Goal: Task Accomplishment & Management: Complete application form

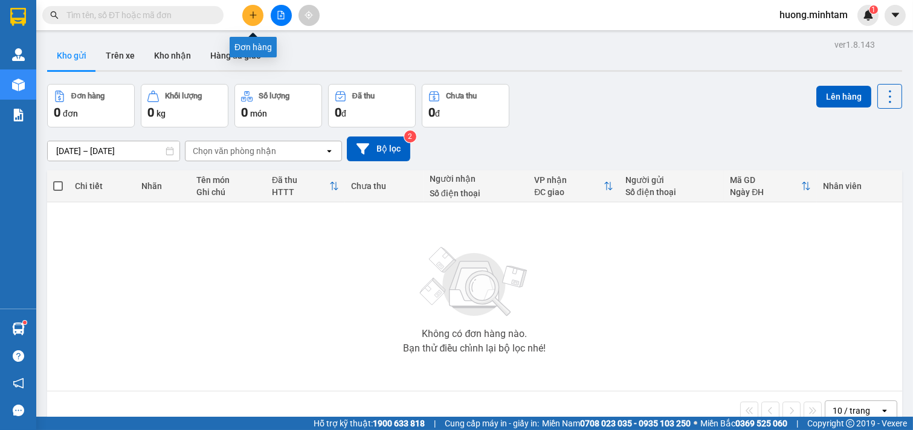
click at [251, 14] on icon "plus" at bounding box center [253, 14] width 7 height 1
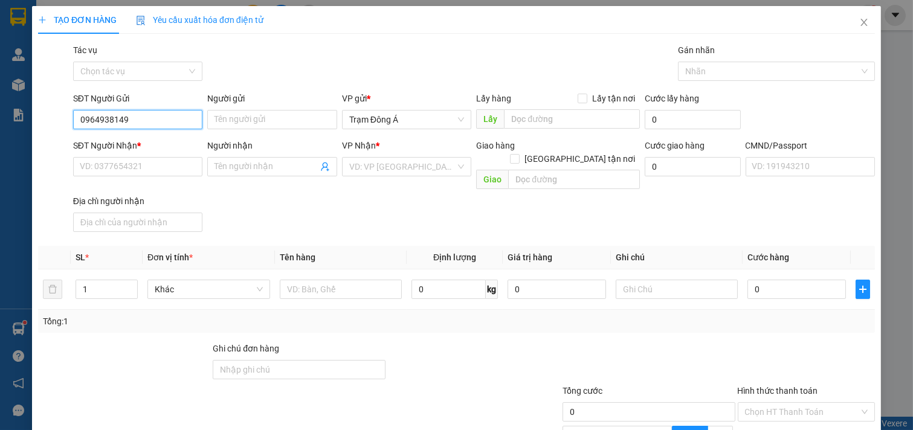
click at [106, 120] on input "0964938149" at bounding box center [138, 119] width 130 height 19
type input "0964908149"
click at [149, 141] on div "0964908149 - THỦY" at bounding box center [137, 143] width 114 height 13
type input "THỦY"
type input "0981078334"
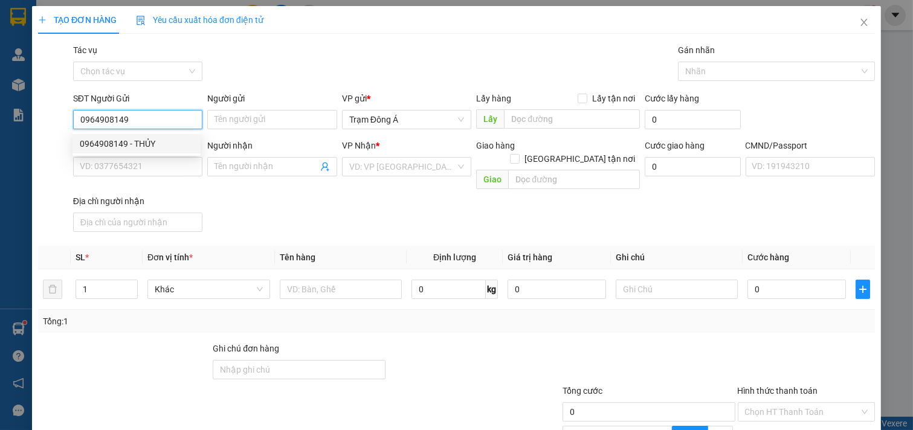
type input "LONG"
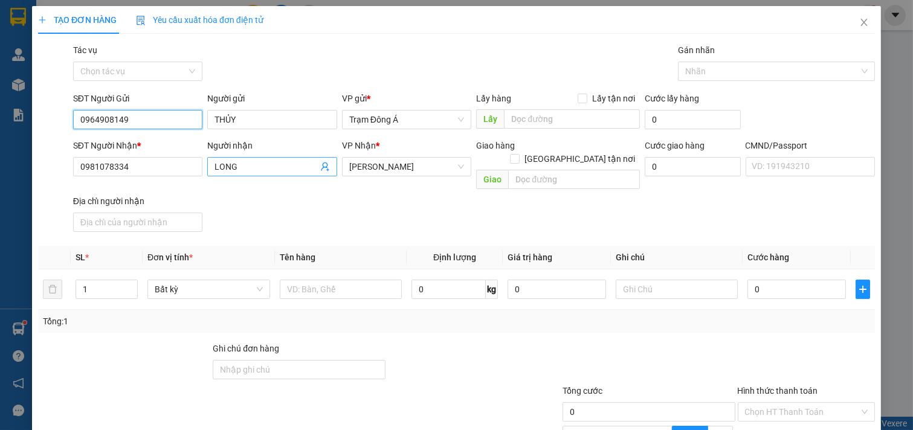
type input "0964908149"
click at [321, 166] on icon "user-add" at bounding box center [325, 167] width 8 height 9
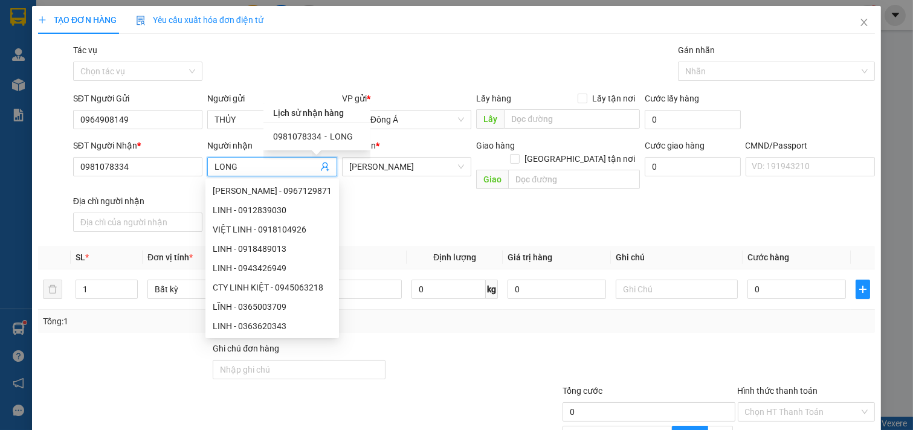
drag, startPoint x: 160, startPoint y: 170, endPoint x: 4, endPoint y: 129, distance: 161.2
click at [0, 129] on div "TẠO ĐƠN HÀNG Yêu cầu xuất hóa đơn điện tử Transit Pickup Surcharge Ids Transit …" at bounding box center [456, 215] width 913 height 430
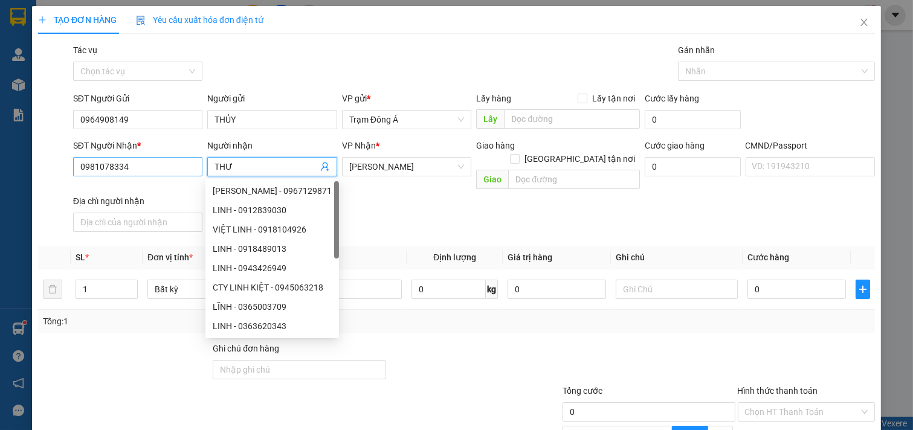
type input "THƯ"
drag, startPoint x: 140, startPoint y: 175, endPoint x: 0, endPoint y: 134, distance: 146.2
click at [0, 134] on div "TẠO ĐƠN HÀNG Yêu cầu xuất hóa đơn điện tử Transit Pickup Surcharge Ids Transit …" at bounding box center [456, 215] width 913 height 430
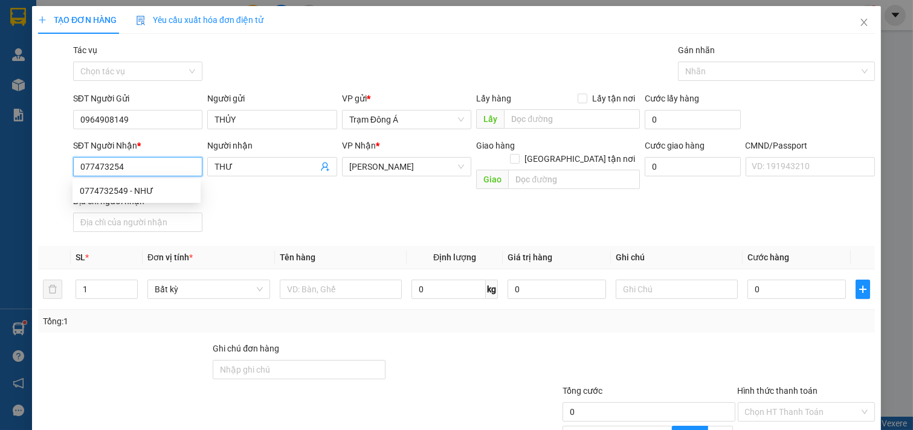
type input "0774732549"
click at [143, 192] on div "0774732549 - NHƯ" at bounding box center [137, 190] width 114 height 13
type input "NHƯ"
type input "0774732549"
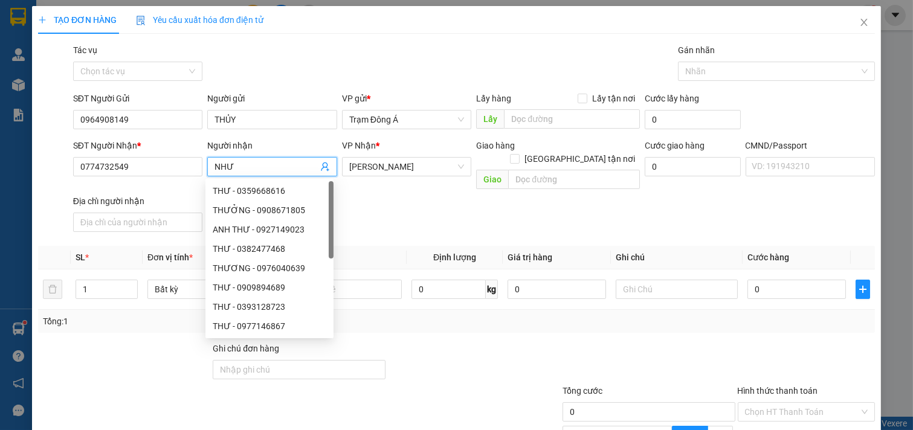
click at [210, 173] on span "NHƯ" at bounding box center [272, 166] width 130 height 19
type input "THƯ"
click at [388, 219] on div "SĐT Người Nhận * 0774732549 Người nhận THƯ VP Nhận * [GEOGRAPHIC_DATA] hàng [GE…" at bounding box center [474, 188] width 807 height 98
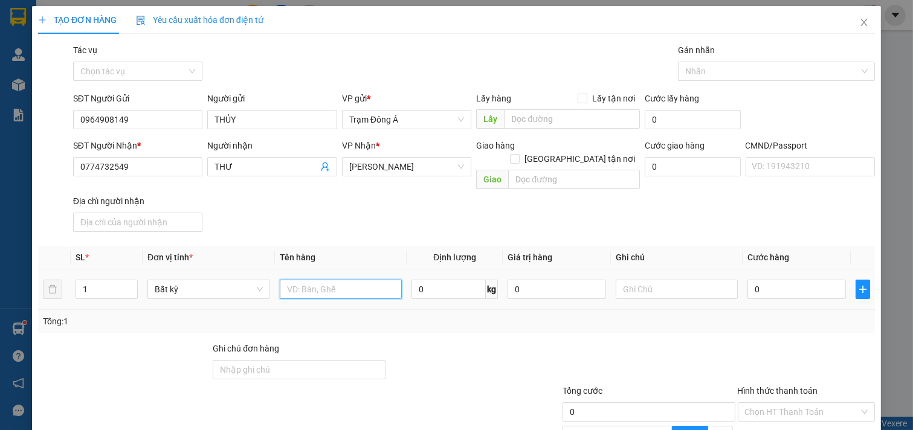
click at [353, 280] on input "text" at bounding box center [341, 289] width 123 height 19
type input "1T 8KG"
click at [643, 280] on input "text" at bounding box center [677, 289] width 123 height 19
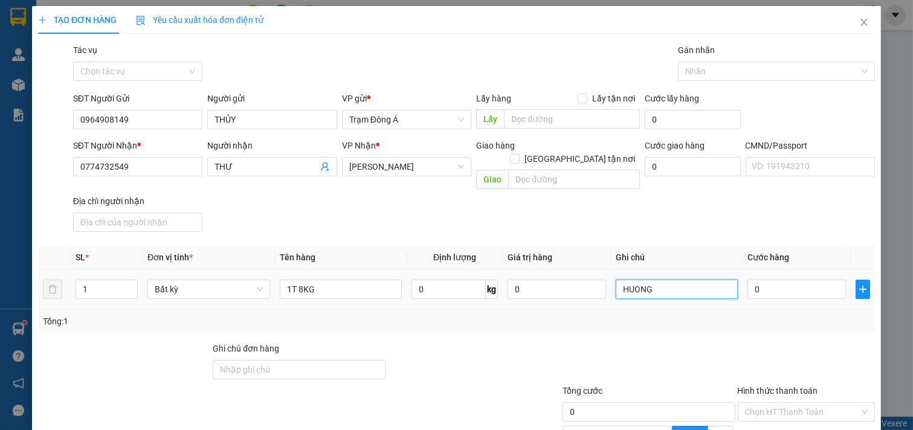
type input "HUONG"
type input "2"
type input "25"
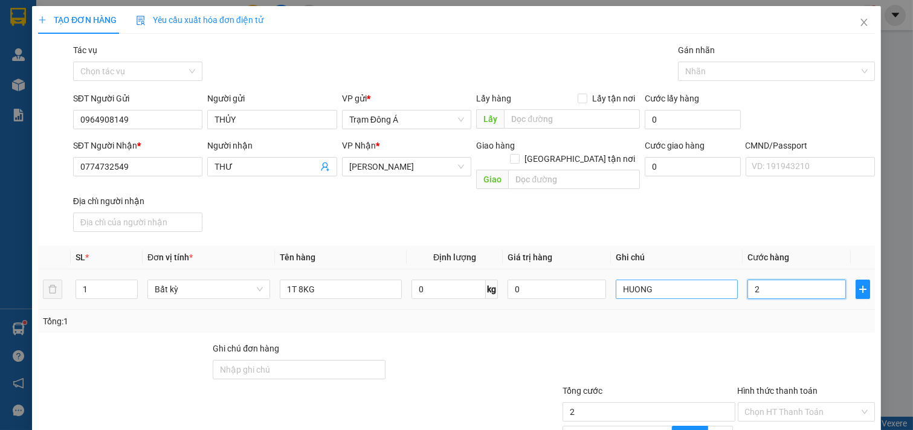
type input "25"
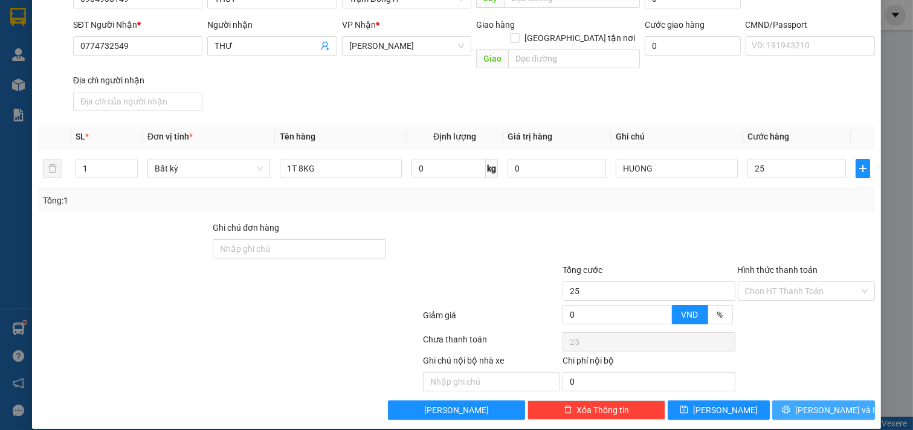
type input "25.000"
click at [834, 404] on span "[PERSON_NAME] và In" at bounding box center [837, 410] width 85 height 13
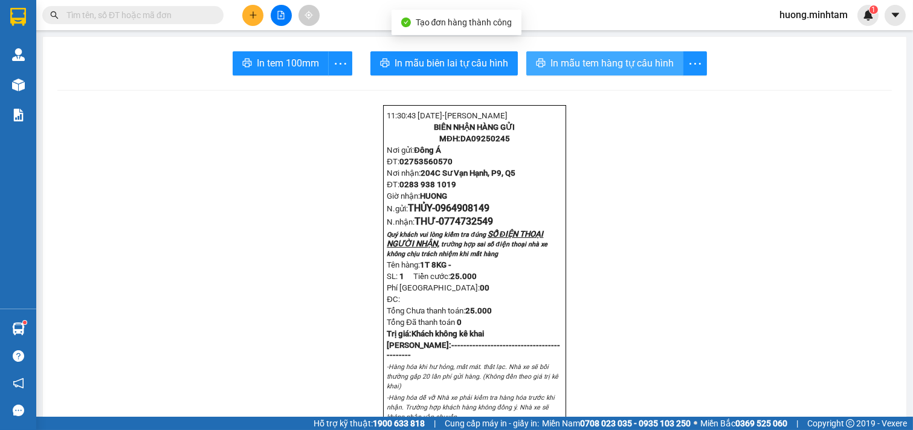
click at [623, 67] on span "In mẫu tem hàng tự cấu hình" at bounding box center [611, 63] width 123 height 15
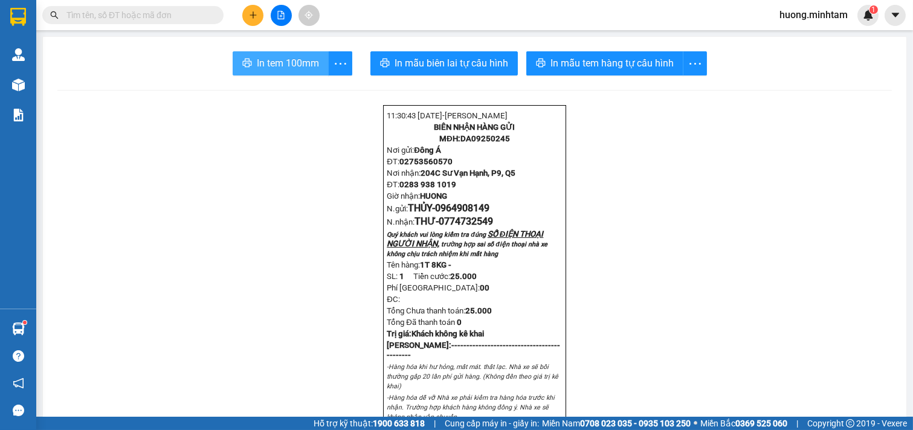
click at [272, 61] on span "In tem 100mm" at bounding box center [288, 63] width 62 height 15
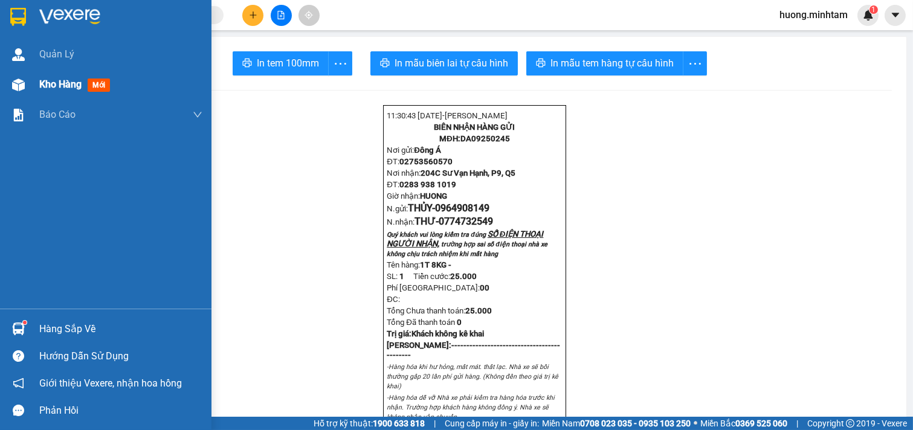
click at [74, 85] on span "Kho hàng" at bounding box center [60, 84] width 42 height 11
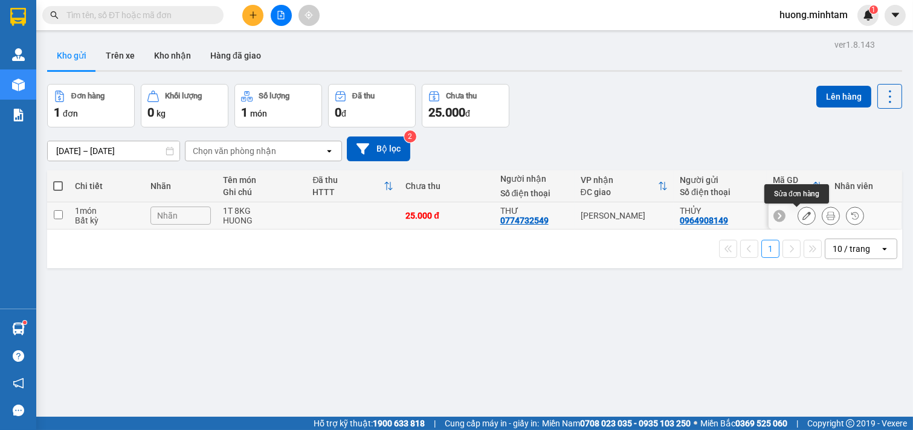
click at [802, 215] on icon at bounding box center [806, 215] width 8 height 8
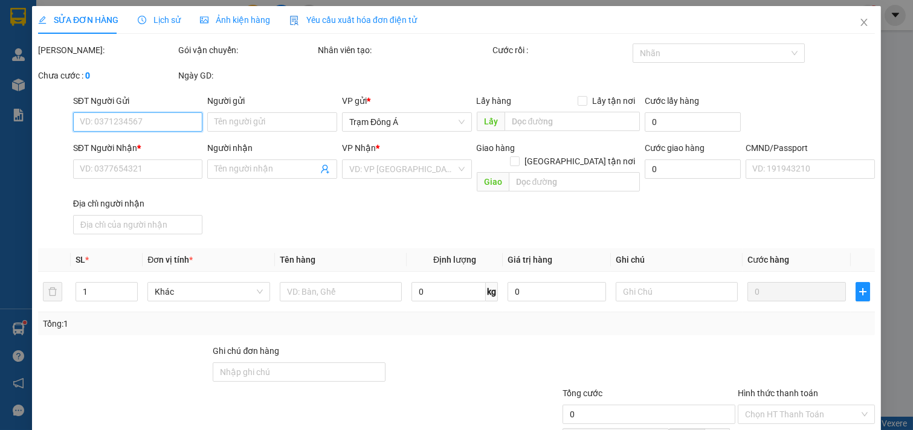
type input "0964908149"
type input "THỦY"
type input "0774732549"
type input "THƯ"
type input "25.000"
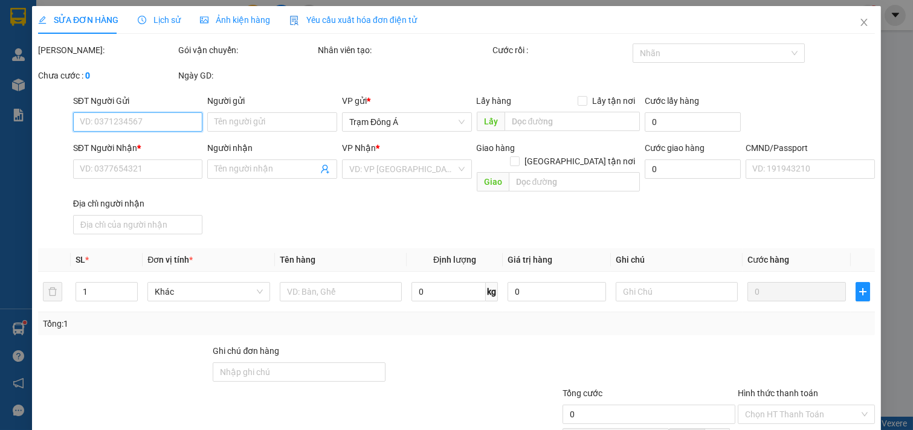
type input "25.000"
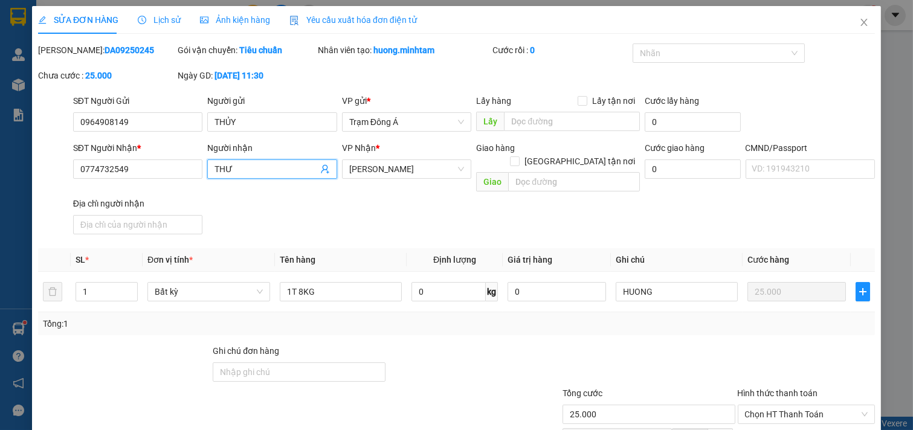
drag, startPoint x: 216, startPoint y: 167, endPoint x: 207, endPoint y: 175, distance: 12.5
click at [205, 173] on div "Người nhận THƯ" at bounding box center [272, 169] width 135 height 56
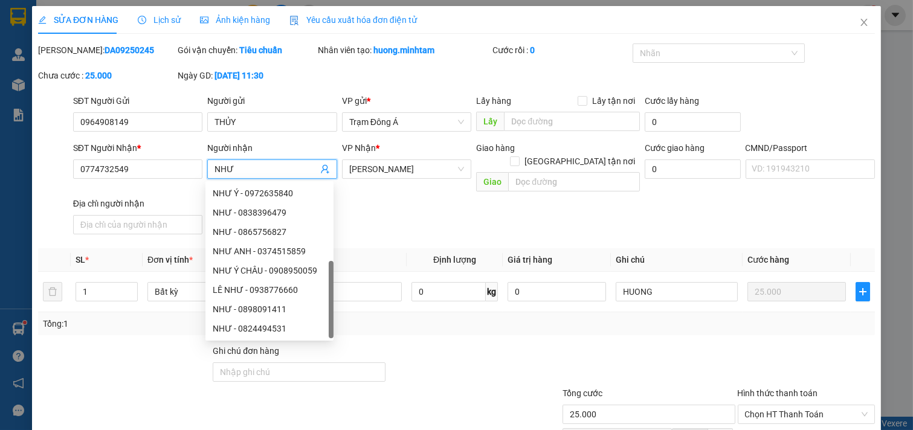
scroll to position [123, 0]
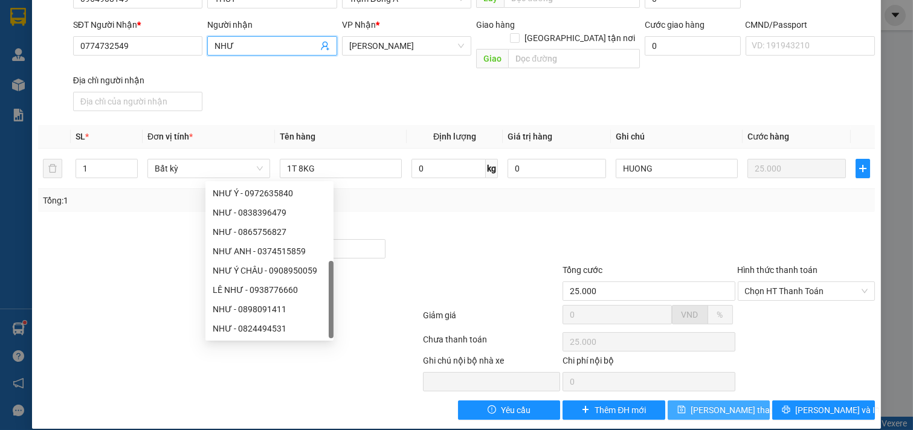
type input "NHƯ"
click at [728, 404] on span "[PERSON_NAME] thay đổi" at bounding box center [739, 410] width 97 height 13
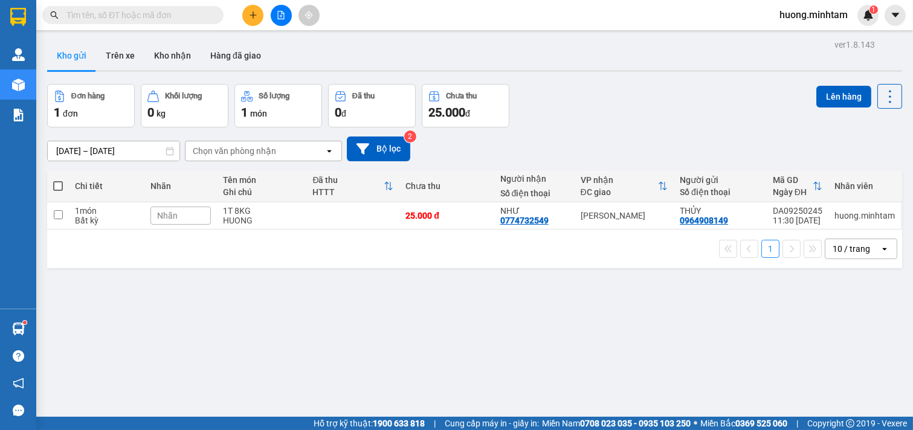
click at [63, 185] on th at bounding box center [58, 186] width 22 height 32
drag, startPoint x: 838, startPoint y: 95, endPoint x: 576, endPoint y: 164, distance: 270.7
click at [758, 134] on div "ver 1.8.143 Kho gửi Trên xe Kho nhận Hàng đã giao Đơn hàng 1 đơn Khối lượng 0 k…" at bounding box center [474, 251] width 865 height 430
click at [53, 184] on span at bounding box center [58, 186] width 10 height 10
click at [58, 180] on input "checkbox" at bounding box center [58, 180] width 0 height 0
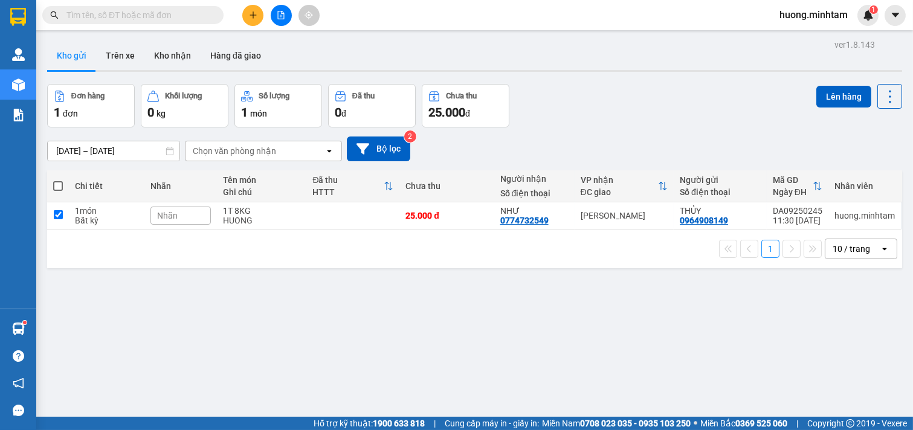
checkbox input "true"
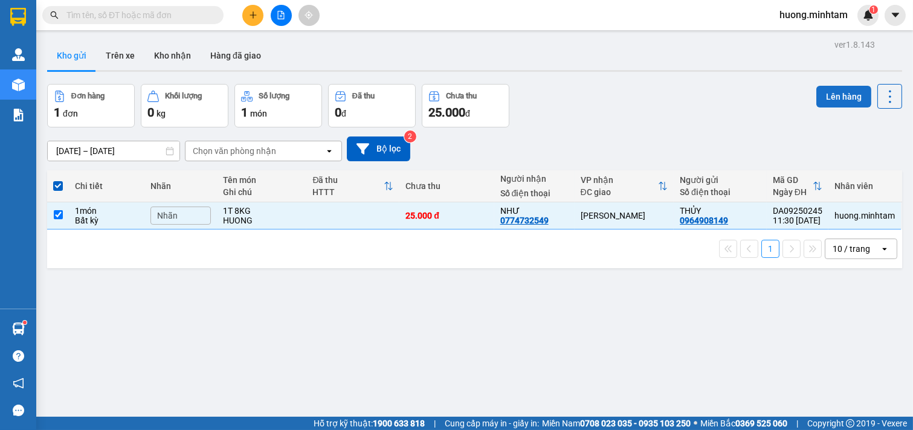
click at [840, 95] on button "Lên hàng" at bounding box center [843, 97] width 55 height 22
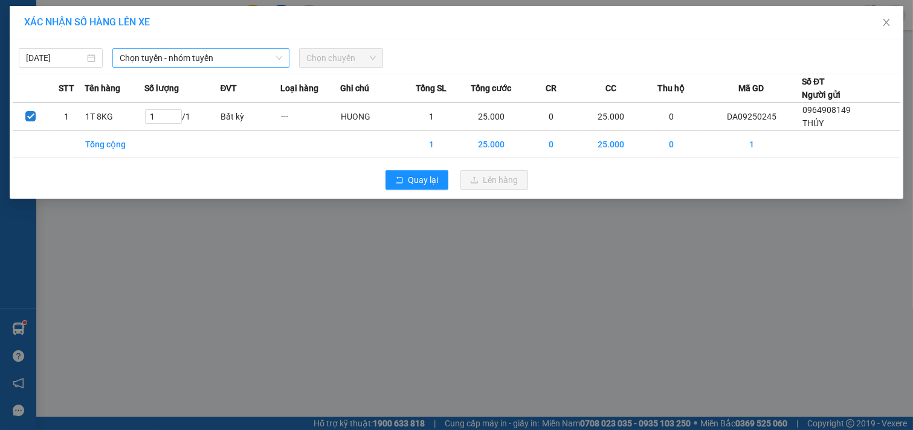
click at [242, 58] on span "Chọn tuyến - nhóm tuyến" at bounding box center [201, 58] width 163 height 18
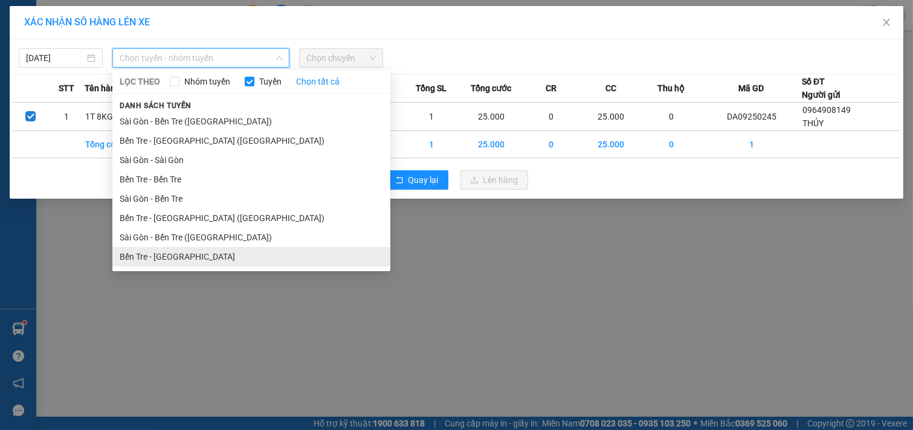
click at [179, 253] on li "Bến Tre - [GEOGRAPHIC_DATA]" at bounding box center [251, 256] width 278 height 19
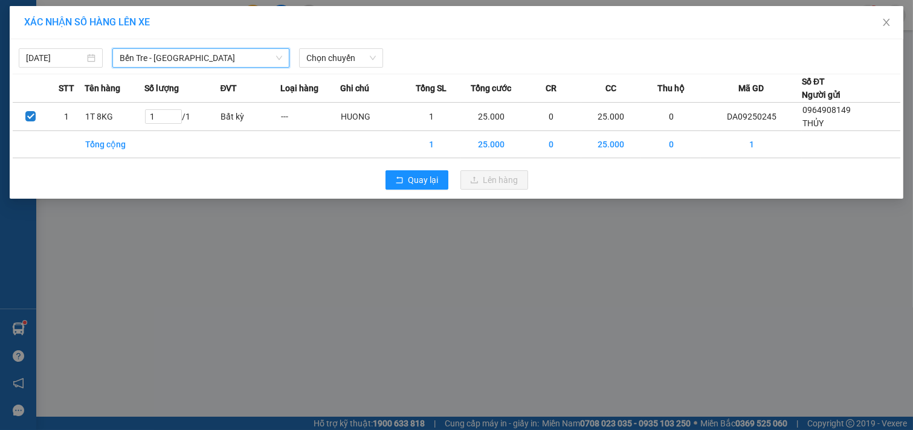
click at [359, 39] on div "[DATE] Bến Tre - [GEOGRAPHIC_DATA] Bến Tre - [GEOGRAPHIC_DATA] LỌC THEO Nhóm tu…" at bounding box center [457, 118] width 894 height 159
click at [359, 54] on span "Chọn chuyến" at bounding box center [340, 58] width 69 height 18
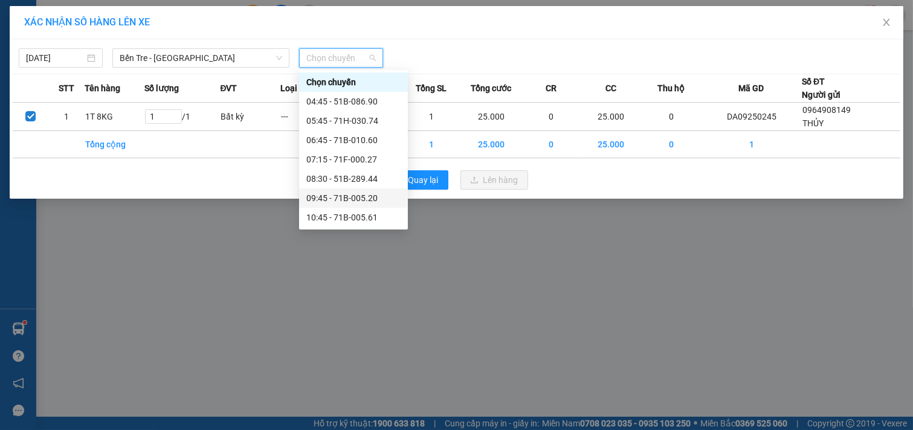
scroll to position [67, 0]
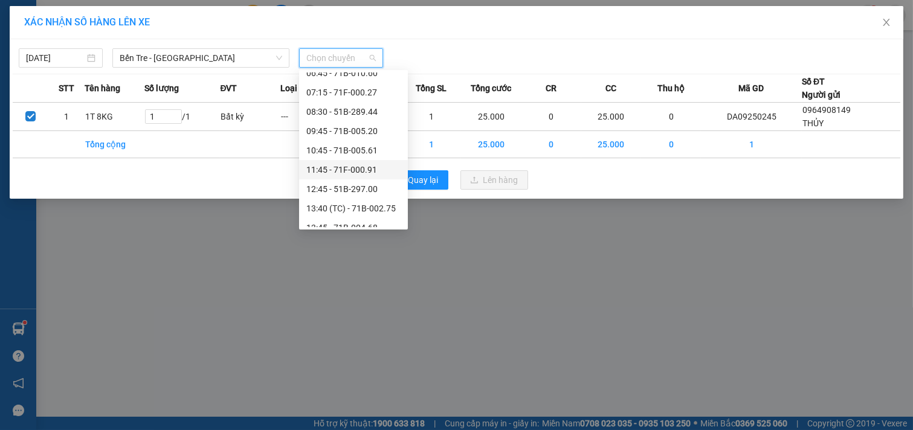
click at [365, 166] on div "11:45 - 71F-000.91" at bounding box center [353, 169] width 94 height 13
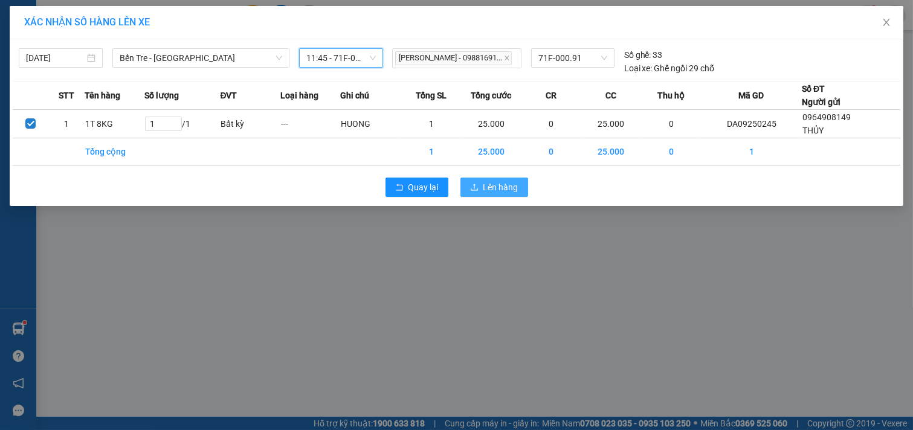
click at [505, 192] on span "Lên hàng" at bounding box center [500, 187] width 35 height 13
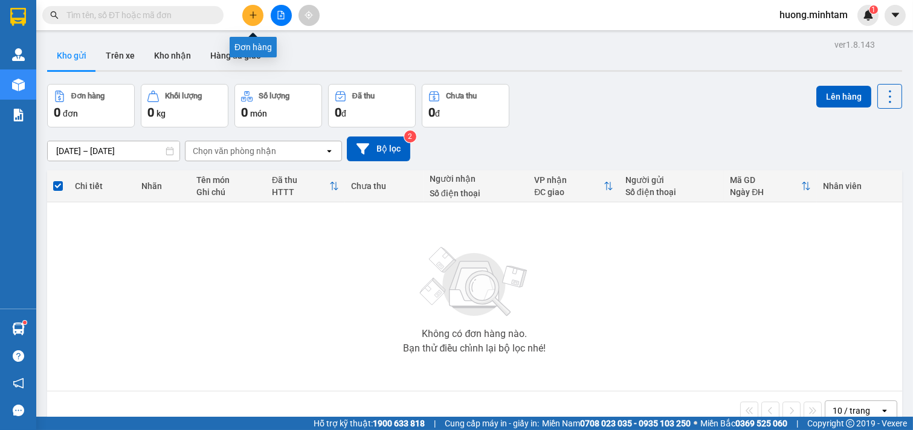
click at [253, 16] on icon "plus" at bounding box center [253, 14] width 1 height 7
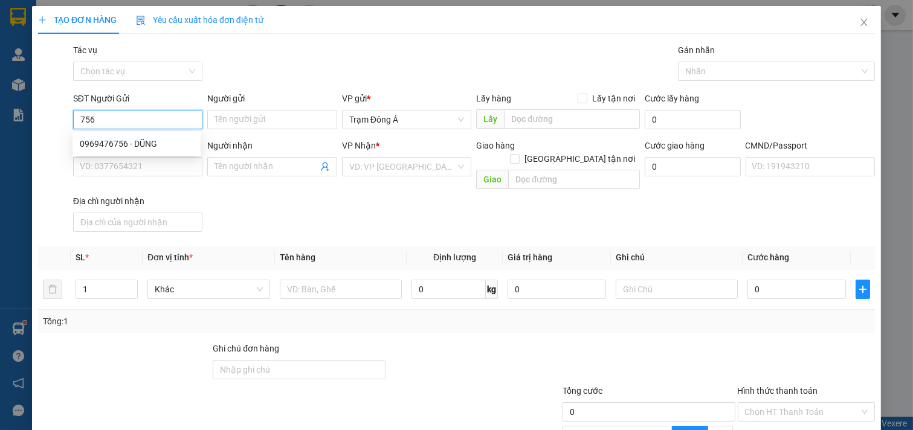
click at [146, 146] on div "0969476756 - DŨNG" at bounding box center [137, 143] width 114 height 13
click at [143, 140] on div "0969476756 - DŨNG" at bounding box center [137, 143] width 114 height 13
type input "0969476756"
type input "DŨNG"
type input "0776622268"
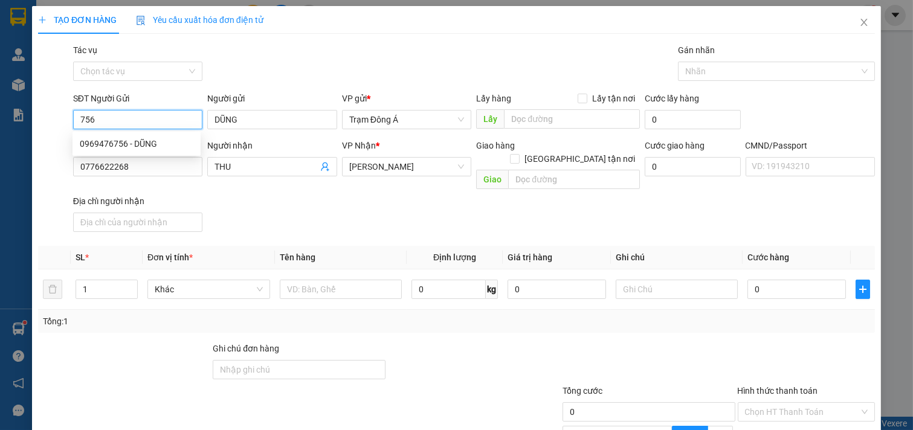
type input "THU"
type input "0969476756"
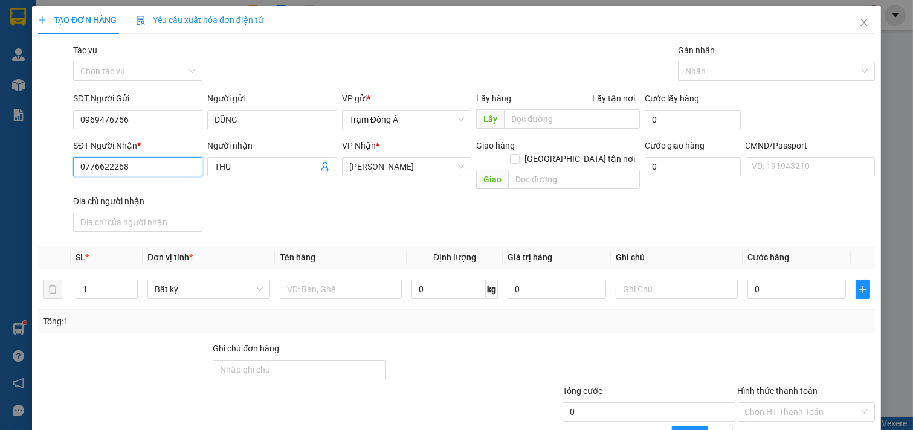
drag, startPoint x: 139, startPoint y: 170, endPoint x: 0, endPoint y: 170, distance: 139.0
click at [0, 170] on div "TẠO ĐƠN HÀNG Yêu cầu xuất hóa đơn điện tử Transit Pickup Surcharge Ids Transit …" at bounding box center [456, 215] width 913 height 430
type input "0989659127"
drag, startPoint x: 239, startPoint y: 171, endPoint x: 65, endPoint y: 157, distance: 175.2
click at [65, 157] on div "SĐT Người Nhận * 0989659127 Người nhận THU THU VP Nhận * [PERSON_NAME] hàng [GE…" at bounding box center [456, 188] width 839 height 98
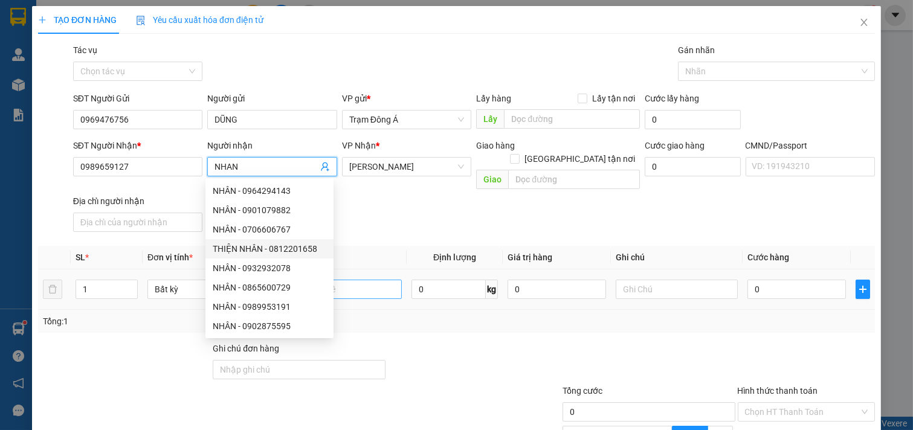
type input "NHAN"
click at [370, 280] on input "text" at bounding box center [341, 289] width 123 height 19
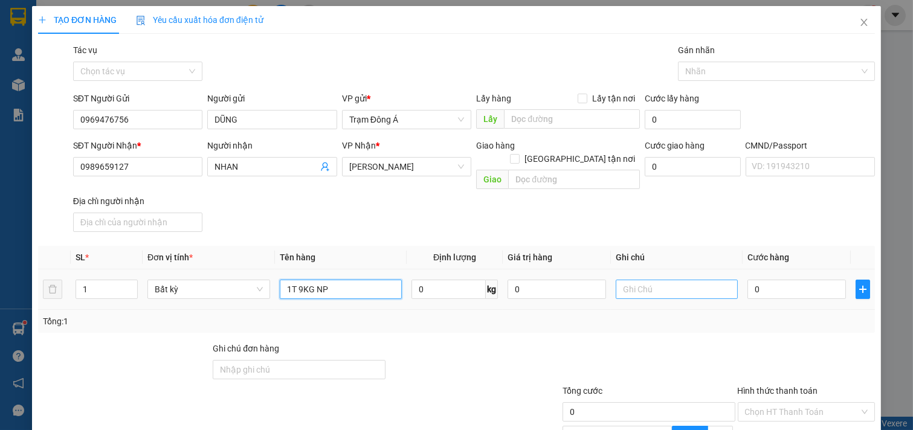
type input "1T 9KG NP"
click at [641, 280] on input "text" at bounding box center [677, 289] width 123 height 19
type input "HUONG"
type input "2"
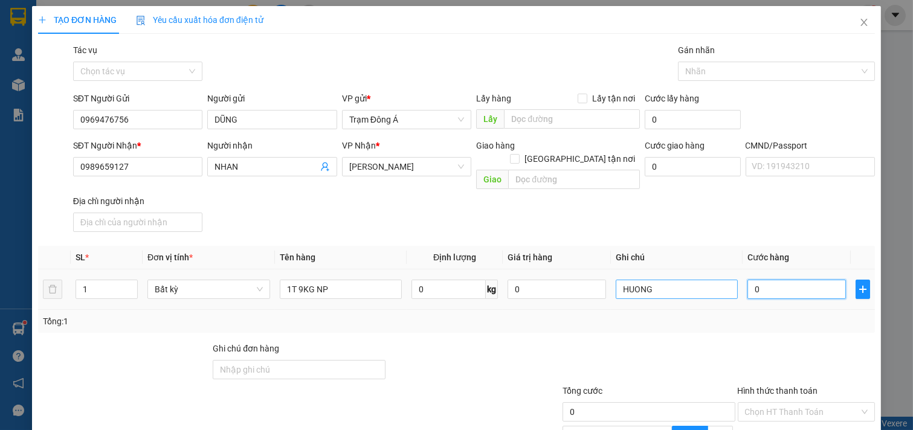
type input "2"
type input "25"
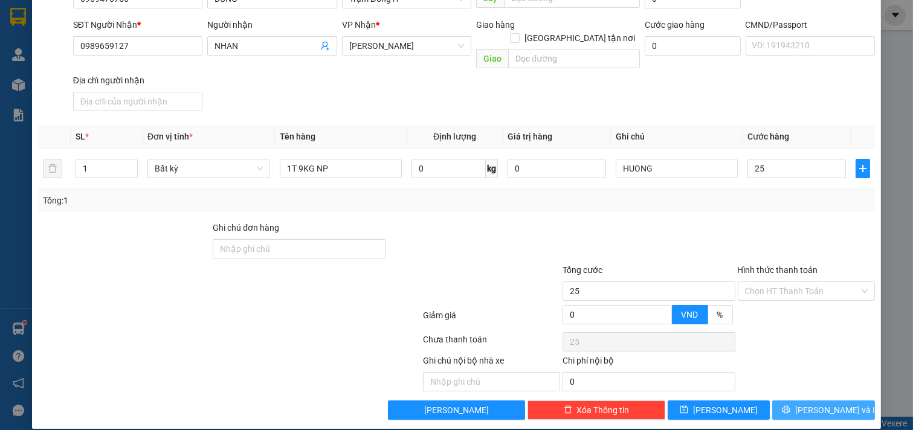
click at [847, 401] on button "[PERSON_NAME] và In" at bounding box center [823, 410] width 103 height 19
type input "25.000"
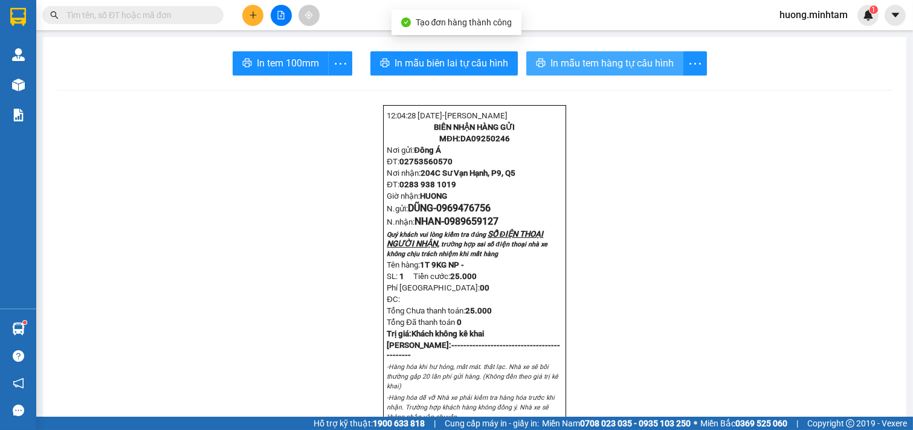
click at [543, 63] on button "In mẫu tem hàng tự cấu hình" at bounding box center [604, 63] width 157 height 24
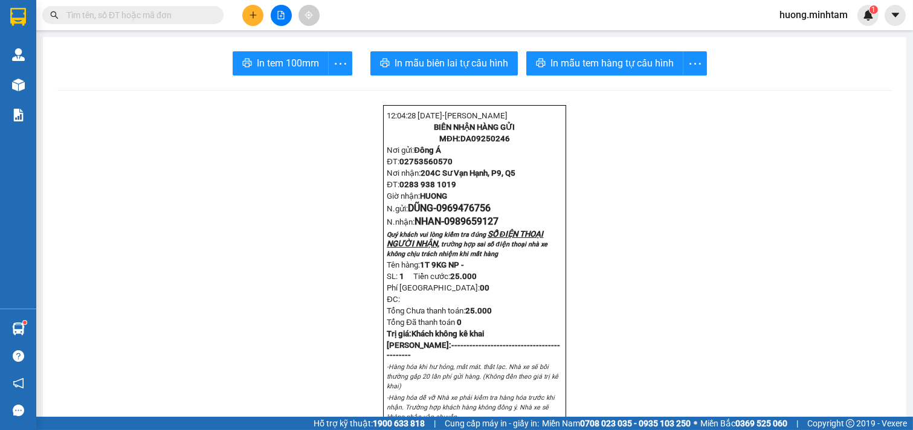
click at [257, 59] on span "In tem 100mm" at bounding box center [288, 63] width 62 height 15
click at [255, 13] on icon "plus" at bounding box center [253, 15] width 8 height 8
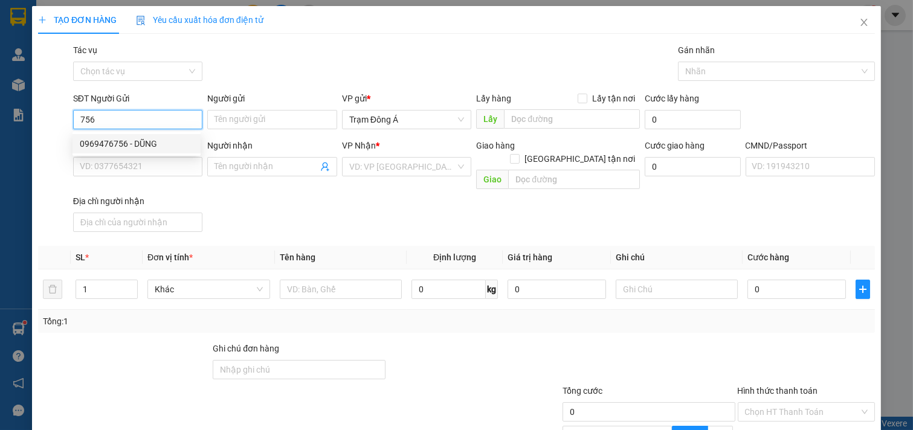
click at [107, 141] on div "0969476756 - DŨNG" at bounding box center [137, 143] width 114 height 13
type input "0969476756"
type input "DŨNG"
type input "0989659127"
type input "NHAN"
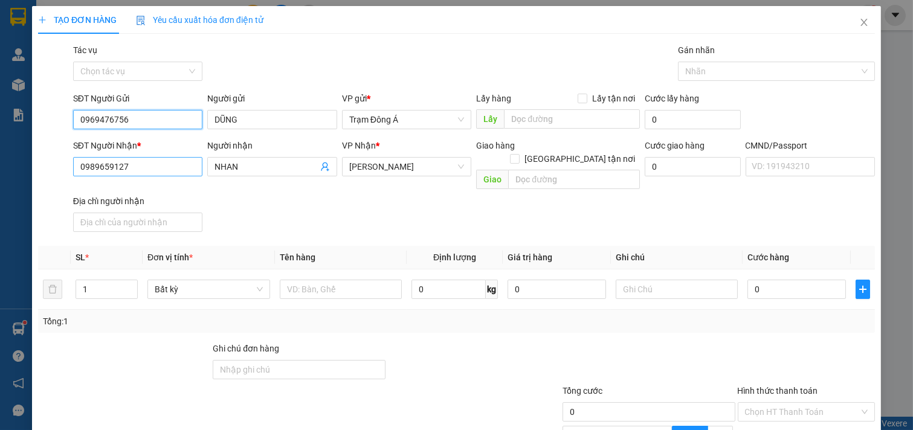
type input "0969476756"
drag, startPoint x: 146, startPoint y: 170, endPoint x: 0, endPoint y: 128, distance: 151.5
click at [0, 128] on div "TẠO ĐƠN HÀNG Yêu cầu xuất hóa đơn điện tử Transit Pickup Surcharge Ids Transit …" at bounding box center [456, 215] width 913 height 430
type input "0908473319"
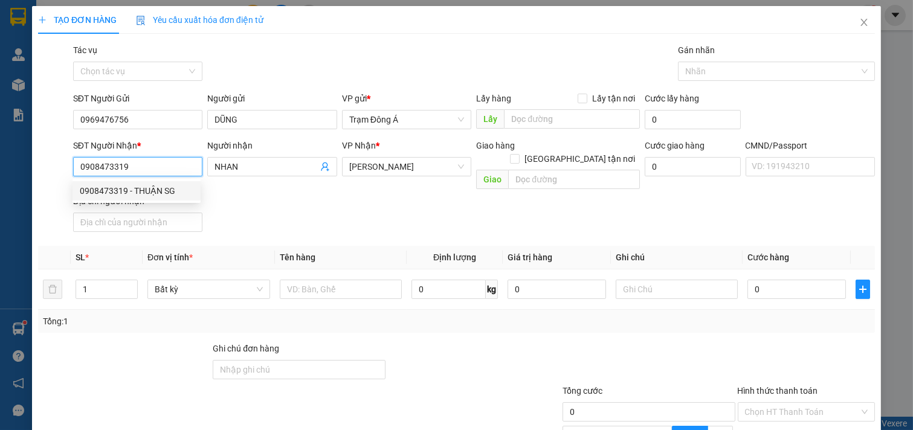
click at [141, 185] on div "0908473319 - THUẬN SG" at bounding box center [137, 190] width 114 height 13
type input "THUẬN SG"
type input "0908473319"
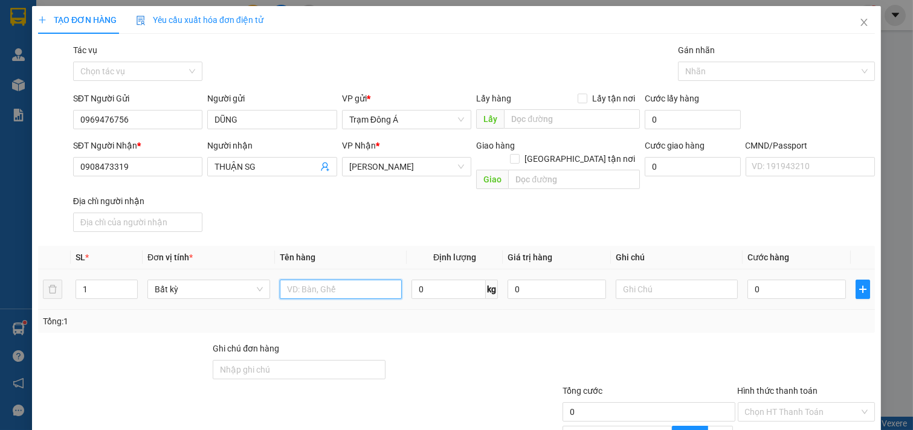
click at [294, 280] on input "text" at bounding box center [341, 289] width 123 height 19
type input "1T 8KG NP"
click at [654, 282] on input "text" at bounding box center [677, 289] width 123 height 19
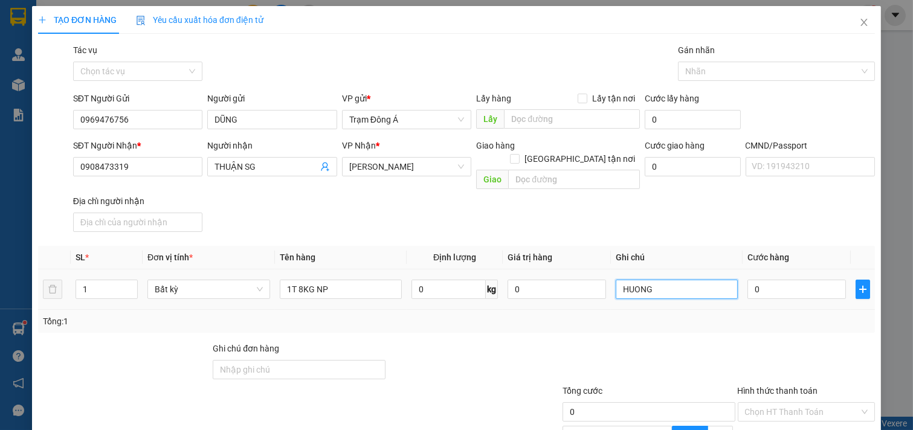
type input "HUONG"
type input "2"
type input "25"
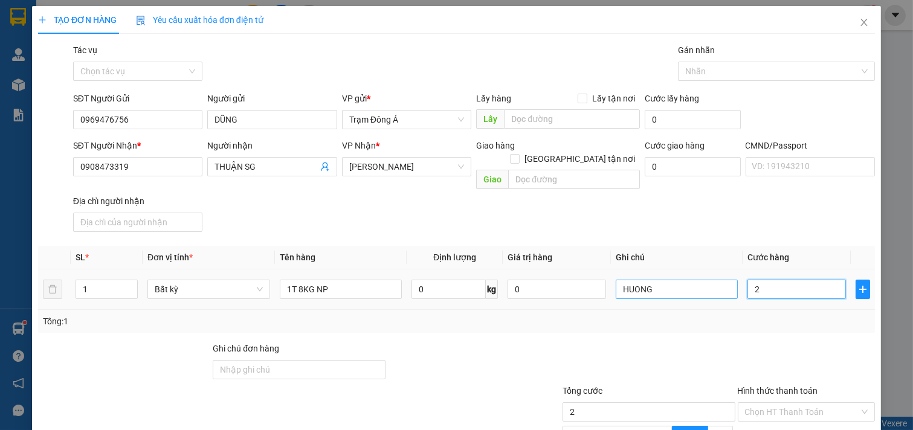
type input "25"
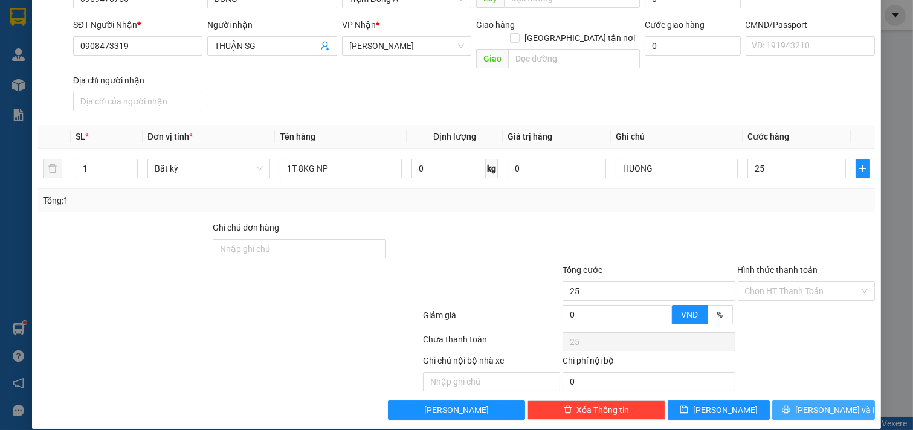
type input "25.000"
click at [820, 404] on span "[PERSON_NAME] và In" at bounding box center [837, 410] width 85 height 13
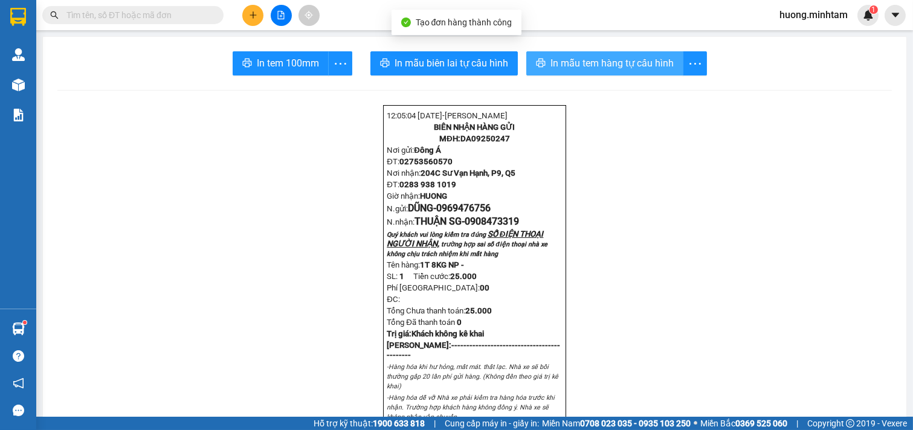
click at [623, 67] on span "In mẫu tem hàng tự cấu hình" at bounding box center [611, 63] width 123 height 15
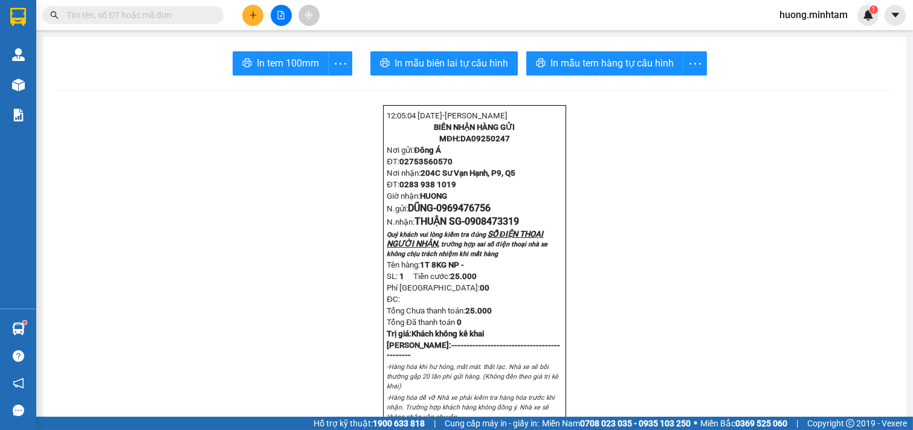
drag, startPoint x: 277, startPoint y: 60, endPoint x: 318, endPoint y: 66, distance: 41.5
click at [277, 61] on span "In tem 100mm" at bounding box center [288, 63] width 62 height 15
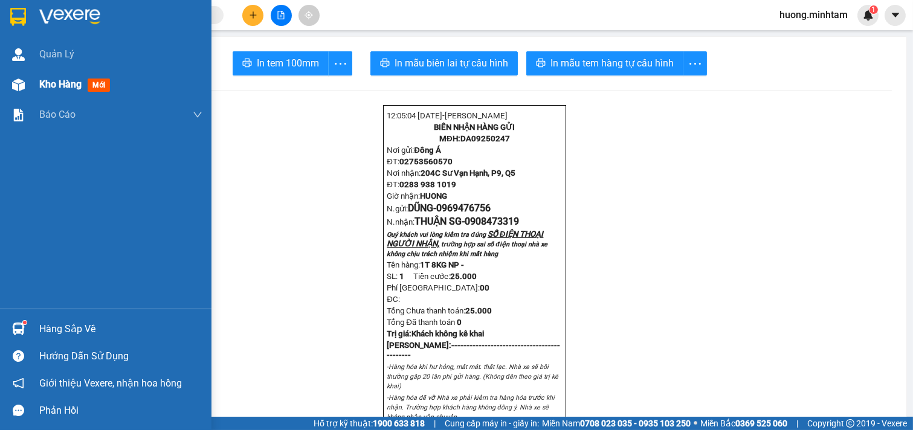
click at [53, 77] on div "Kho hàng mới" at bounding box center [77, 84] width 76 height 15
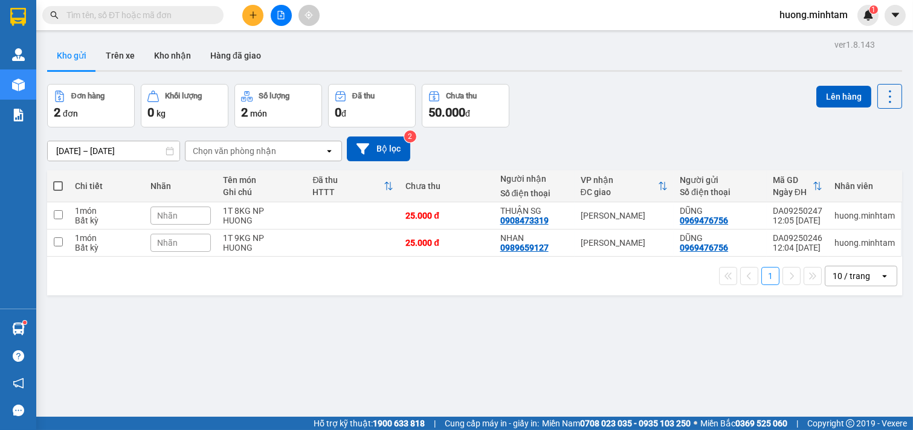
click at [54, 184] on span at bounding box center [58, 186] width 10 height 10
click at [58, 180] on input "checkbox" at bounding box center [58, 180] width 0 height 0
checkbox input "true"
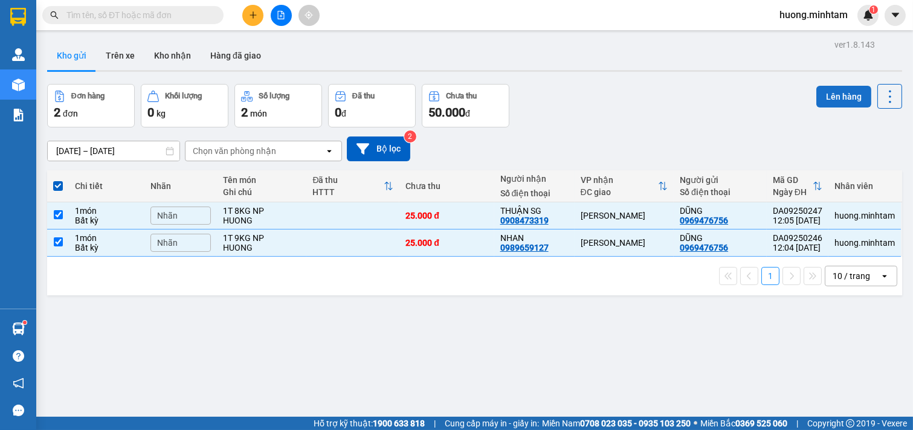
click at [831, 97] on button "Lên hàng" at bounding box center [843, 97] width 55 height 22
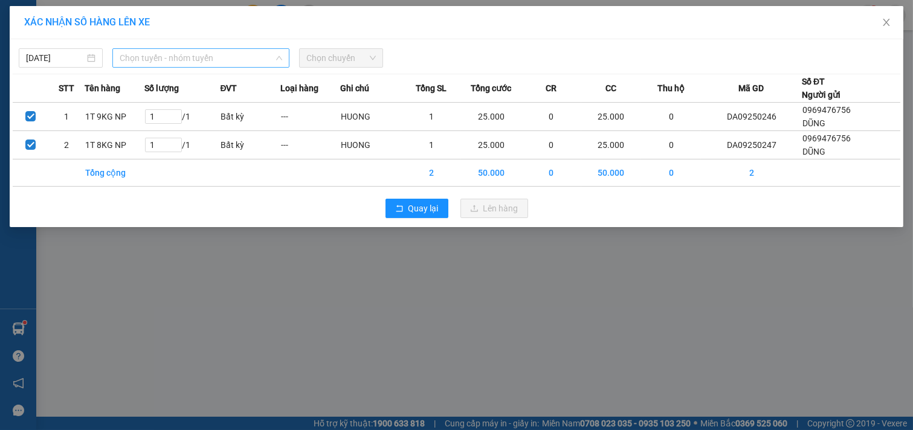
click at [236, 59] on span "Chọn tuyến - nhóm tuyến" at bounding box center [201, 58] width 163 height 18
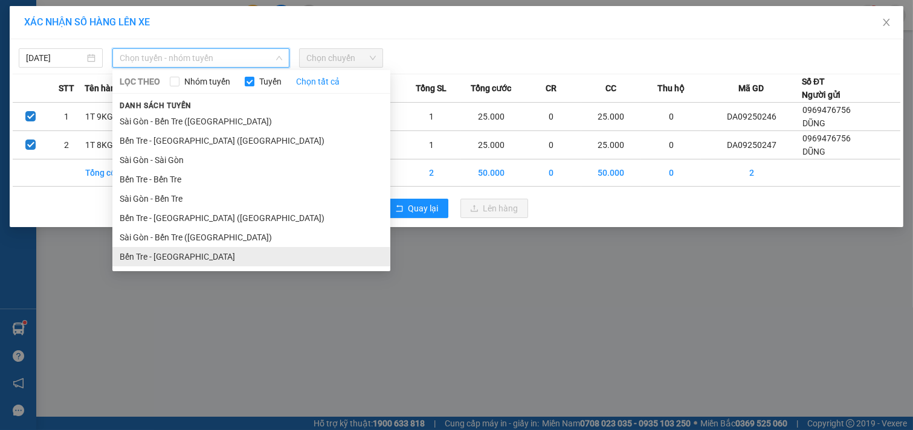
click at [166, 254] on li "Bến Tre - [GEOGRAPHIC_DATA]" at bounding box center [251, 256] width 278 height 19
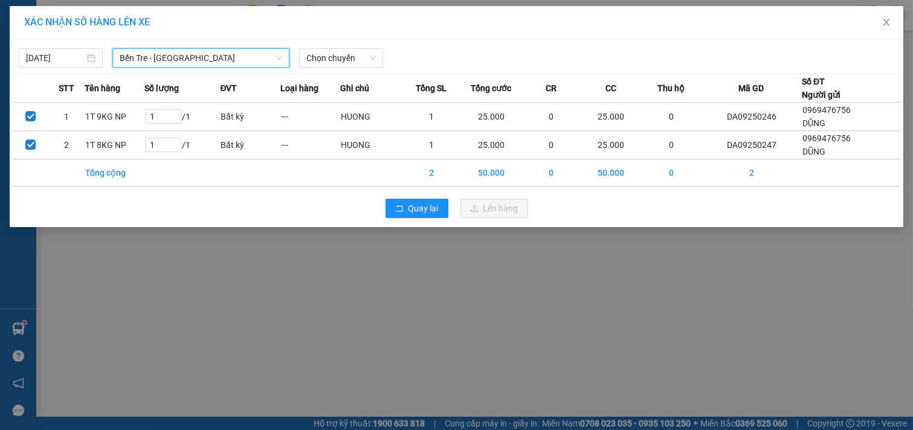
click at [260, 57] on span "Bến Tre - [GEOGRAPHIC_DATA]" at bounding box center [201, 58] width 163 height 18
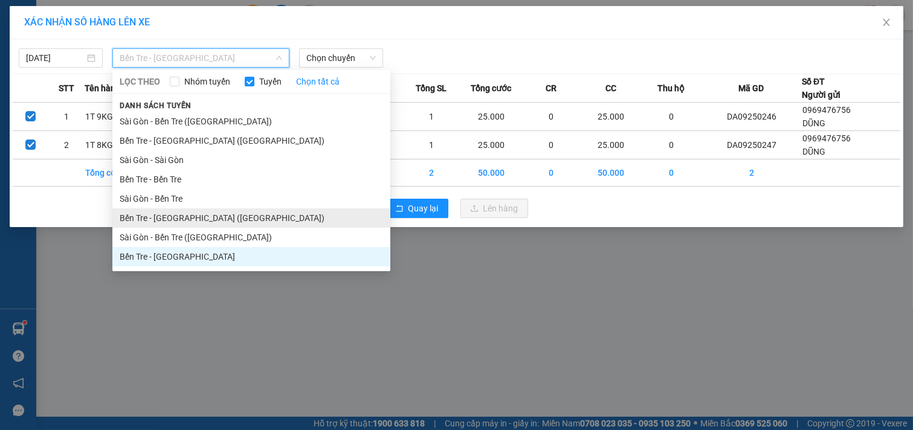
click at [193, 216] on li "Bến Tre - [GEOGRAPHIC_DATA] ([GEOGRAPHIC_DATA])" at bounding box center [251, 217] width 278 height 19
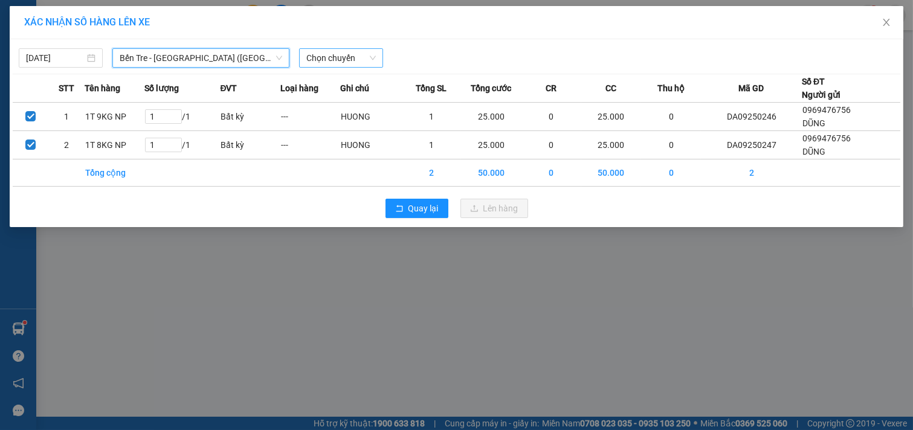
click at [356, 56] on span "Chọn chuyến" at bounding box center [340, 58] width 69 height 18
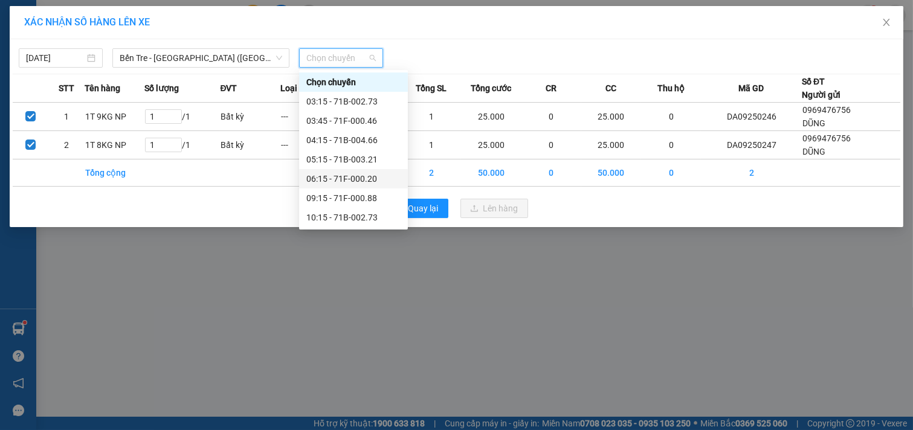
scroll to position [67, 0]
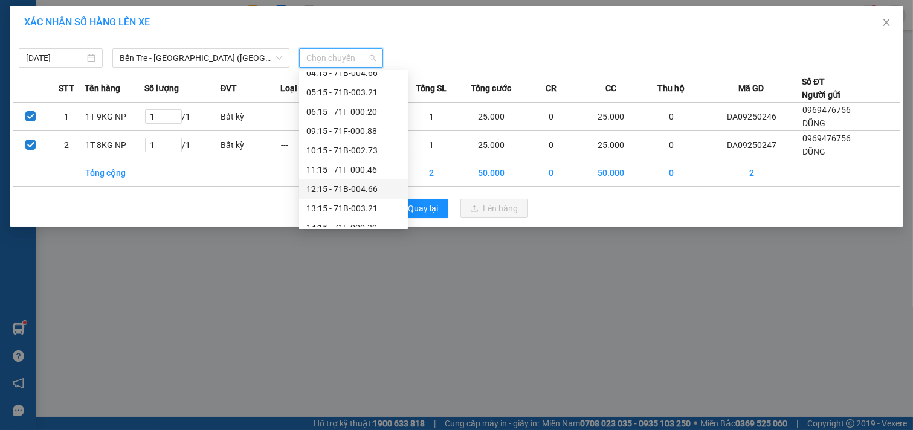
click at [355, 187] on div "12:15 - 71B-004.66" at bounding box center [353, 188] width 94 height 13
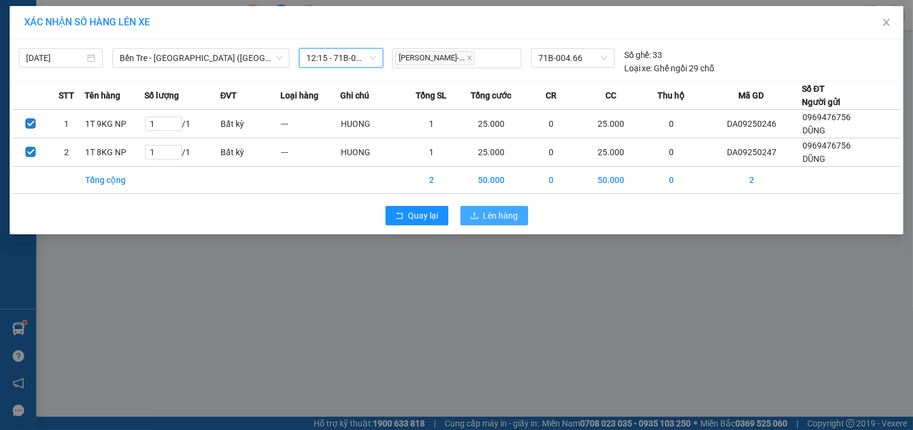
click at [492, 213] on span "Lên hàng" at bounding box center [500, 215] width 35 height 13
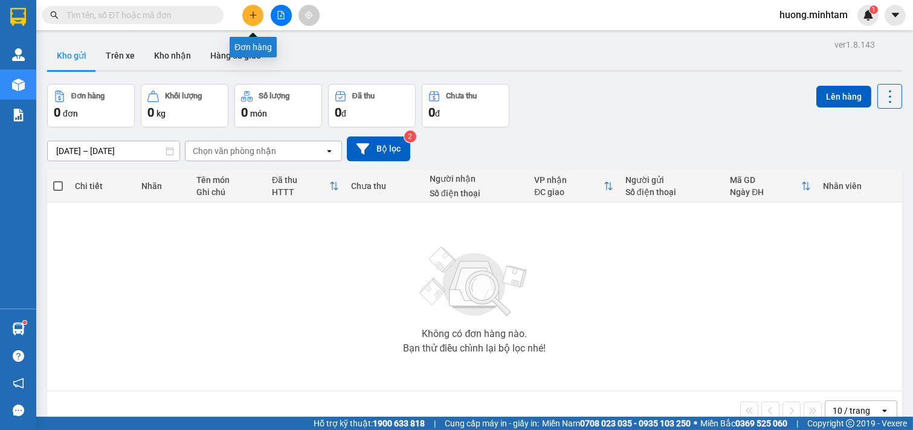
click at [257, 14] on button at bounding box center [252, 15] width 21 height 21
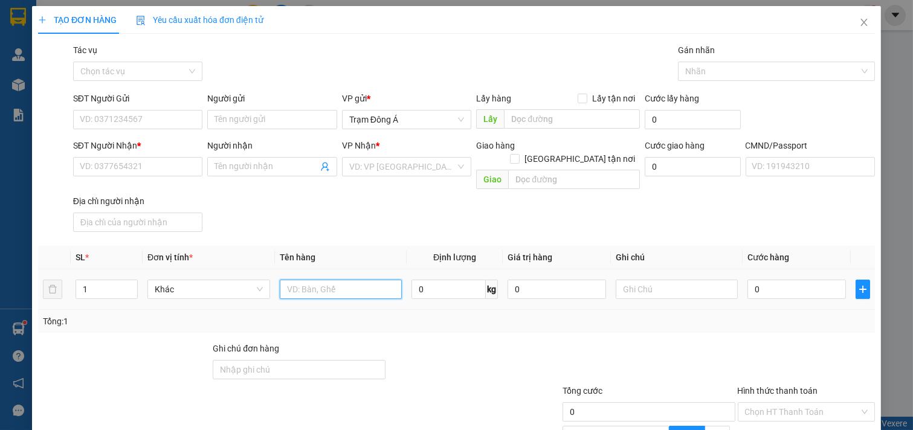
click at [315, 280] on input "text" at bounding box center [341, 289] width 123 height 19
type input "1T"
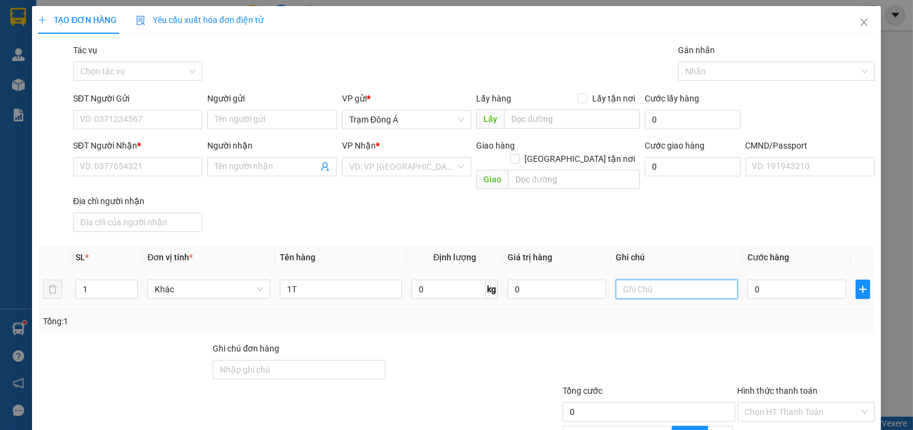
click at [657, 281] on input "text" at bounding box center [677, 289] width 123 height 19
type input "HUONG"
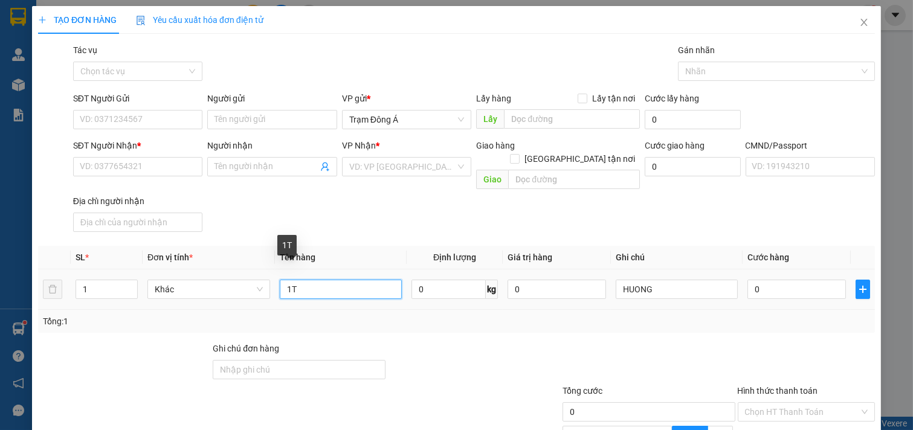
click at [323, 281] on input "1T" at bounding box center [341, 289] width 123 height 19
type input "1T 19KG (TC)"
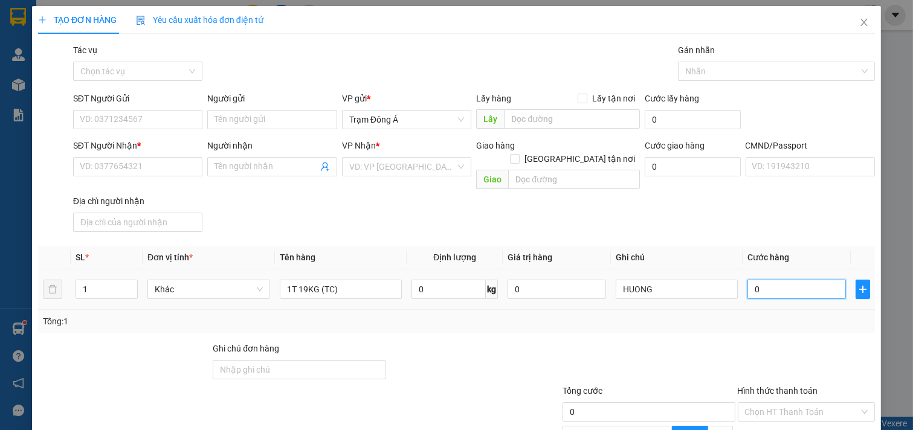
click at [775, 280] on input "0" at bounding box center [796, 289] width 98 height 19
type input "3"
type input "35"
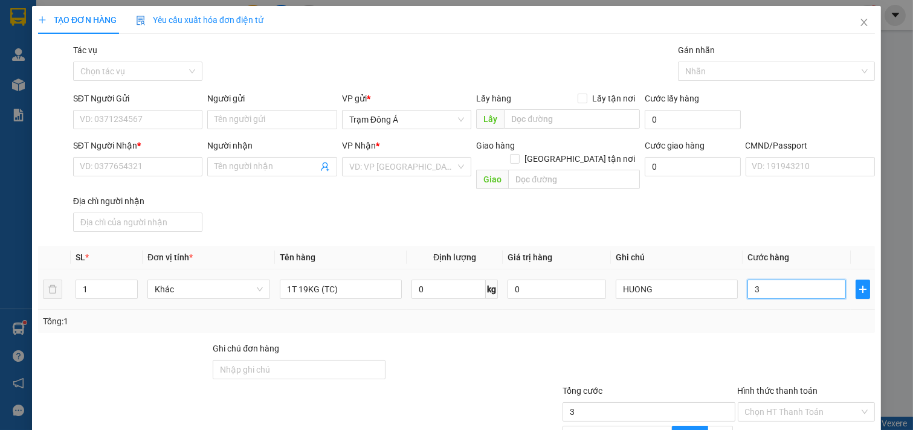
type input "35"
type input "35.000"
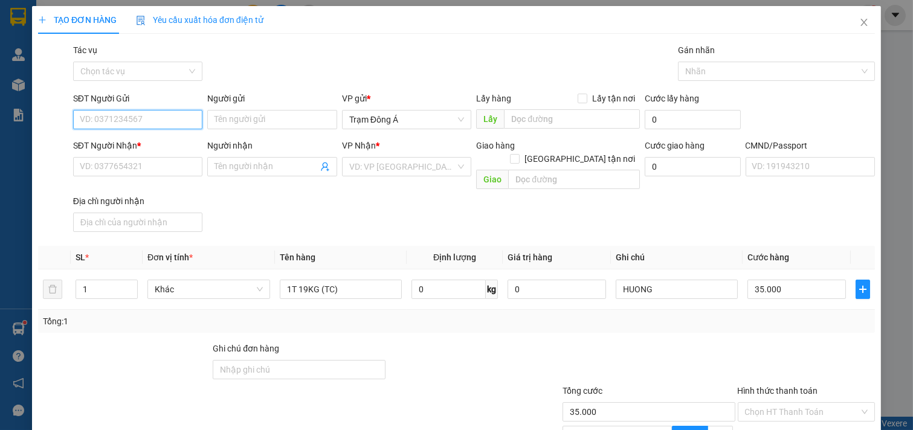
click at [146, 112] on input "SĐT Người Gửi" at bounding box center [138, 119] width 130 height 19
type input "0979159160"
click at [103, 144] on div "0979159160 - BA" at bounding box center [137, 143] width 114 height 13
type input "BA"
type input "0918113373"
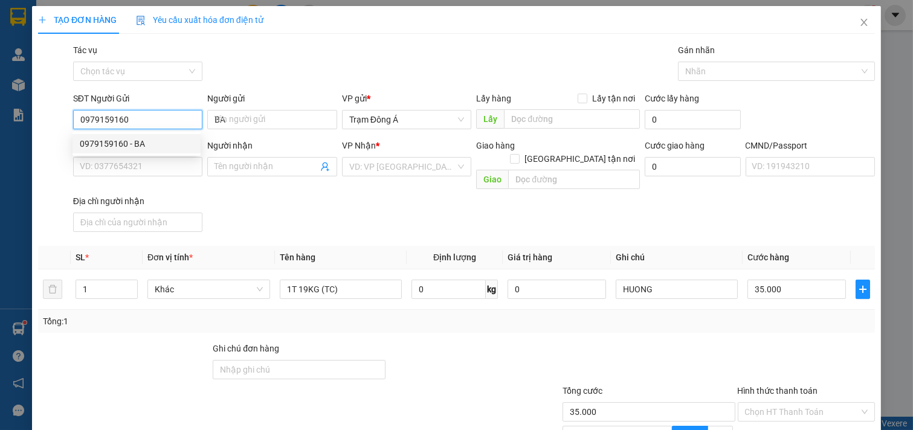
type input "LỆNH"
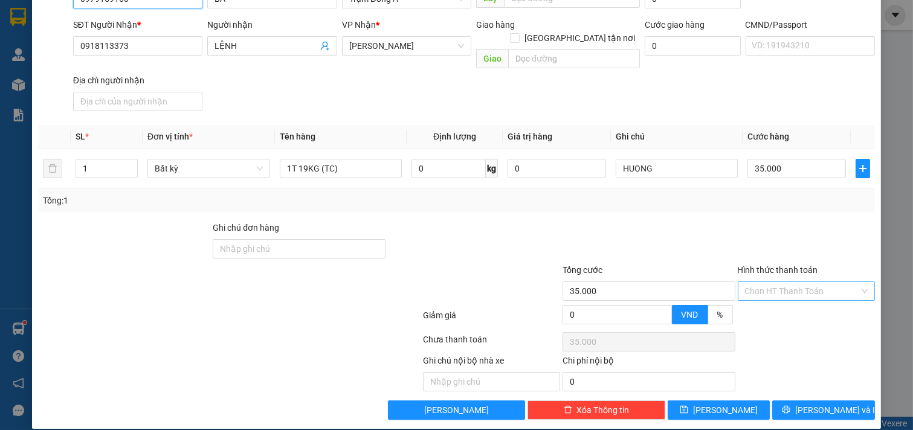
type input "0979159160"
click at [807, 282] on input "Hình thức thanh toán" at bounding box center [802, 291] width 115 height 18
click at [786, 301] on div "Tại văn phòng" at bounding box center [797, 301] width 121 height 13
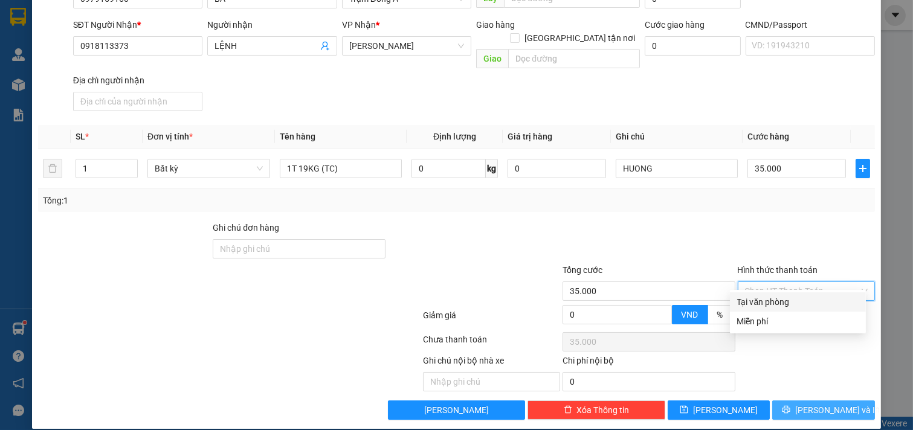
type input "0"
click at [823, 404] on span "[PERSON_NAME] và In" at bounding box center [837, 410] width 85 height 13
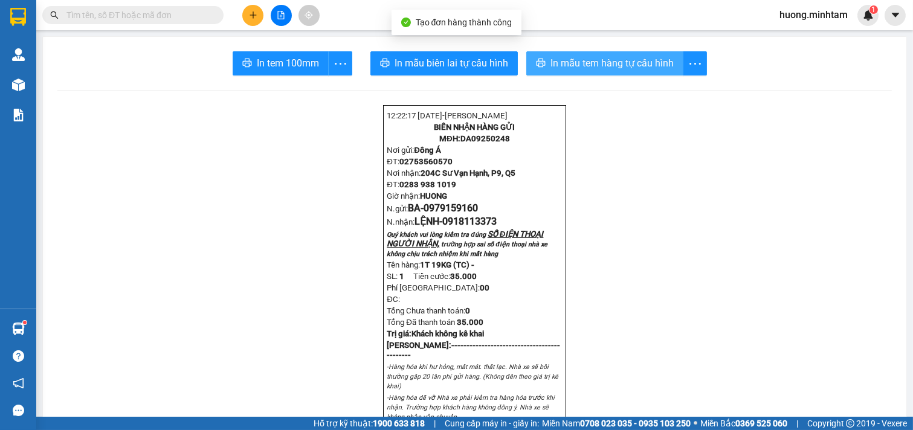
click at [618, 67] on span "In mẫu tem hàng tự cấu hình" at bounding box center [611, 63] width 123 height 15
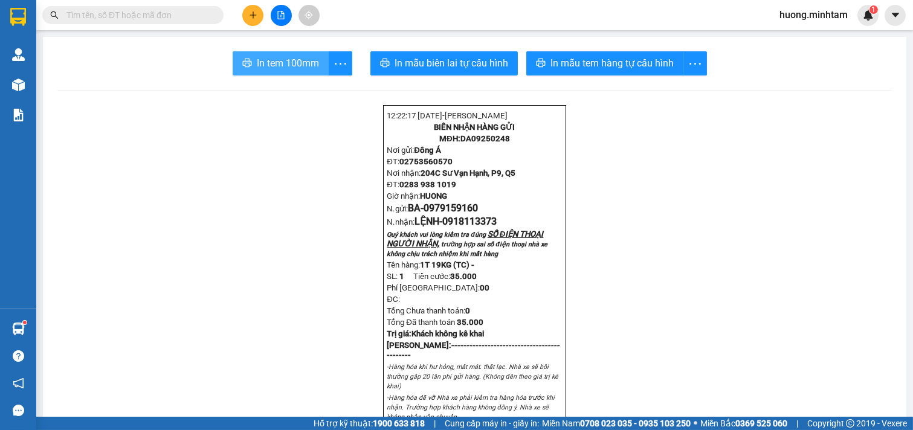
click at [299, 67] on span "In tem 100mm" at bounding box center [288, 63] width 62 height 15
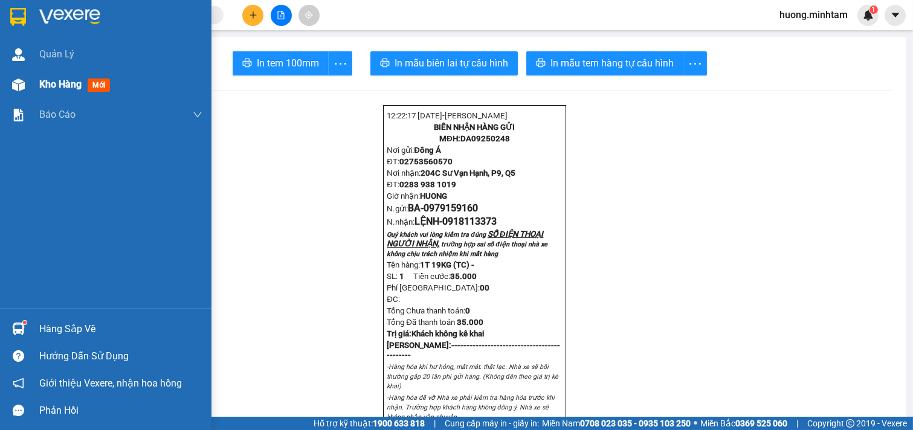
click at [65, 81] on span "Kho hàng" at bounding box center [60, 84] width 42 height 11
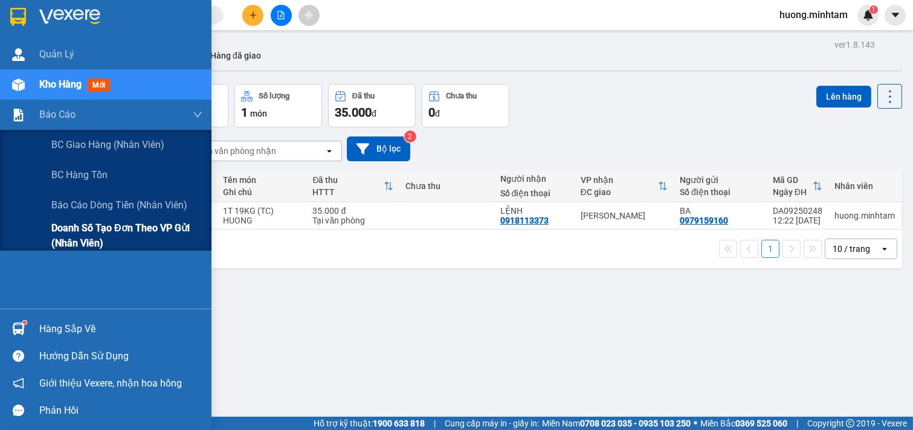
click at [139, 233] on span "Doanh số tạo đơn theo VP gửi (nhân viên)" at bounding box center [126, 236] width 151 height 30
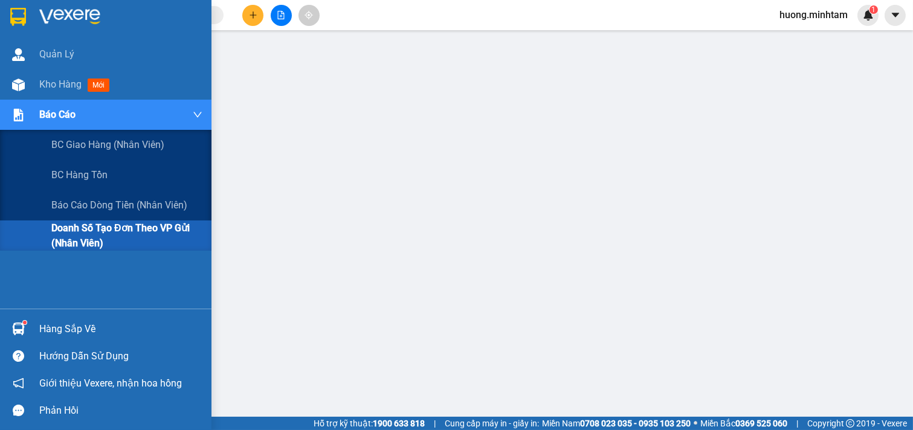
click at [34, 121] on div "Báo cáo" at bounding box center [105, 115] width 211 height 30
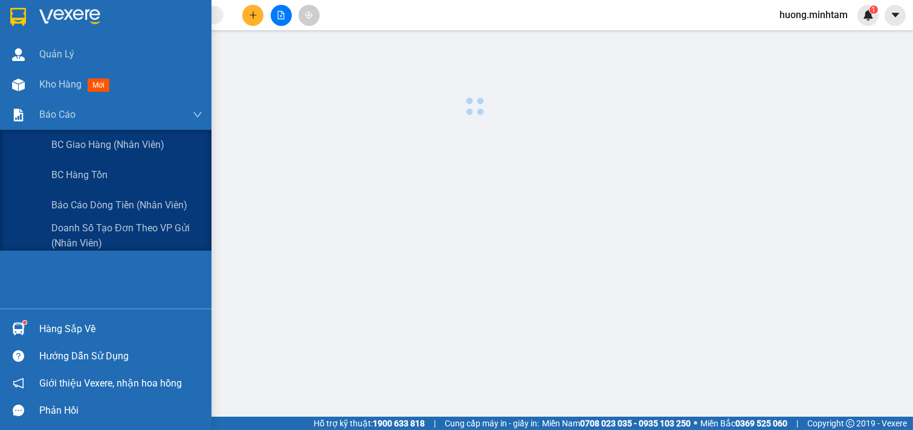
click at [108, 222] on div "BC giao hàng (nhân viên) BC hàng tồn Báo cáo dòng tiền (nhân viên) Doanh số tạo…" at bounding box center [105, 190] width 211 height 121
click at [108, 233] on span "Doanh số tạo đơn theo VP gửi (nhân viên)" at bounding box center [126, 236] width 151 height 30
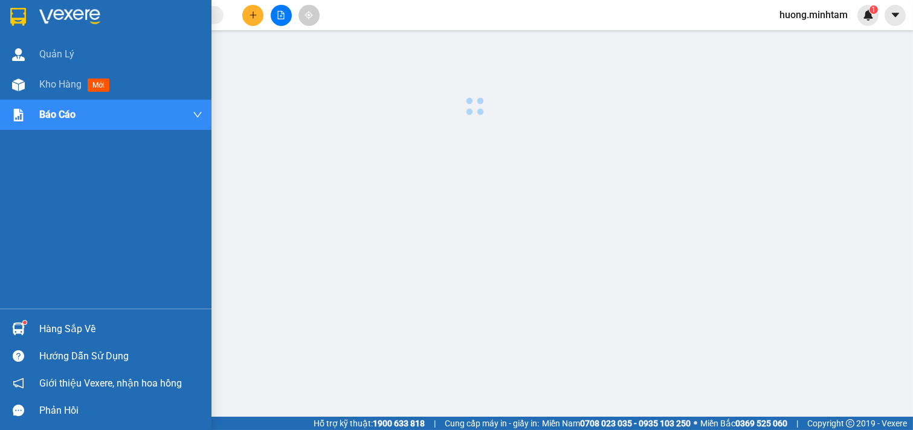
click at [158, 239] on div at bounding box center [474, 308] width 865 height 544
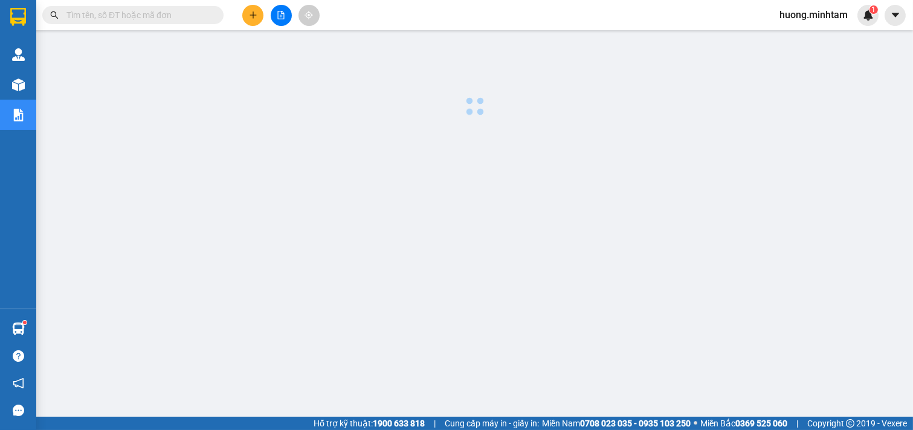
click at [158, 237] on div at bounding box center [474, 308] width 865 height 544
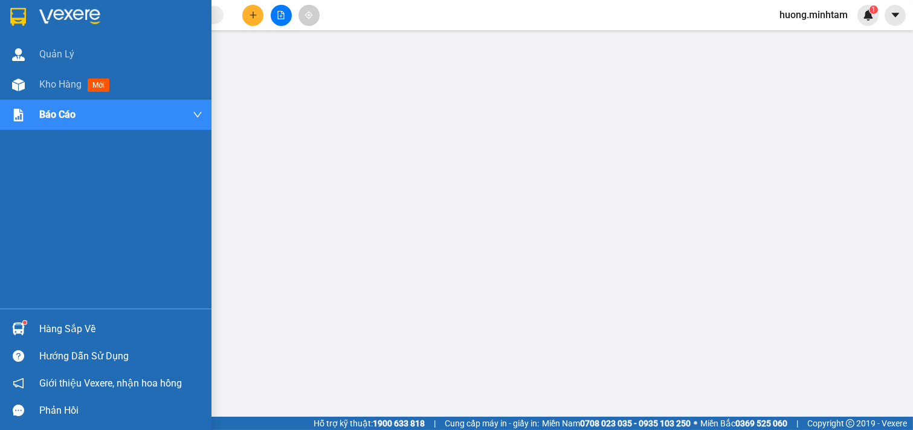
click at [65, 329] on div "Hàng sắp về" at bounding box center [120, 329] width 163 height 18
click at [80, 321] on div "Hàng sắp về" at bounding box center [120, 329] width 163 height 18
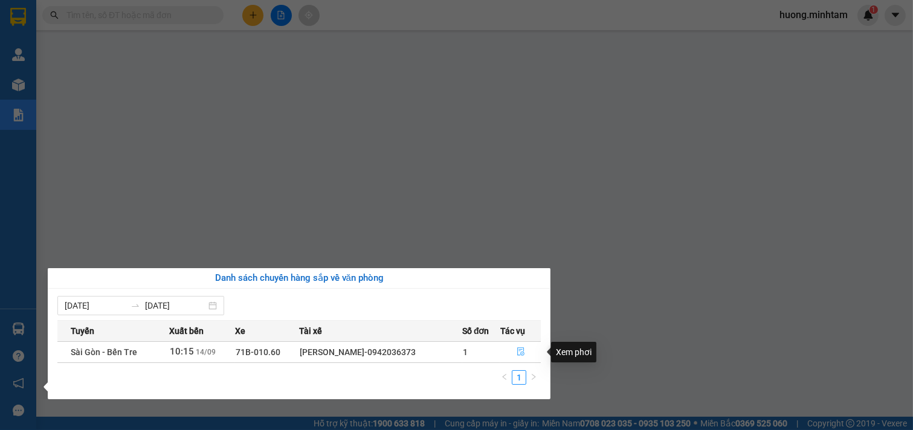
click at [523, 353] on icon "file-done" at bounding box center [521, 351] width 8 height 8
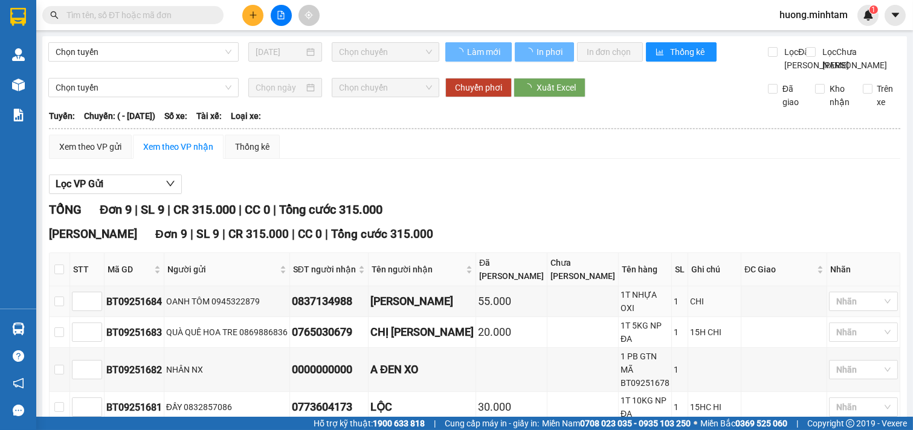
click at [618, 195] on div at bounding box center [474, 194] width 851 height 1
click at [759, 197] on div "Lọc VP Gửi TỔNG Đơn 9 | SL 9 | CR 315.000 | CC 0 | Tổng cước 315.000 [GEOGRAPH…" at bounding box center [474, 424] width 851 height 511
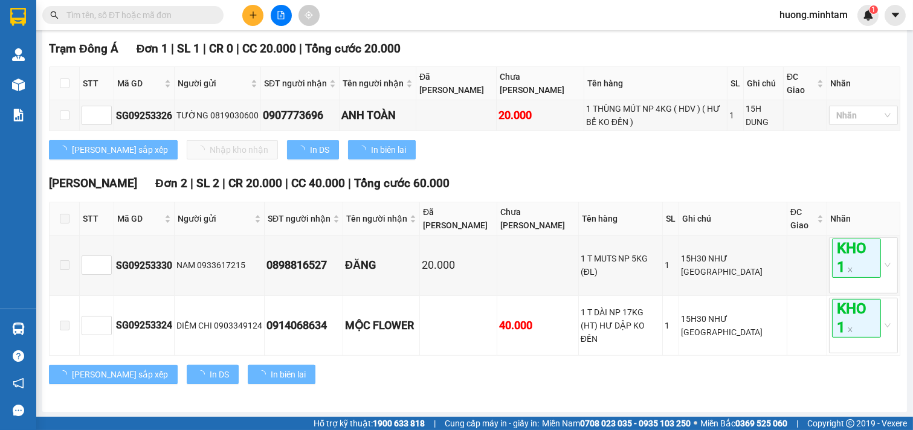
click at [842, 231] on th "Nhãn" at bounding box center [863, 218] width 73 height 33
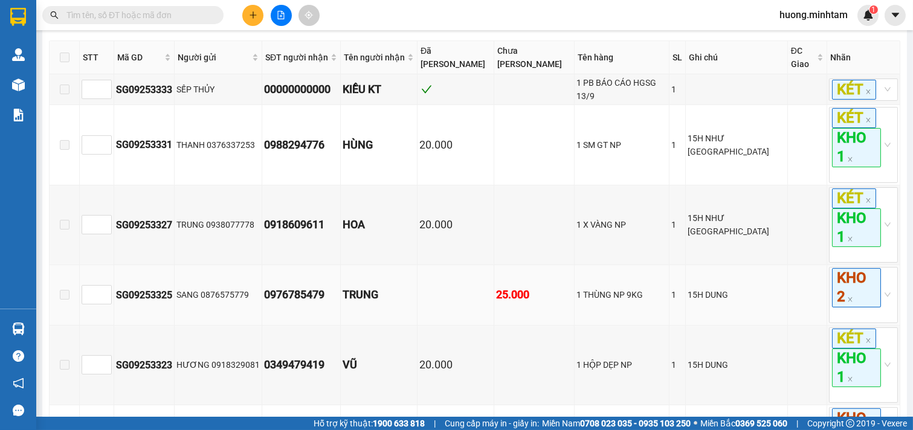
scroll to position [807, 0]
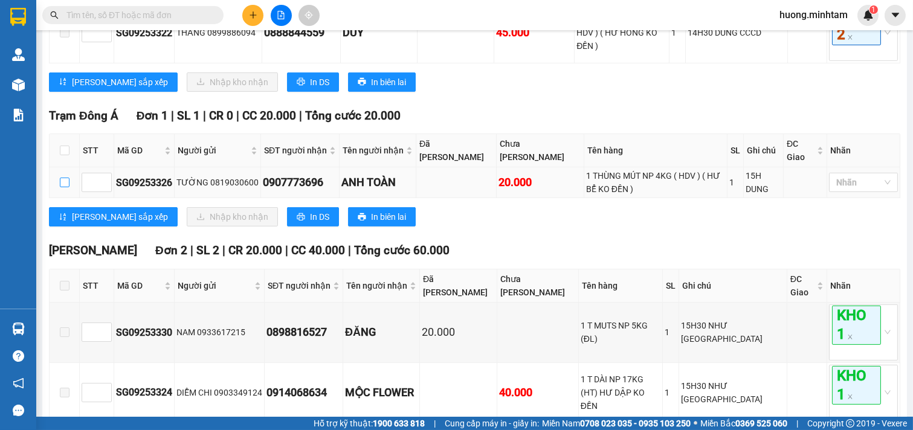
click at [62, 178] on input "checkbox" at bounding box center [65, 183] width 10 height 10
checkbox input "true"
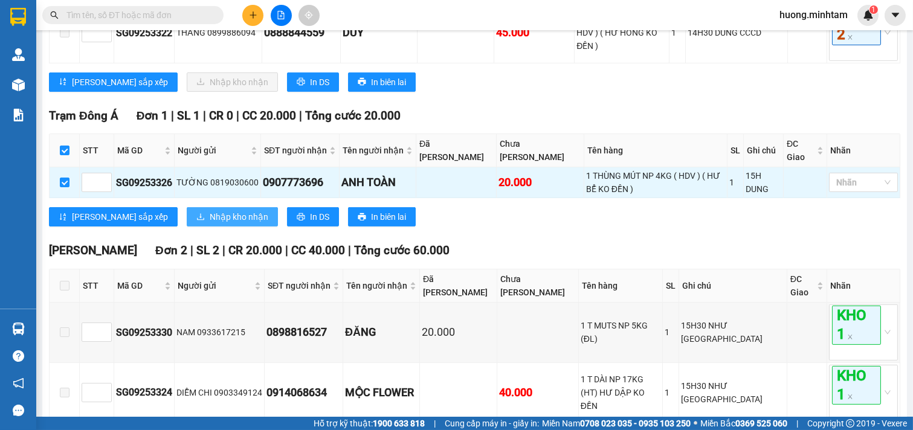
click at [210, 218] on span "Nhập kho nhận" at bounding box center [239, 216] width 59 height 13
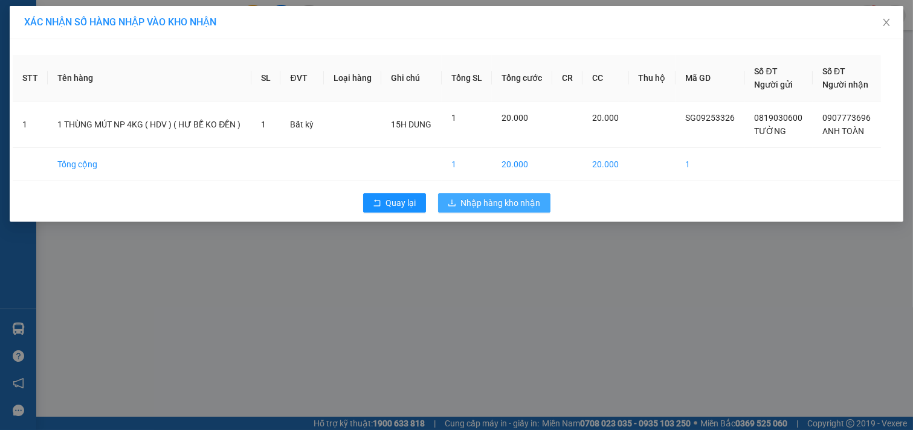
click at [509, 207] on span "Nhập hàng kho nhận" at bounding box center [501, 202] width 80 height 13
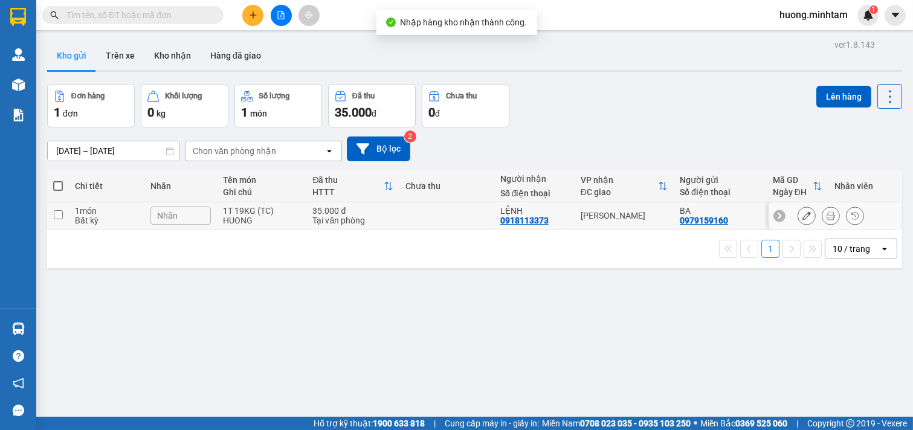
click at [62, 214] on input "checkbox" at bounding box center [58, 214] width 9 height 9
checkbox input "true"
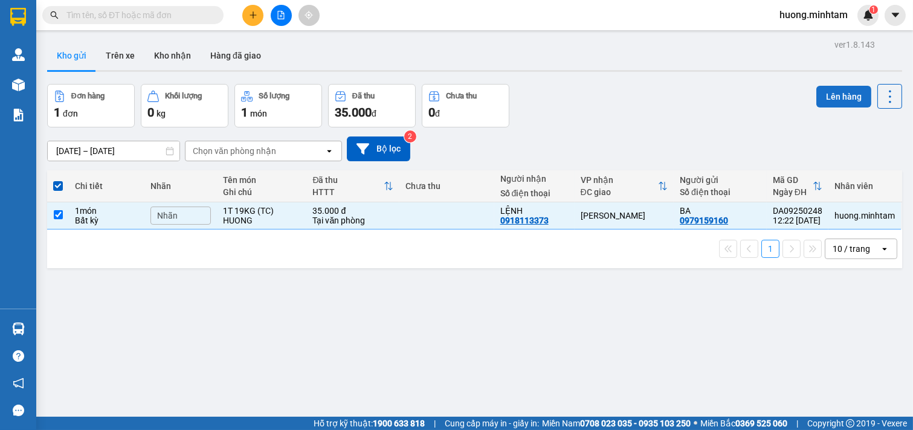
click at [840, 94] on button "Lên hàng" at bounding box center [843, 97] width 55 height 22
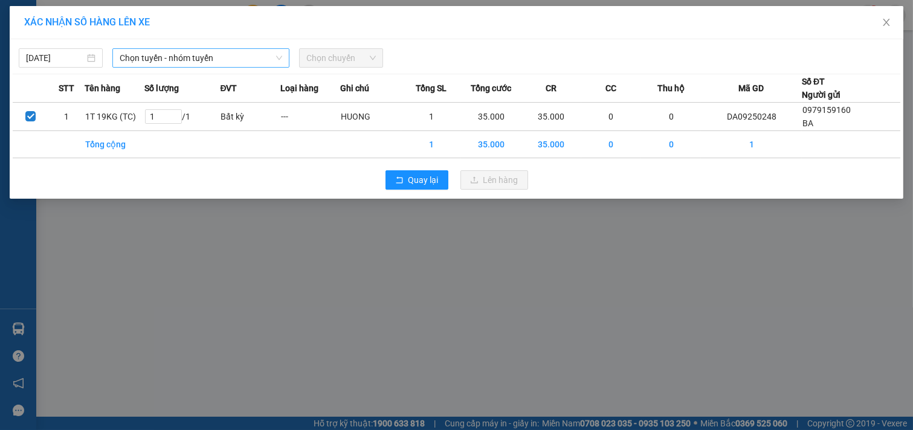
click at [243, 62] on span "Chọn tuyến - nhóm tuyến" at bounding box center [201, 58] width 163 height 18
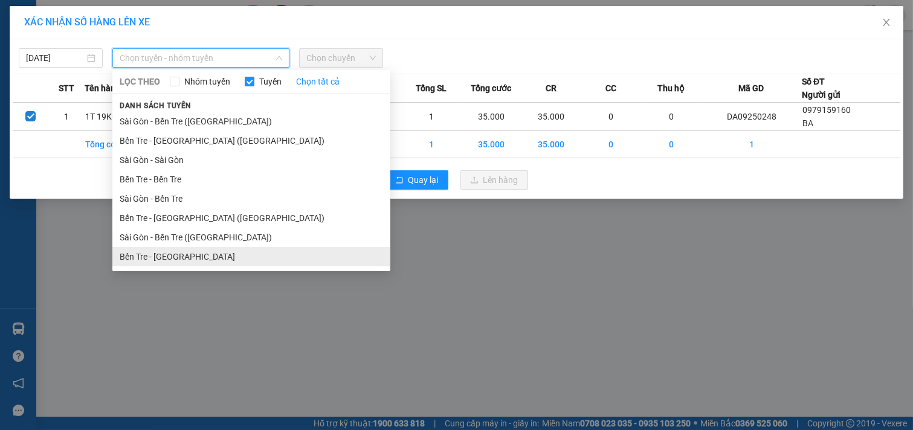
click at [188, 257] on li "Bến Tre - [GEOGRAPHIC_DATA]" at bounding box center [251, 256] width 278 height 19
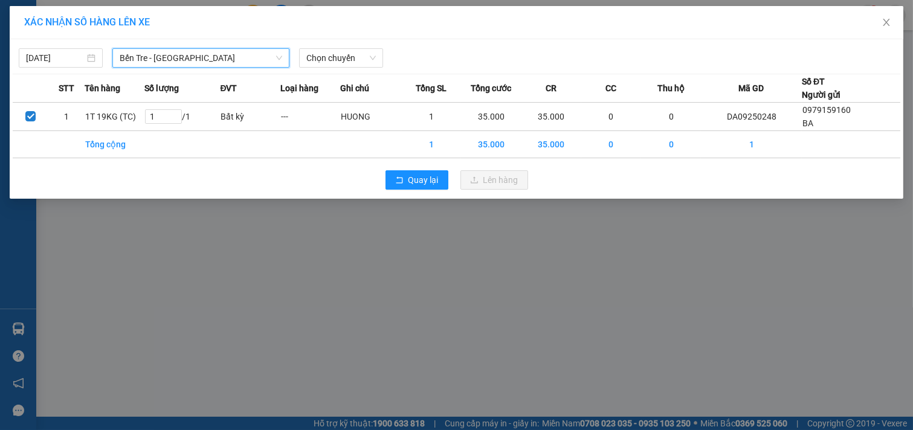
click at [348, 54] on span "Chọn chuyến" at bounding box center [340, 58] width 69 height 18
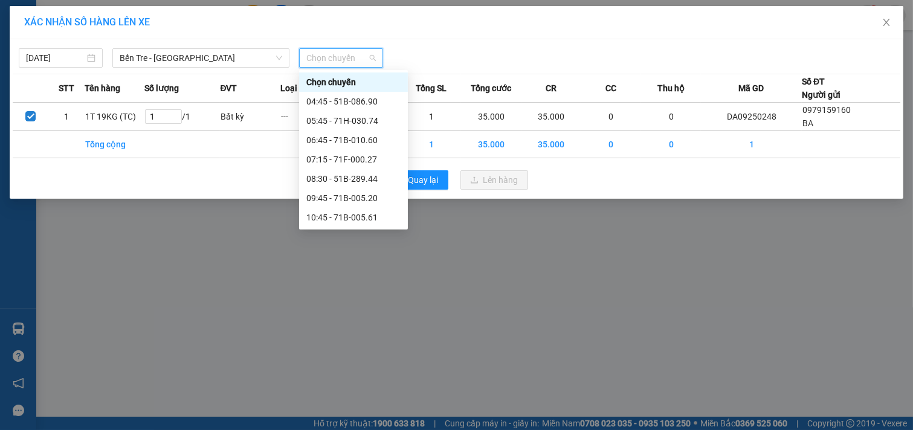
scroll to position [134, 0]
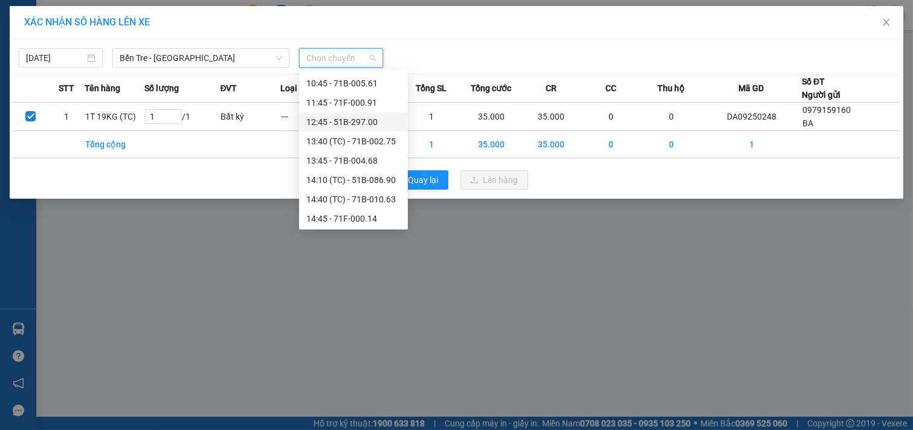
click at [352, 118] on div "12:45 - 51B-297.00" at bounding box center [353, 121] width 94 height 13
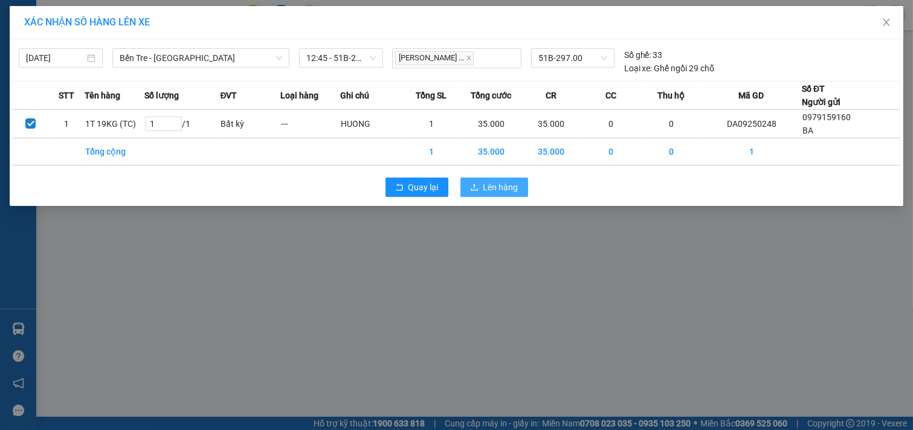
click at [496, 185] on span "Lên hàng" at bounding box center [500, 187] width 35 height 13
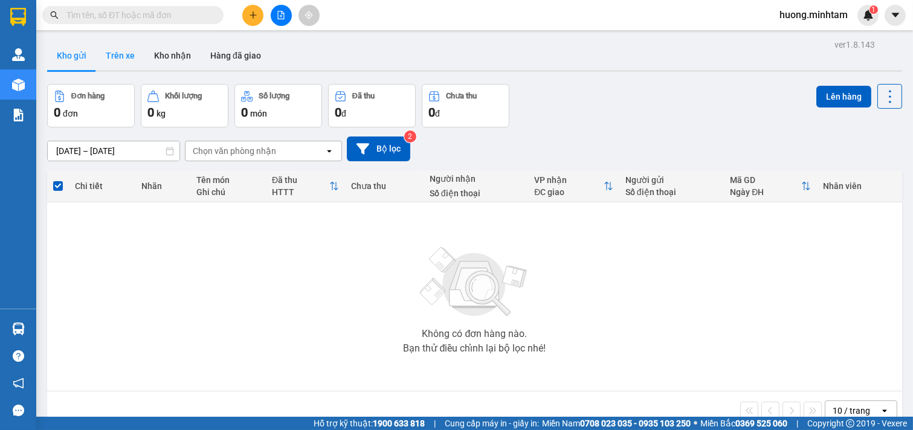
click at [123, 59] on button "Trên xe" at bounding box center [120, 55] width 48 height 29
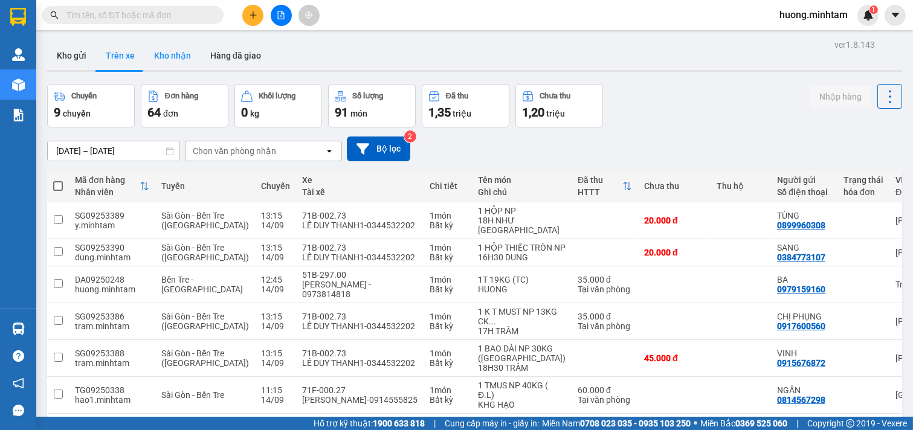
click at [184, 62] on button "Kho nhận" at bounding box center [172, 55] width 56 height 29
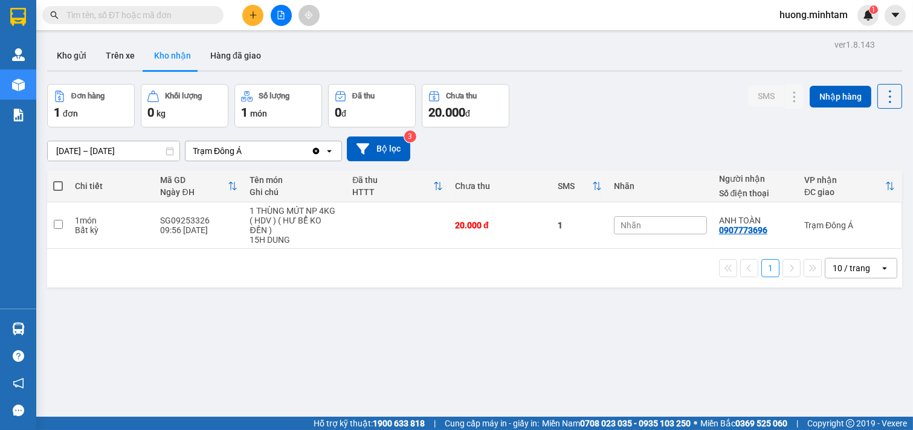
drag, startPoint x: 73, startPoint y: 58, endPoint x: 164, endPoint y: 5, distance: 105.6
click at [77, 57] on button "Kho gửi" at bounding box center [71, 55] width 49 height 29
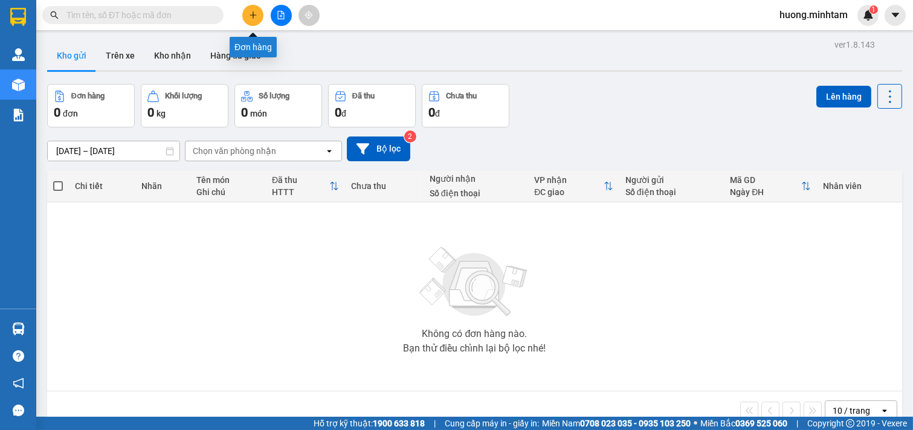
click at [259, 16] on button at bounding box center [252, 15] width 21 height 21
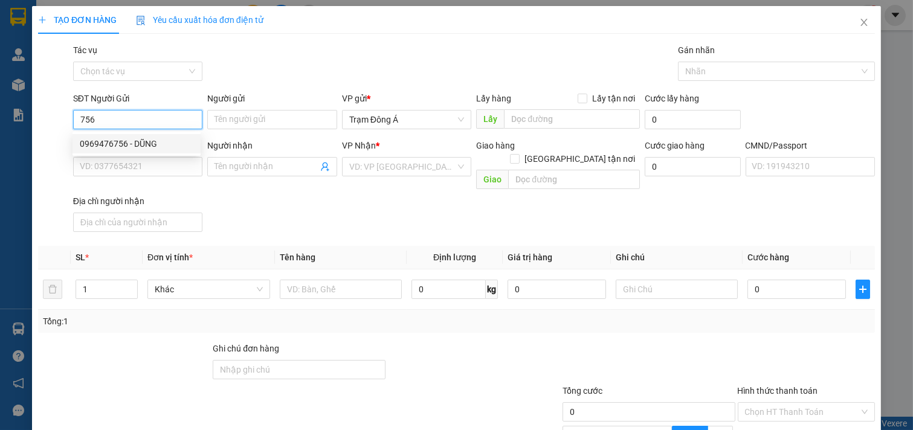
click at [109, 142] on div "0969476756 - DŨNG" at bounding box center [137, 143] width 114 height 13
type input "0969476756"
type input "DŨNG"
type input "0908473319"
type input "THUẬN SG"
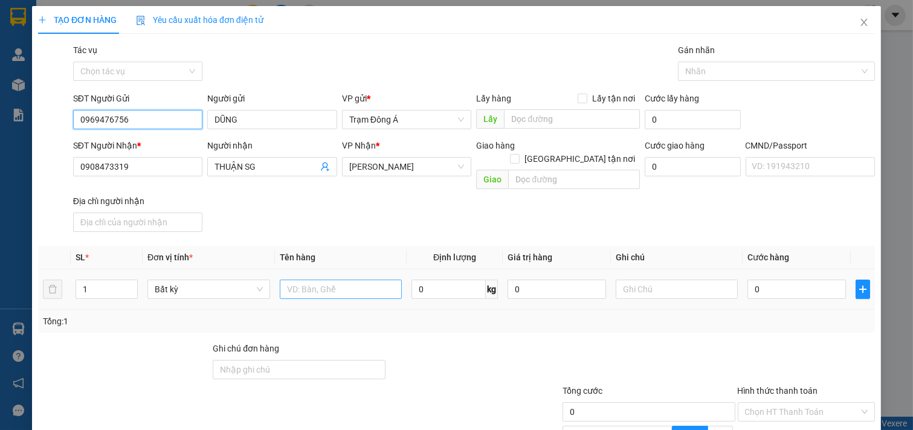
type input "0969476756"
click at [342, 280] on input "text" at bounding box center [341, 289] width 123 height 19
type input "1T 5KG NP"
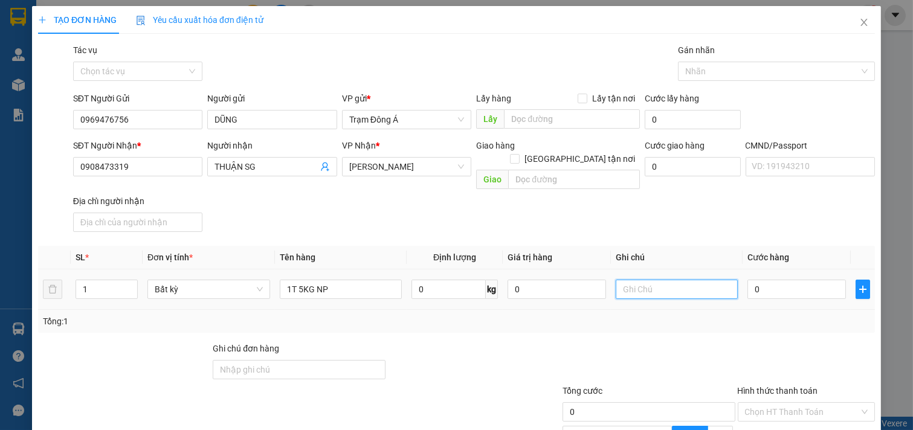
click at [662, 280] on input "text" at bounding box center [677, 289] width 123 height 19
type input "HUONG"
type input "2"
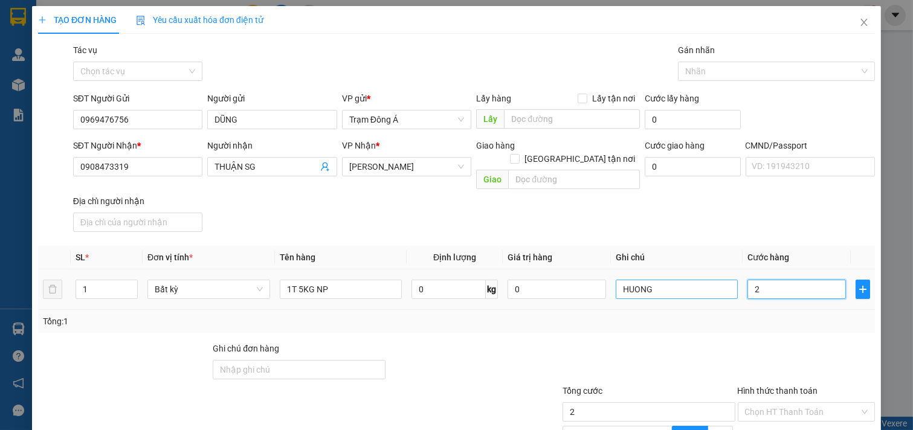
type input "20"
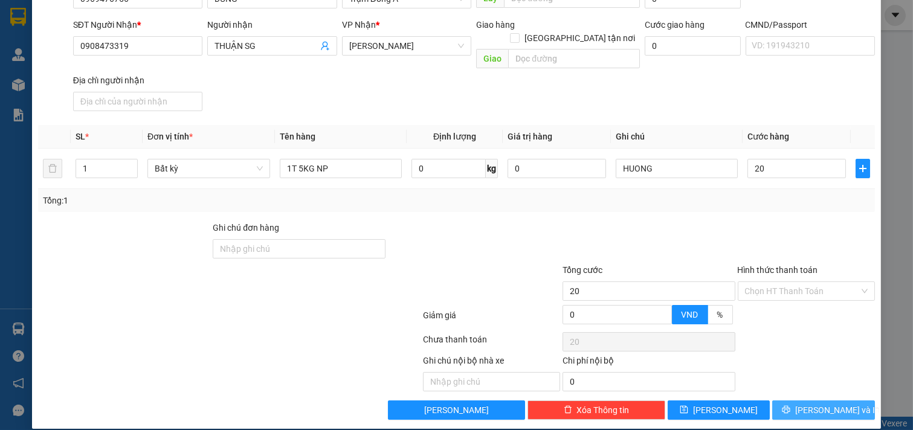
type input "20.000"
click at [832, 404] on span "[PERSON_NAME] và In" at bounding box center [837, 410] width 85 height 13
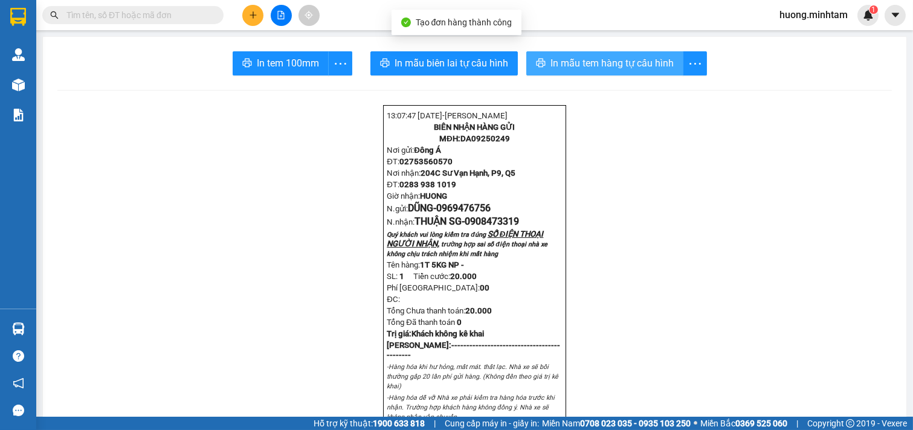
click at [585, 72] on button "In mẫu tem hàng tự cấu hình" at bounding box center [604, 63] width 157 height 24
click at [286, 65] on div "In tem 100mm" at bounding box center [293, 63] width 120 height 24
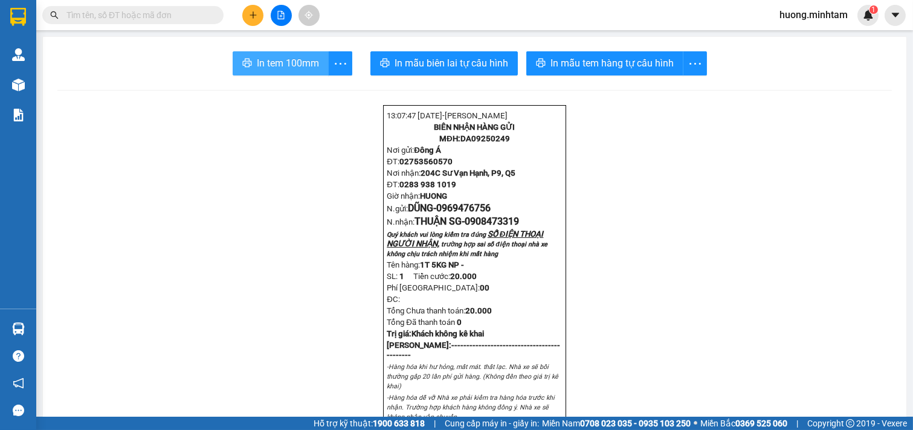
click at [286, 65] on span "In tem 100mm" at bounding box center [288, 63] width 62 height 15
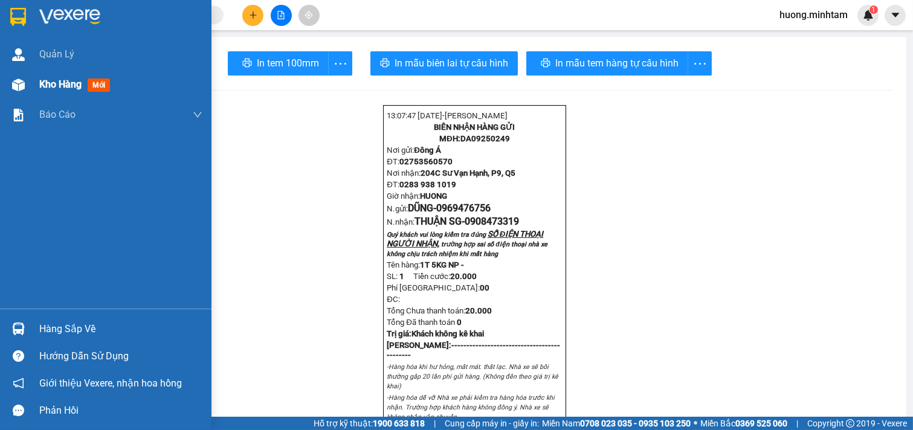
drag, startPoint x: 52, startPoint y: 86, endPoint x: 67, endPoint y: 74, distance: 19.0
click at [55, 83] on span "Kho hàng" at bounding box center [60, 84] width 42 height 11
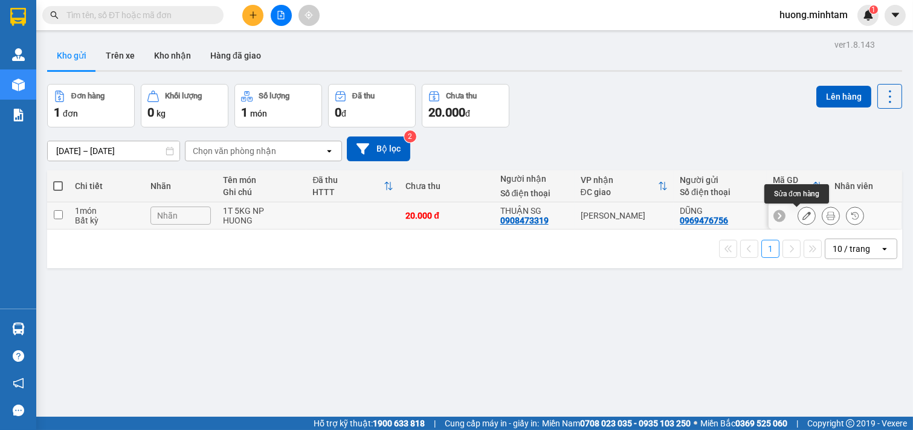
click at [798, 214] on button at bounding box center [806, 215] width 17 height 21
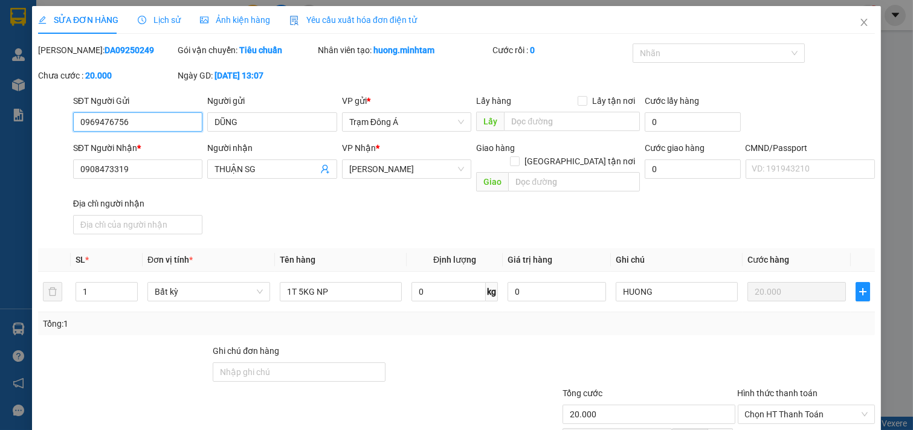
type input "0969476756"
type input "DŨNG"
type input "0908473319"
type input "THUẬN SG"
type input "20.000"
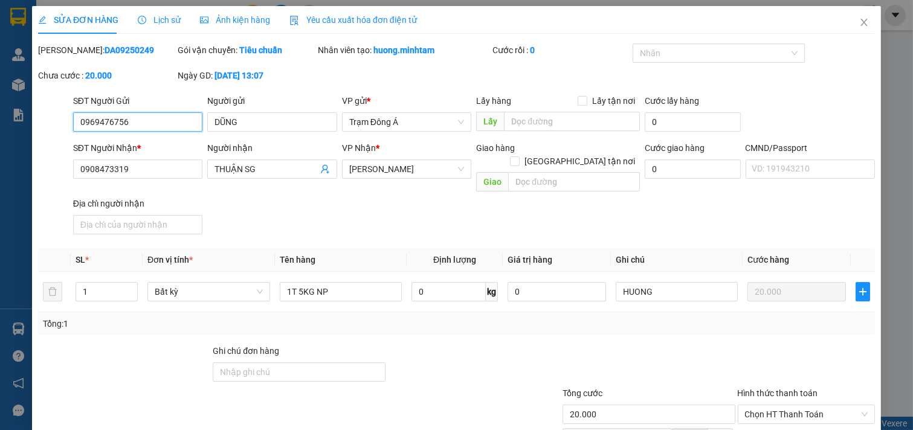
type input "20.000"
drag, startPoint x: 133, startPoint y: 172, endPoint x: 32, endPoint y: 64, distance: 147.5
click at [0, 97] on div "SỬA ĐƠN HÀNG Lịch sử Ảnh kiện hàng Yêu cầu xuất hóa đơn điện tử Total Paid Fee …" at bounding box center [456, 215] width 913 height 430
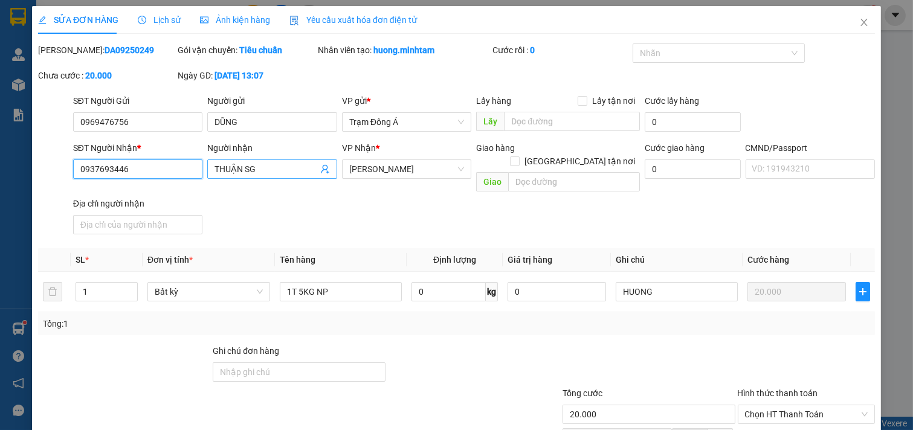
type input "0937693446"
click at [268, 166] on input "THUẬN SG" at bounding box center [265, 169] width 103 height 13
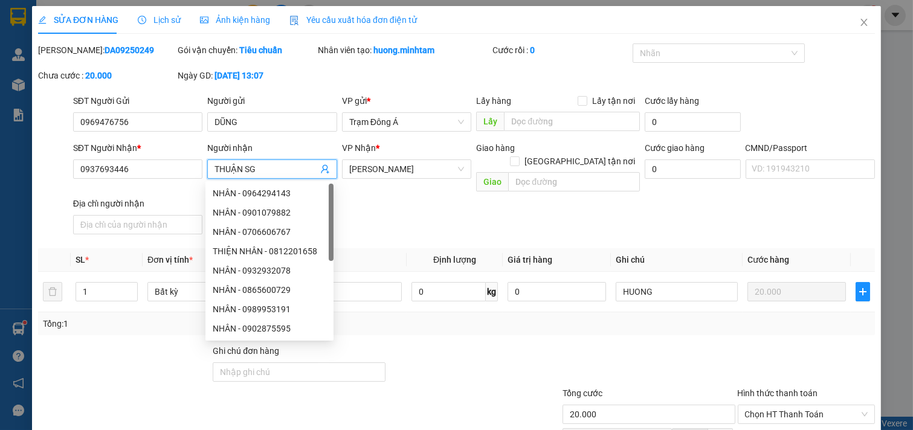
click at [242, 173] on input "THUẬN SG" at bounding box center [265, 169] width 103 height 13
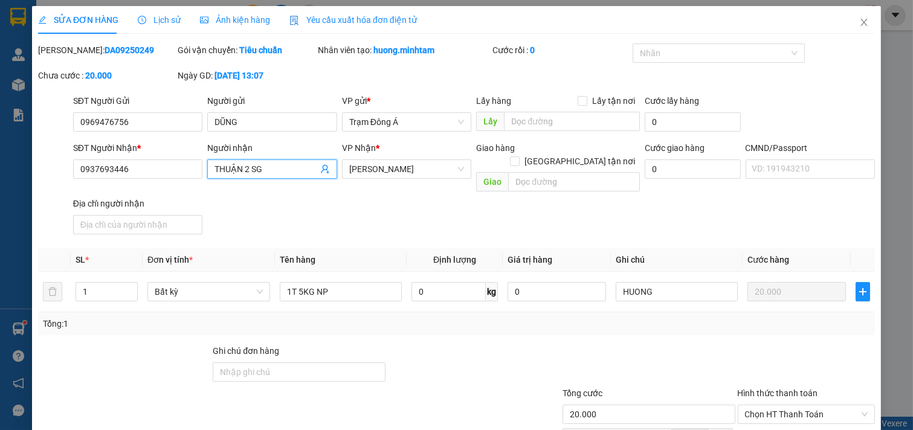
scroll to position [123, 0]
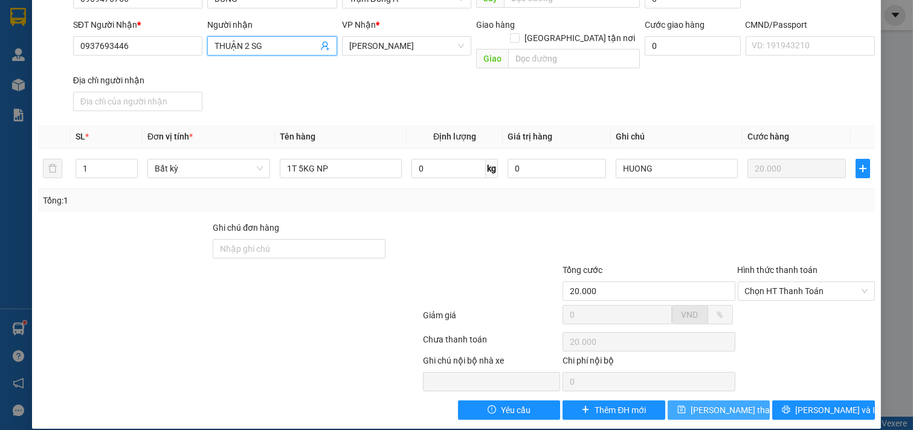
type input "THUẬN 2 SG"
click at [735, 404] on span "[PERSON_NAME] thay đổi" at bounding box center [739, 410] width 97 height 13
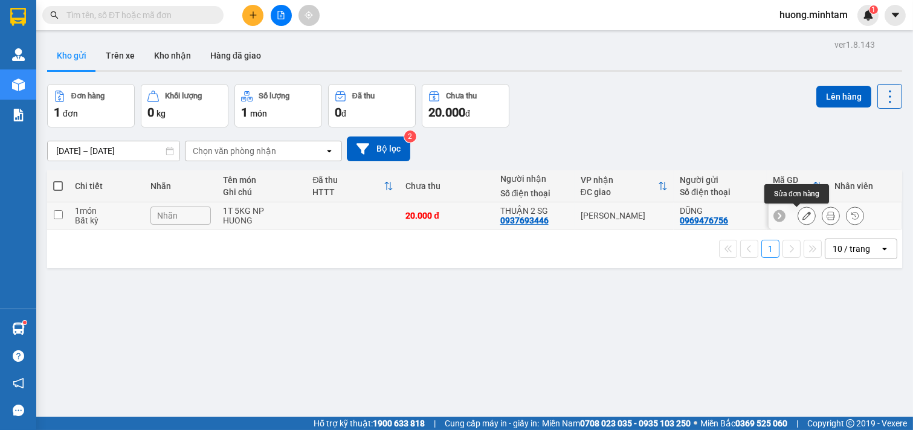
click at [798, 222] on button at bounding box center [806, 215] width 17 height 21
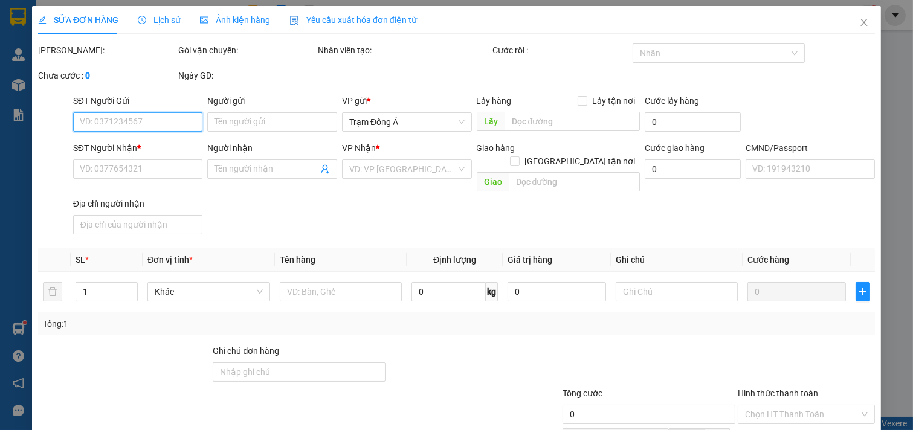
type input "0969476756"
type input "DŨNG"
type input "0937693446"
type input "THUẬN 2 SG"
type input "20.000"
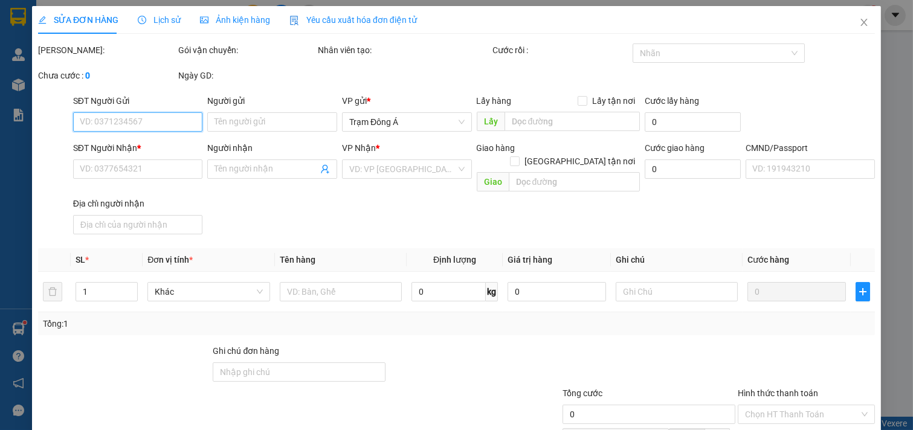
type input "20.000"
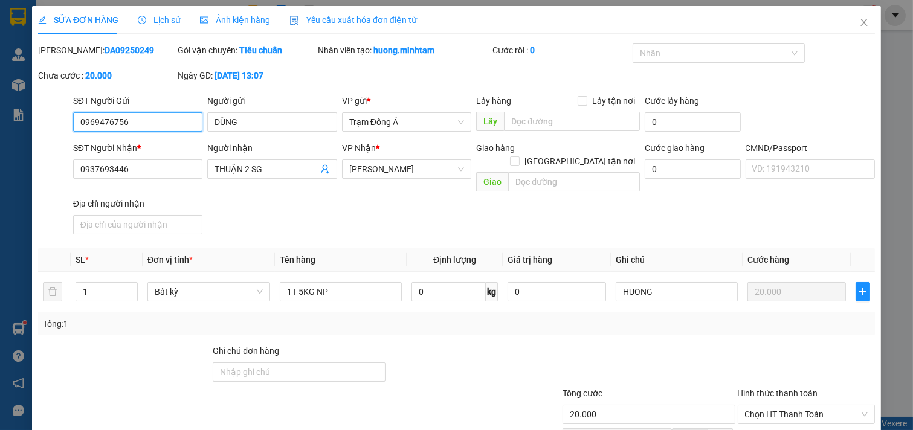
scroll to position [117, 0]
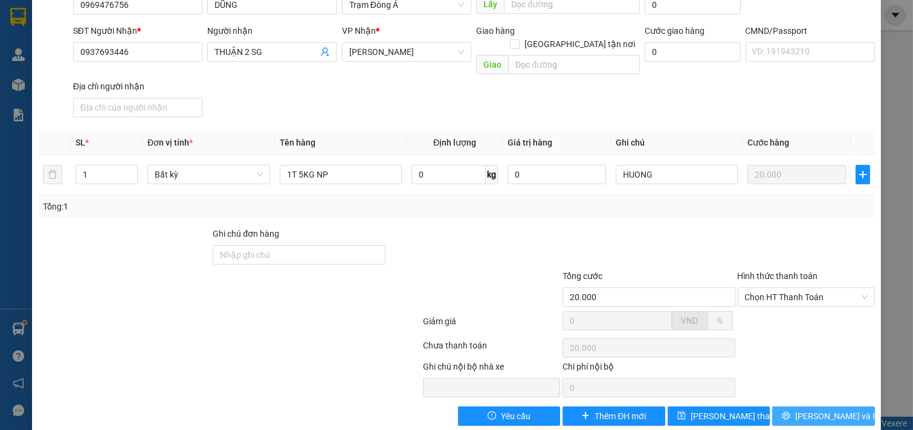
click at [811, 410] on span "[PERSON_NAME] và In" at bounding box center [837, 416] width 85 height 13
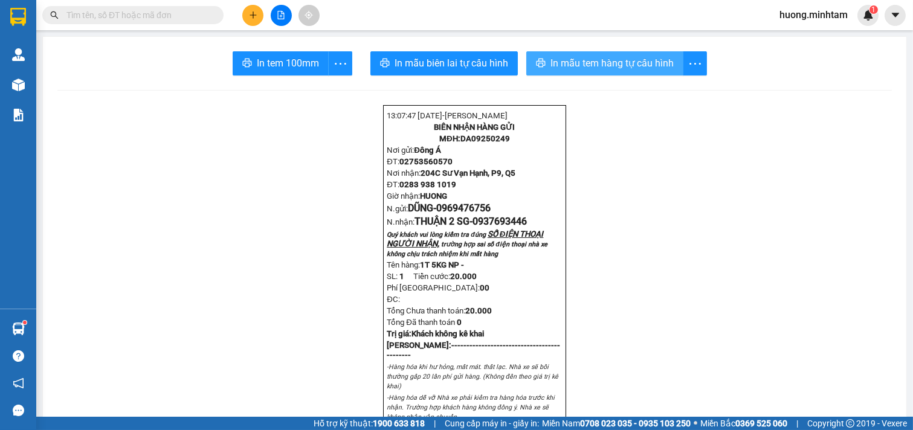
click at [587, 59] on span "In mẫu tem hàng tự cấu hình" at bounding box center [611, 63] width 123 height 15
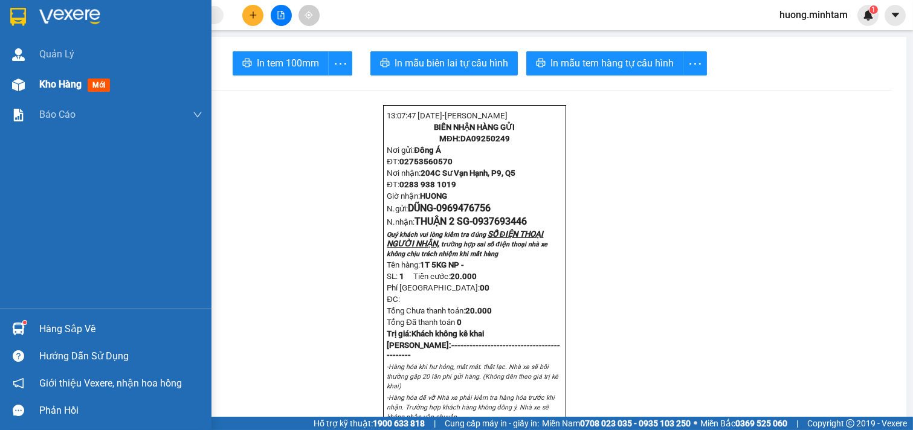
click at [54, 80] on span "Kho hàng" at bounding box center [60, 84] width 42 height 11
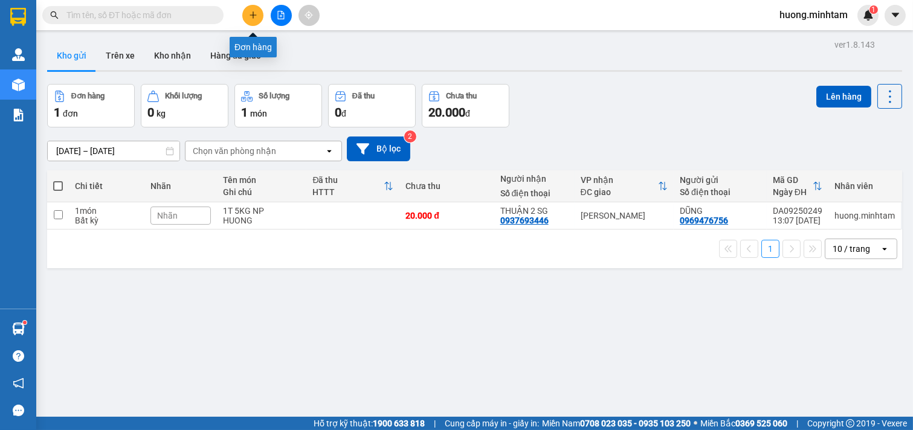
click at [252, 18] on icon "plus" at bounding box center [253, 15] width 8 height 8
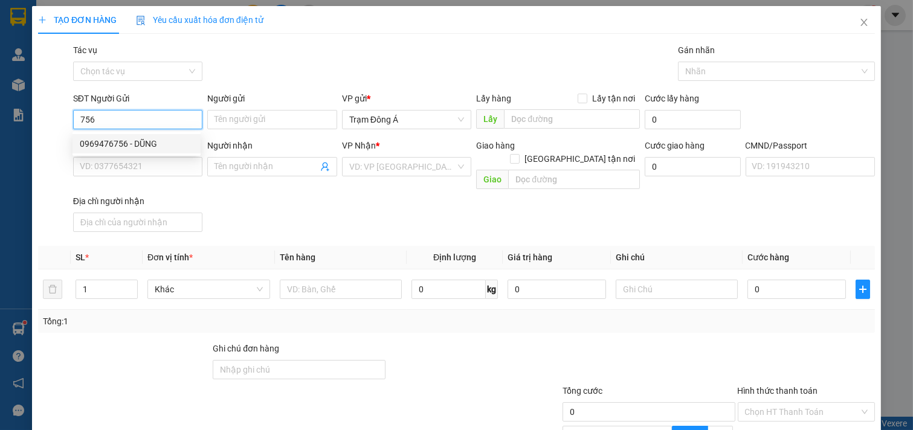
click at [115, 141] on div "0969476756 - DŨNG" at bounding box center [137, 143] width 114 height 13
type input "0969476756"
type input "DŨNG"
type input "0937693446"
type input "THUẬN 2 SG"
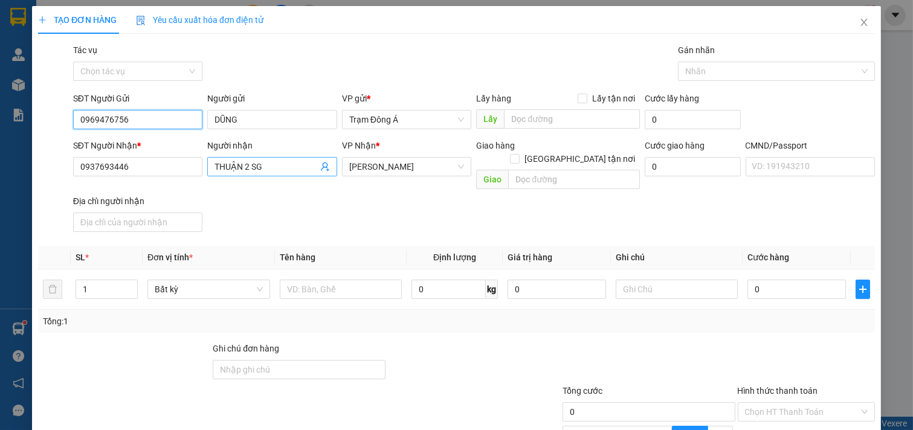
type input "0969476756"
click at [321, 170] on icon "user-add" at bounding box center [325, 167] width 10 height 10
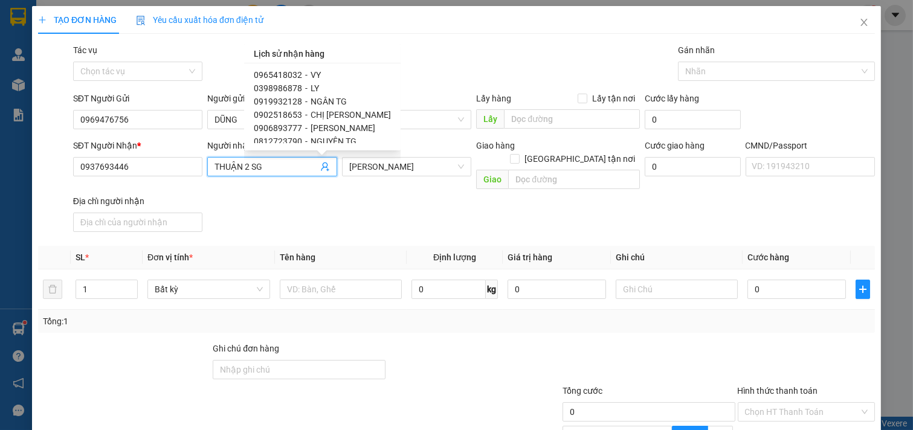
scroll to position [1255, 0]
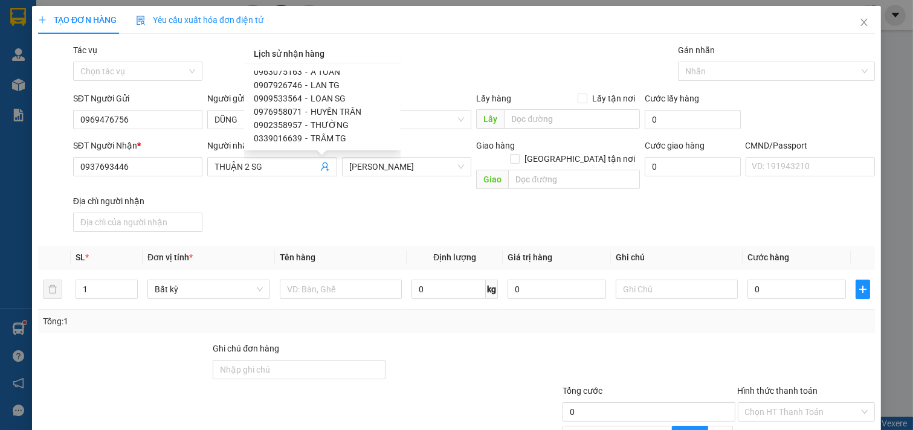
drag, startPoint x: 444, startPoint y: 211, endPoint x: 509, endPoint y: 213, distance: 64.7
click at [447, 213] on div "SĐT Người Nhận * 0937693446 Người nhận THUẬN 2 SG THUẬN 2 SG VP Nhận * [PERSON_…" at bounding box center [474, 188] width 807 height 98
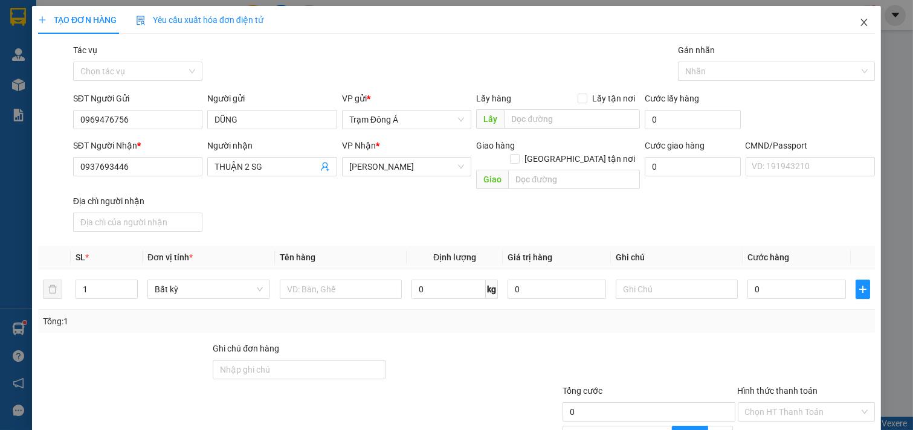
click at [859, 21] on icon "close" at bounding box center [864, 23] width 10 height 10
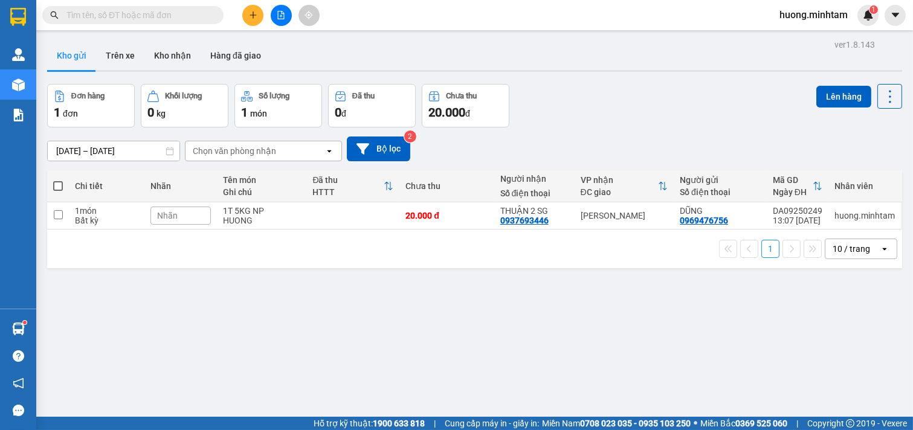
click at [60, 187] on span at bounding box center [58, 186] width 10 height 10
click at [58, 180] on input "checkbox" at bounding box center [58, 180] width 0 height 0
checkbox input "true"
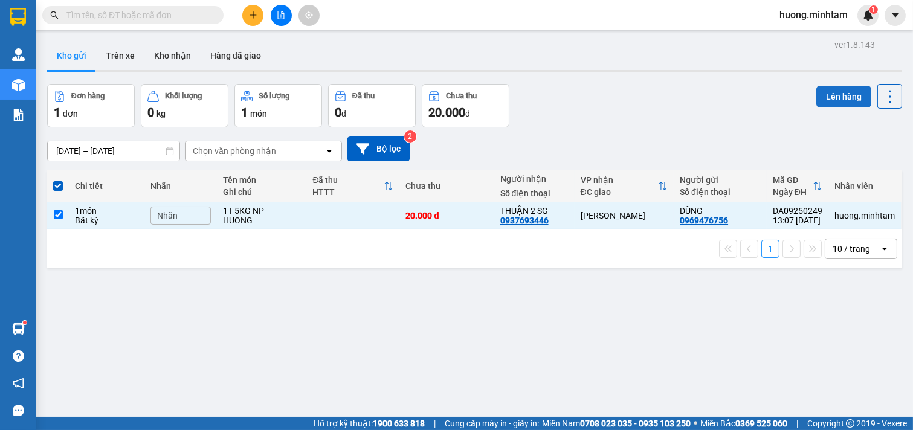
click at [833, 100] on button "Lên hàng" at bounding box center [843, 97] width 55 height 22
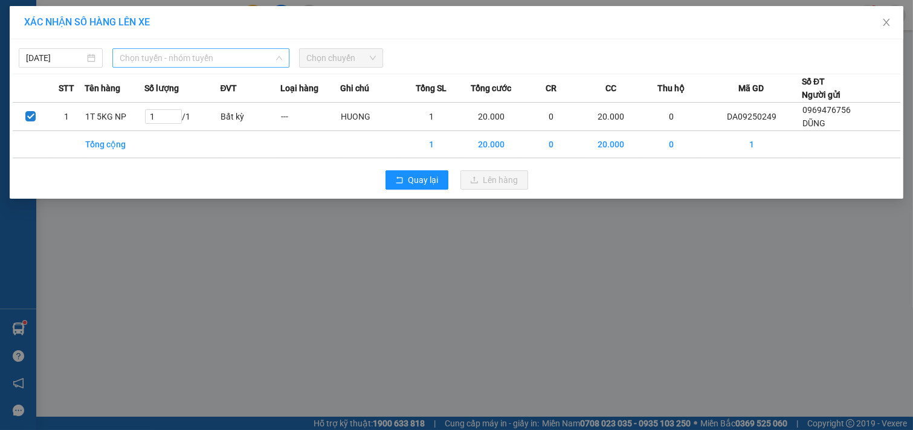
click at [257, 51] on span "Chọn tuyến - nhóm tuyến" at bounding box center [201, 58] width 163 height 18
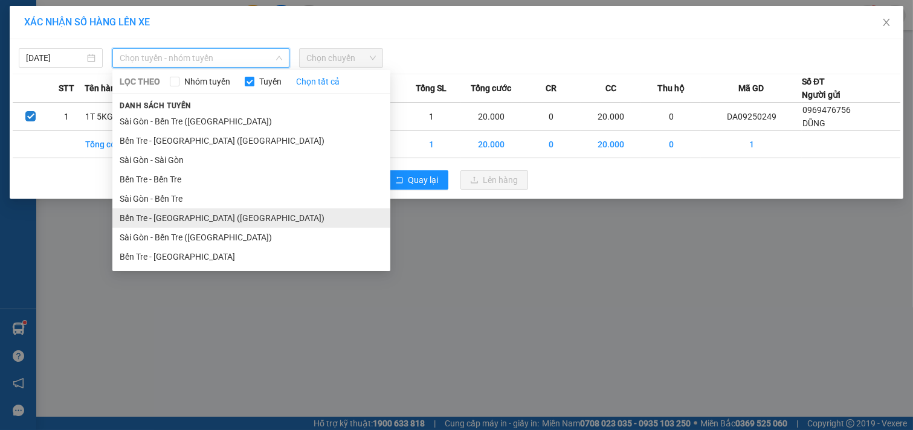
click at [191, 221] on li "Bến Tre - [GEOGRAPHIC_DATA] ([GEOGRAPHIC_DATA])" at bounding box center [251, 217] width 278 height 19
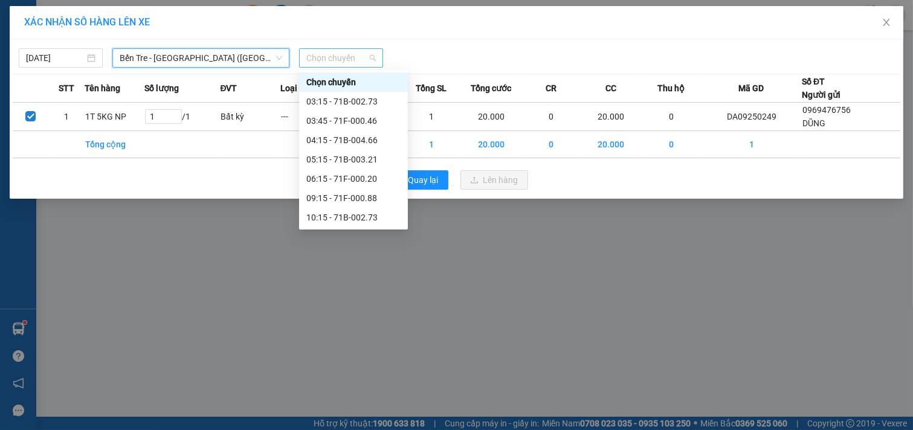
click at [372, 59] on span "Chọn chuyến" at bounding box center [340, 58] width 69 height 18
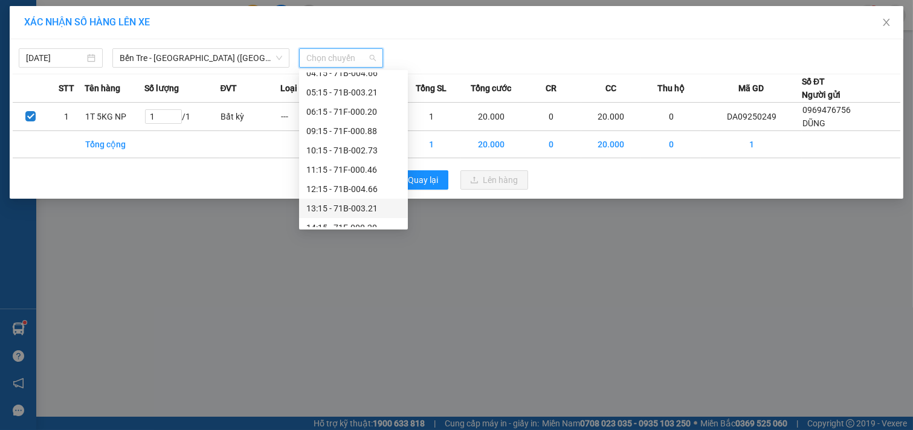
click at [364, 210] on div "13:15 - 71B-003.21" at bounding box center [353, 208] width 94 height 13
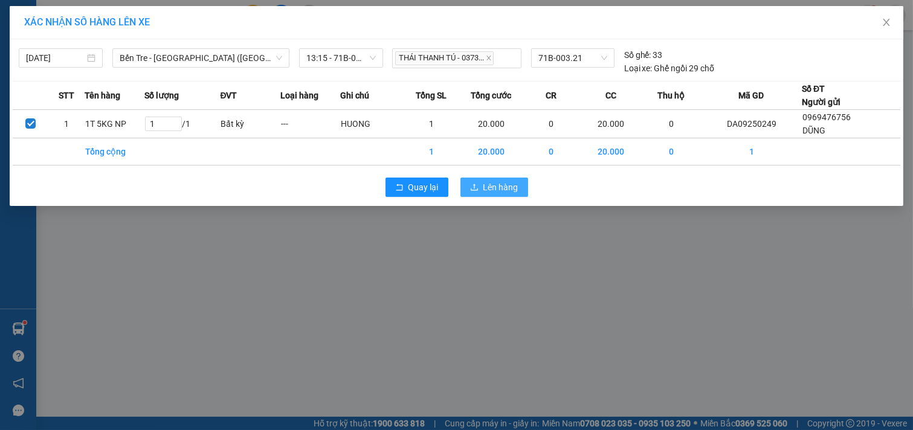
click at [484, 185] on span "Lên hàng" at bounding box center [500, 187] width 35 height 13
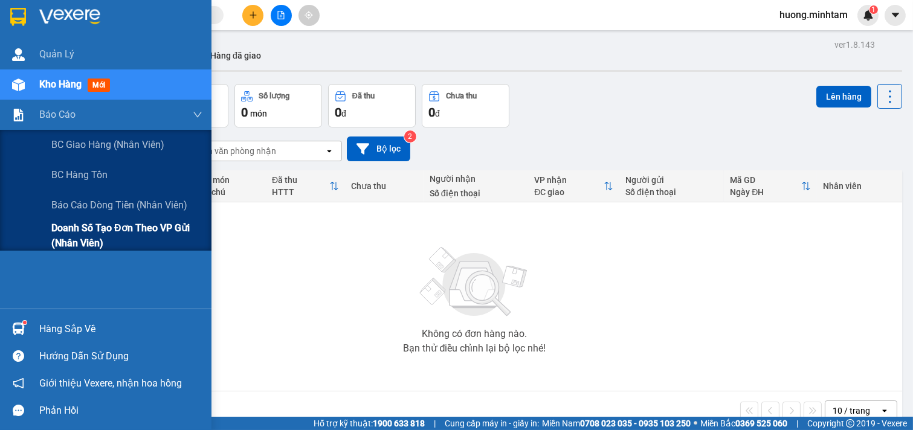
click at [167, 236] on span "Doanh số tạo đơn theo VP gửi (nhân viên)" at bounding box center [126, 236] width 151 height 30
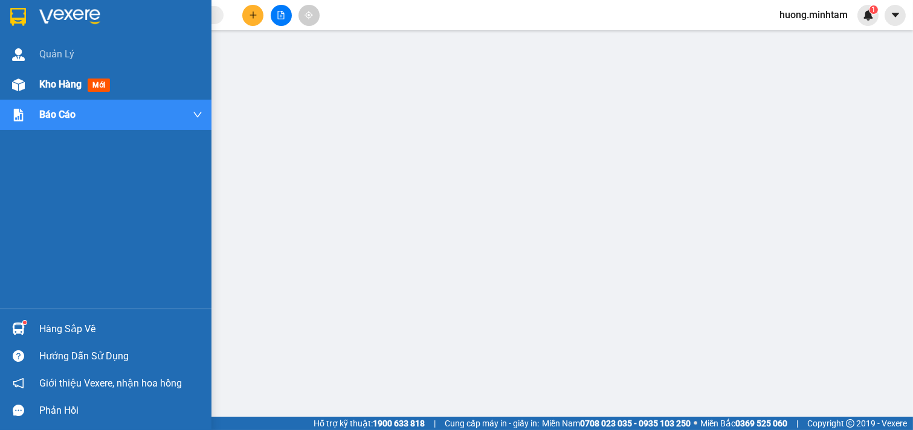
click at [55, 82] on span "Kho hàng" at bounding box center [60, 84] width 42 height 11
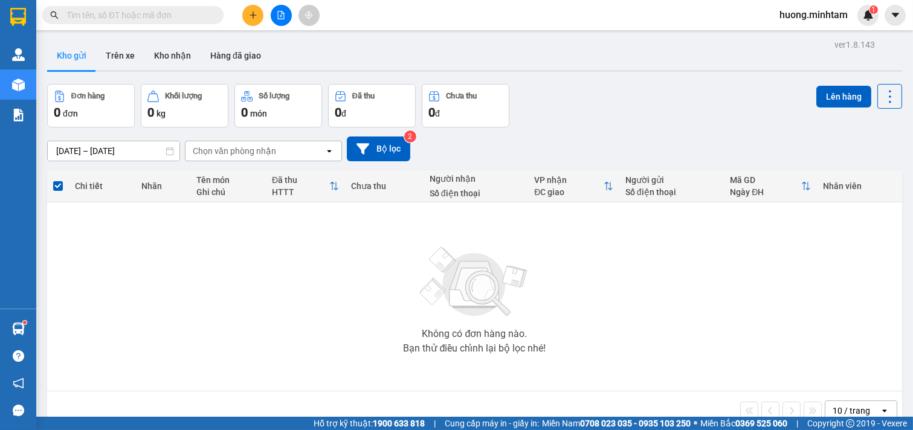
click at [254, 19] on icon "plus" at bounding box center [253, 15] width 8 height 8
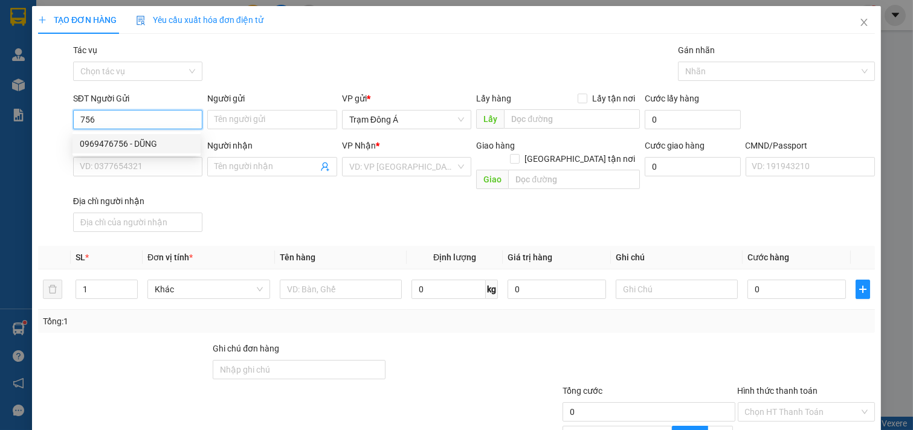
click at [147, 141] on div "0969476756 - DŨNG" at bounding box center [137, 143] width 114 height 13
type input "0969476756"
type input "DŨNG"
type input "0937693446"
type input "THUẬN 2 SG"
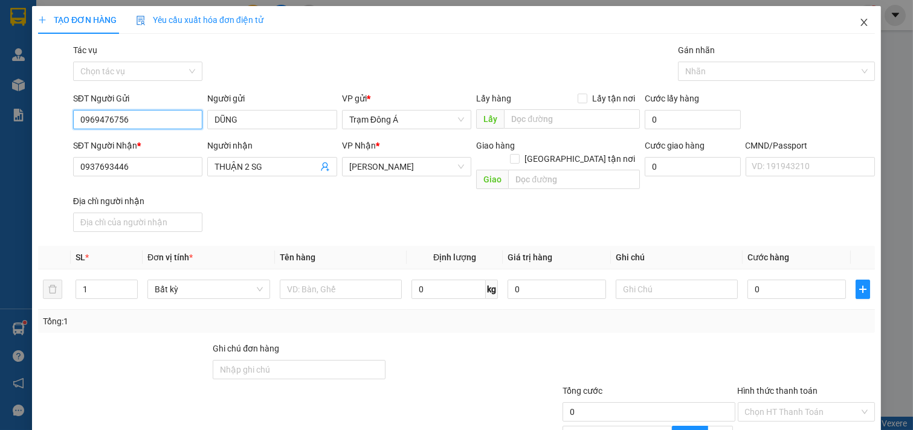
type input "0969476756"
click at [859, 27] on icon "close" at bounding box center [864, 23] width 10 height 10
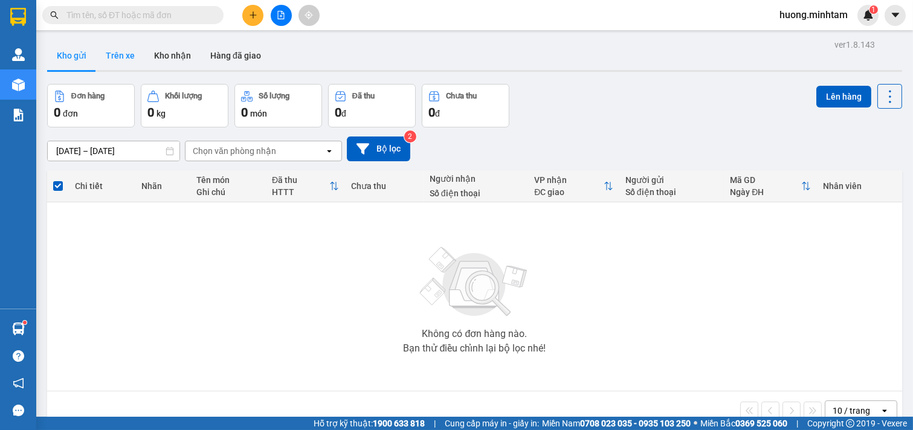
click at [117, 55] on button "Trên xe" at bounding box center [120, 55] width 48 height 29
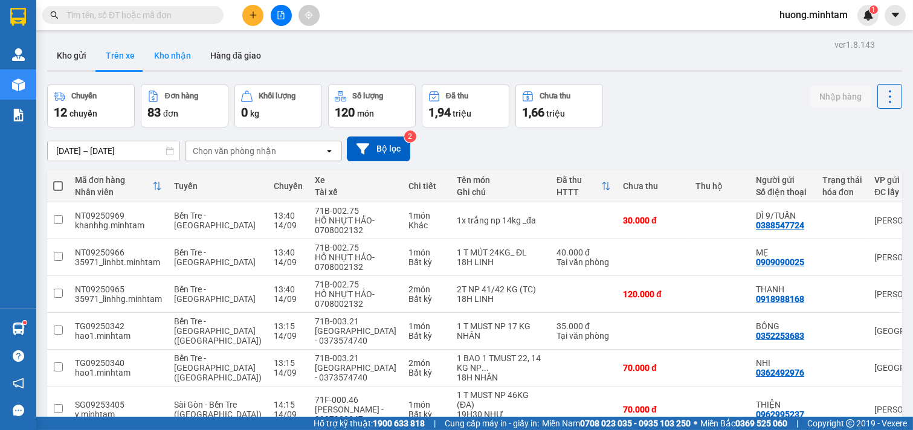
click at [186, 60] on button "Kho nhận" at bounding box center [172, 55] width 56 height 29
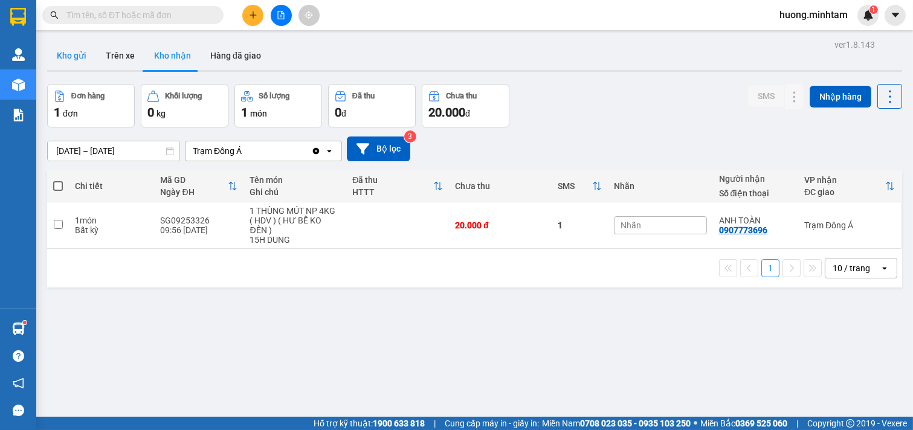
click at [80, 57] on button "Kho gửi" at bounding box center [71, 55] width 49 height 29
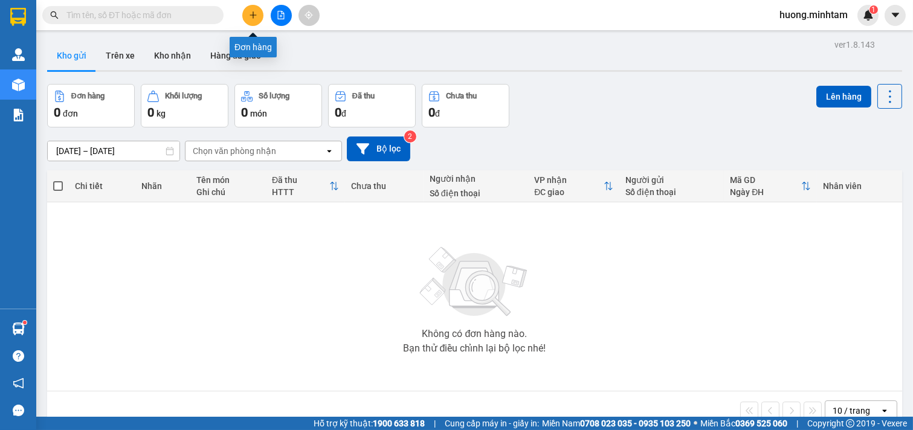
click at [249, 12] on icon "plus" at bounding box center [253, 15] width 8 height 8
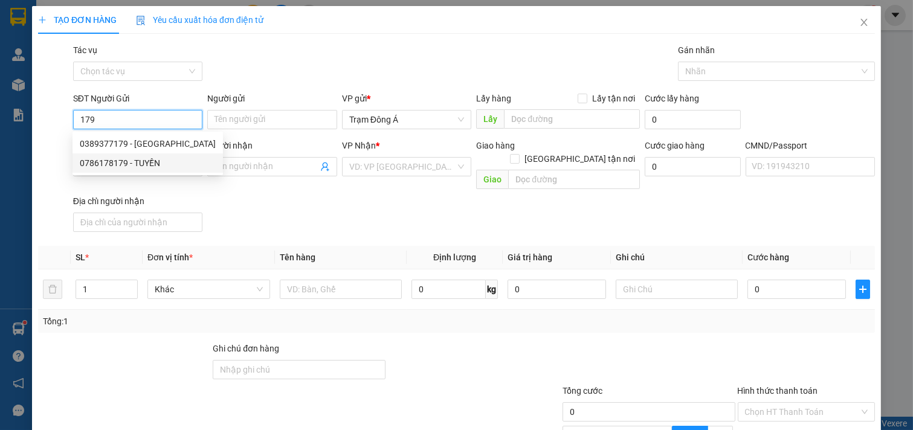
click at [111, 163] on div "0786178179 - TUYỀN" at bounding box center [148, 162] width 136 height 13
type input "0786178179"
type input "TUYỀN"
type input "0327511591"
type input "KHANG"
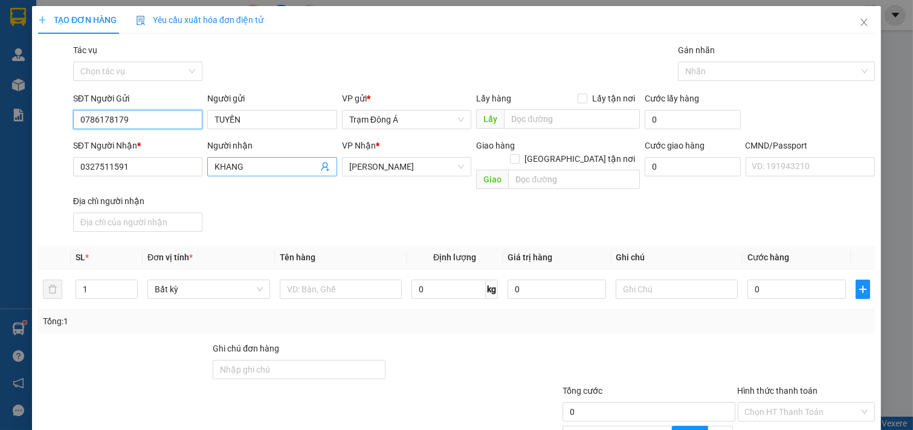
type input "0786178179"
click at [320, 165] on icon "user-add" at bounding box center [325, 167] width 10 height 10
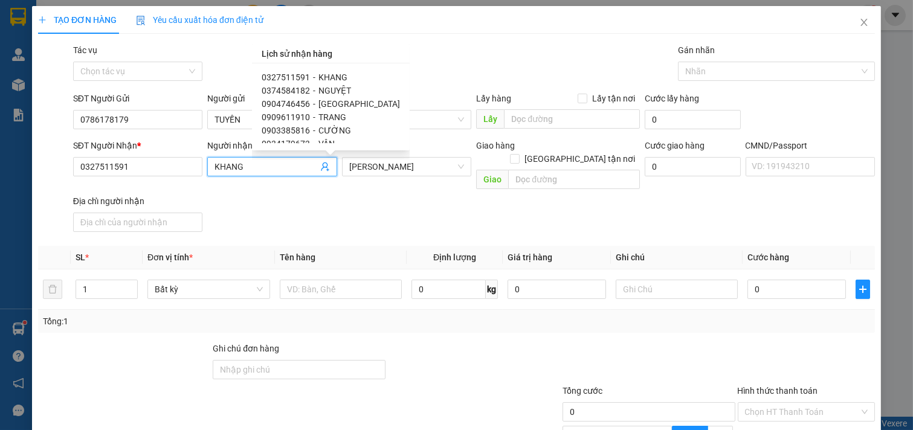
drag, startPoint x: 246, startPoint y: 168, endPoint x: 6, endPoint y: 159, distance: 240.0
click at [0, 159] on div "TẠO ĐƠN HÀNG Yêu cầu xuất hóa đơn điện tử Transit Pickup Surcharge Ids Transit …" at bounding box center [456, 215] width 913 height 430
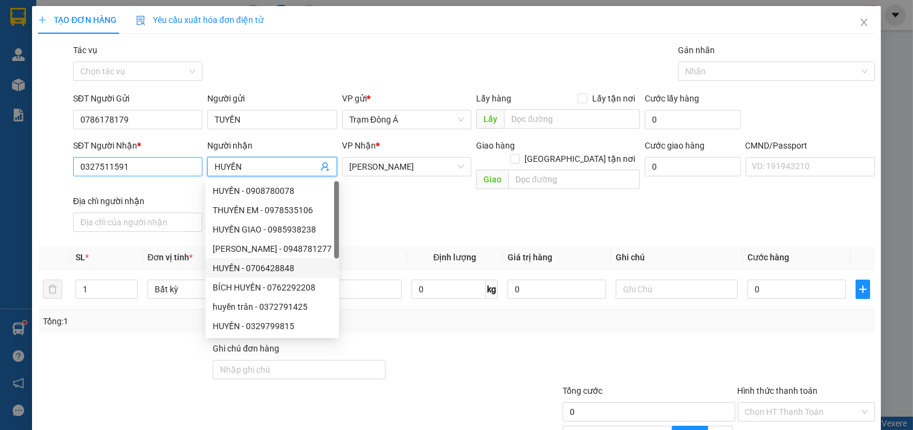
type input "HUYỀN"
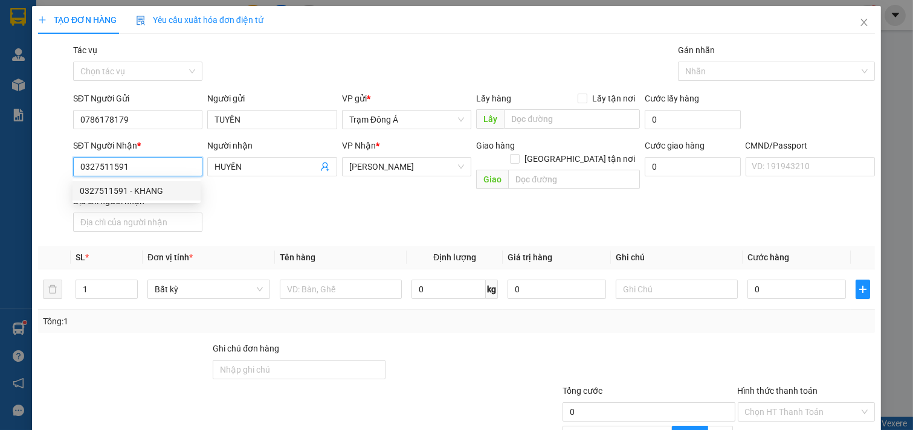
drag, startPoint x: 126, startPoint y: 164, endPoint x: 10, endPoint y: 164, distance: 116.0
click at [10, 164] on div "TẠO ĐƠN HÀNG Yêu cầu xuất hóa đơn điện tử Transit Pickup Surcharge Ids Transit …" at bounding box center [456, 215] width 913 height 430
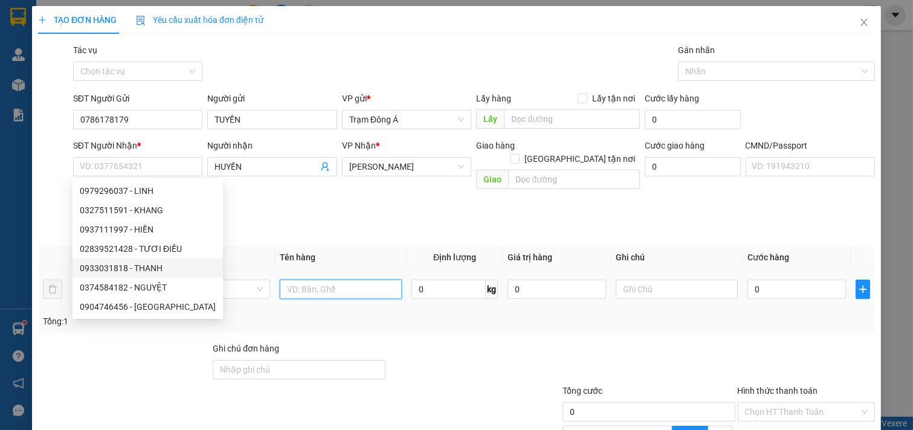
click at [296, 280] on input "text" at bounding box center [341, 289] width 123 height 19
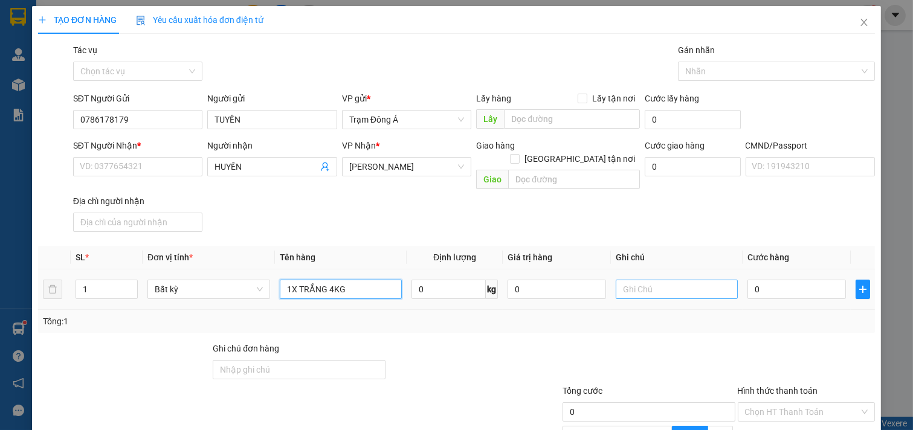
type input "1X TRẮNG 4KG"
click at [651, 280] on input "text" at bounding box center [677, 289] width 123 height 19
type input "HUONG"
type input "20"
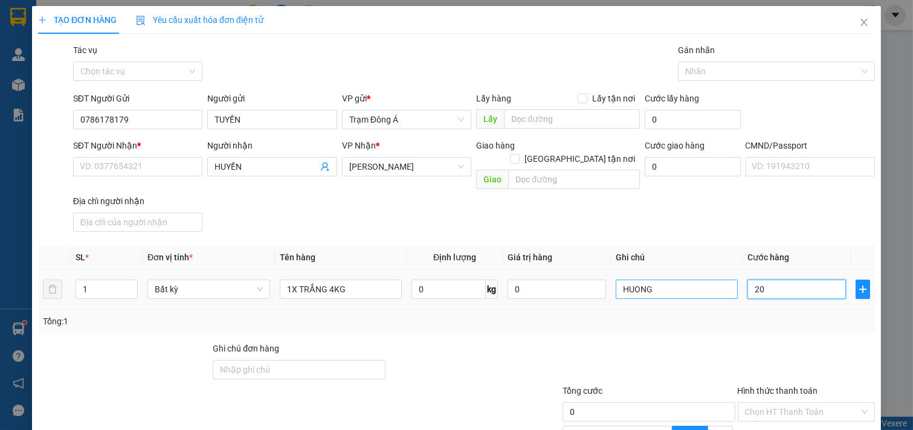
type input "20"
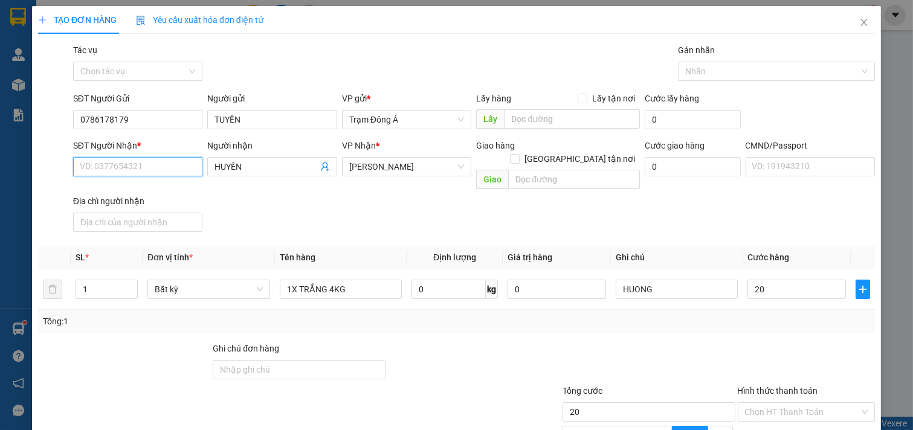
click at [145, 168] on input "SĐT Người Nhận *" at bounding box center [138, 166] width 130 height 19
type input "20.000"
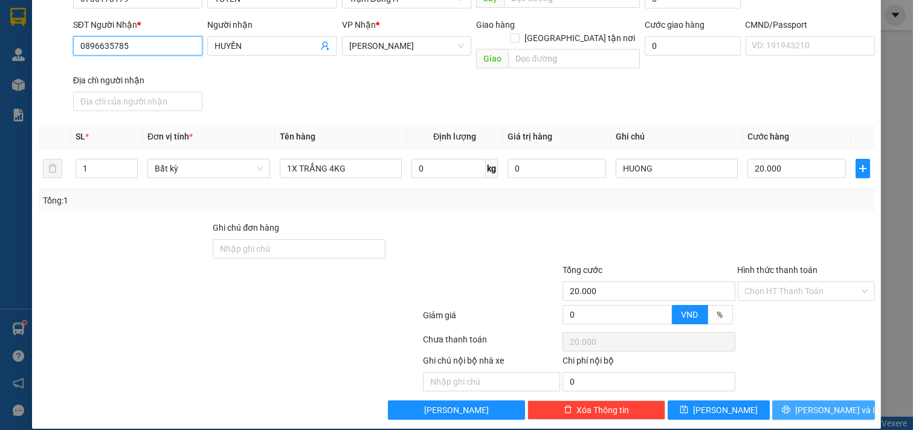
type input "0896635785"
click at [829, 404] on span "[PERSON_NAME] và In" at bounding box center [837, 410] width 85 height 13
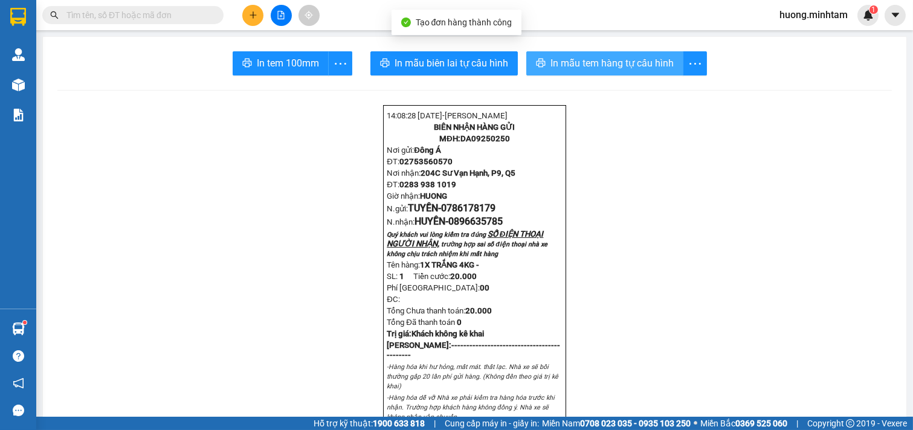
click at [641, 72] on button "In mẫu tem hàng tự cấu hình" at bounding box center [604, 63] width 157 height 24
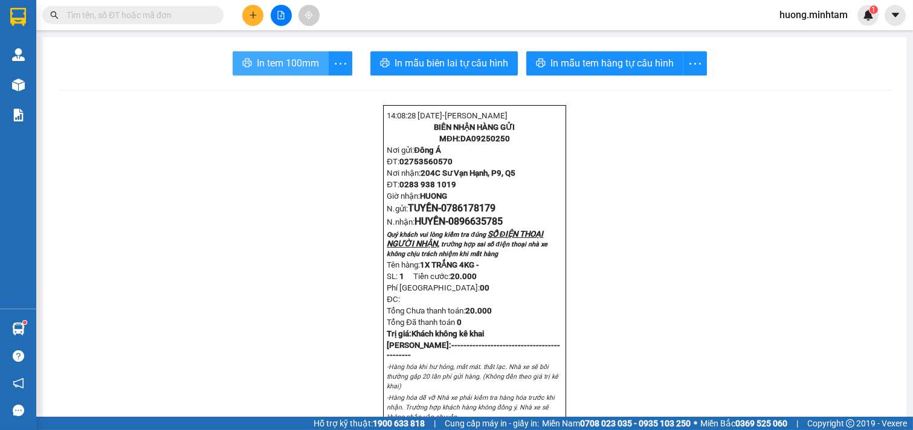
click at [292, 69] on span "In tem 100mm" at bounding box center [288, 63] width 62 height 15
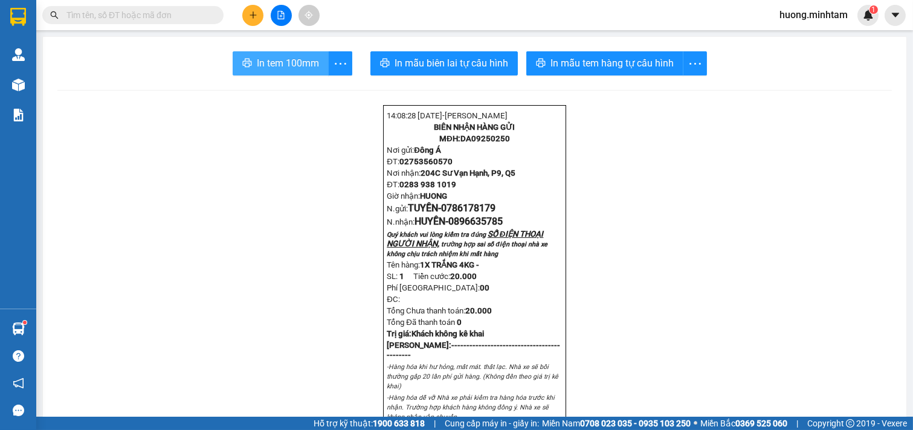
click at [292, 69] on span "In tem 100mm" at bounding box center [288, 63] width 62 height 15
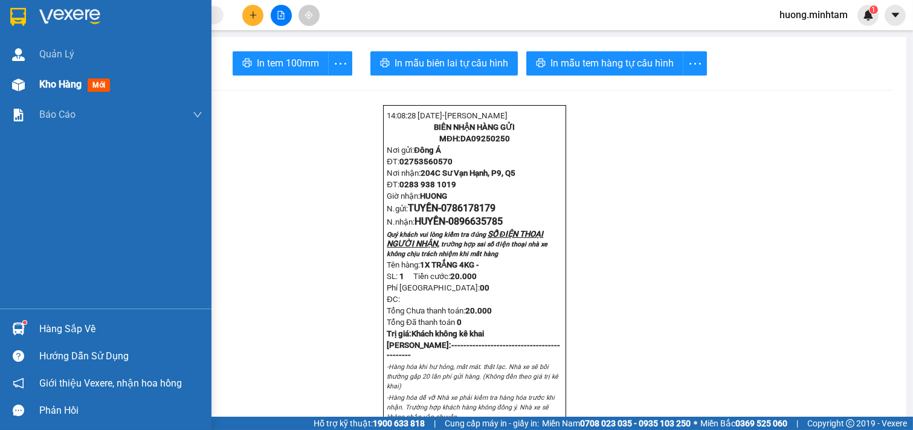
click at [63, 83] on span "Kho hàng" at bounding box center [60, 84] width 42 height 11
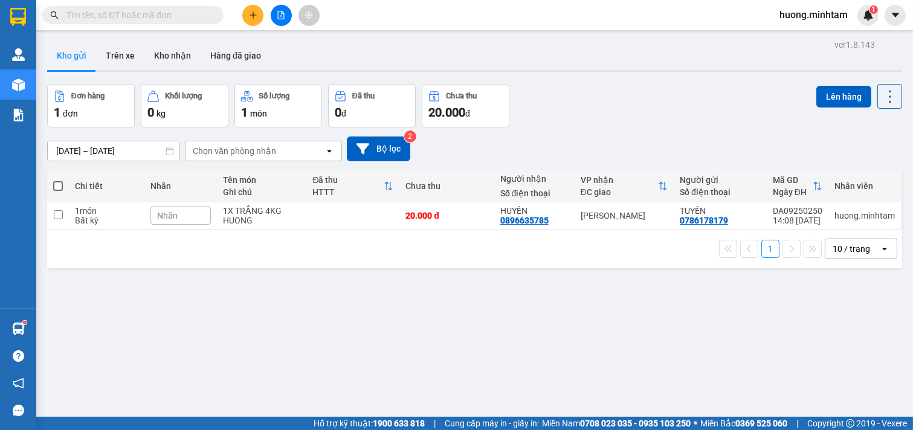
click at [61, 182] on span at bounding box center [58, 186] width 10 height 10
click at [58, 180] on input "checkbox" at bounding box center [58, 180] width 0 height 0
checkbox input "true"
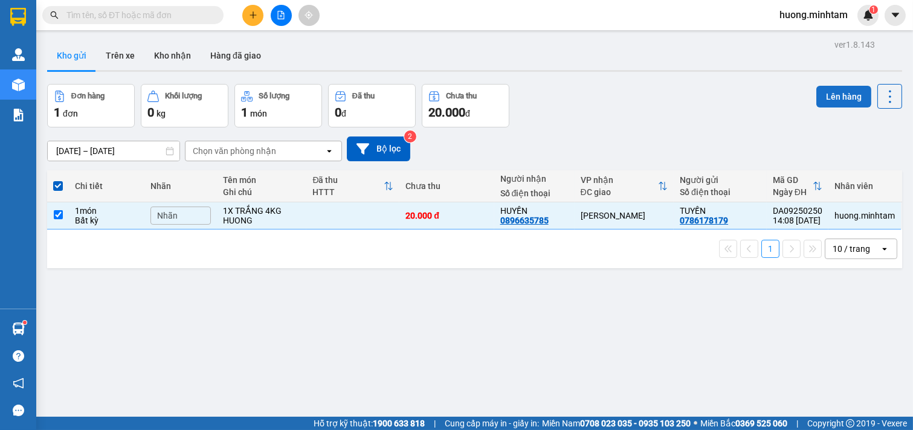
click at [837, 88] on button "Lên hàng" at bounding box center [843, 97] width 55 height 22
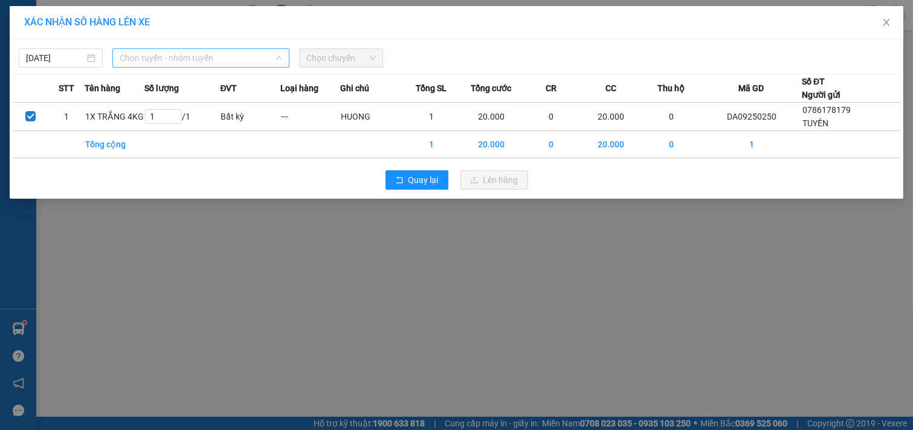
click at [260, 55] on span "Chọn tuyến - nhóm tuyến" at bounding box center [201, 58] width 163 height 18
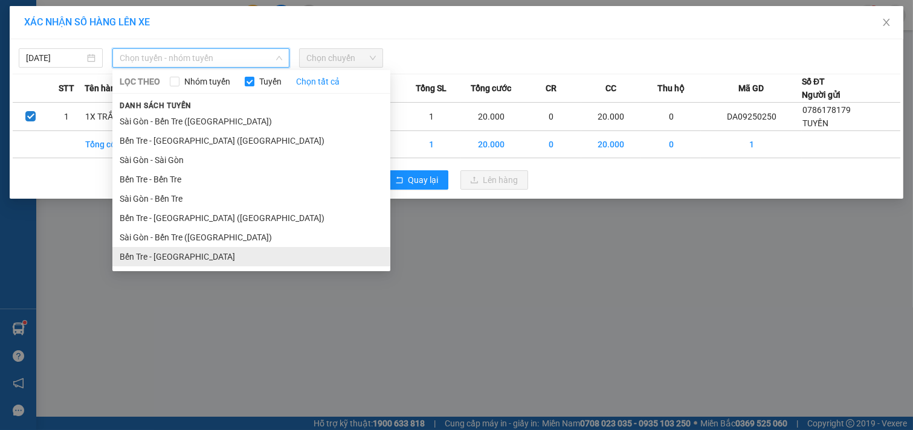
click at [190, 260] on li "Bến Tre - [GEOGRAPHIC_DATA]" at bounding box center [251, 256] width 278 height 19
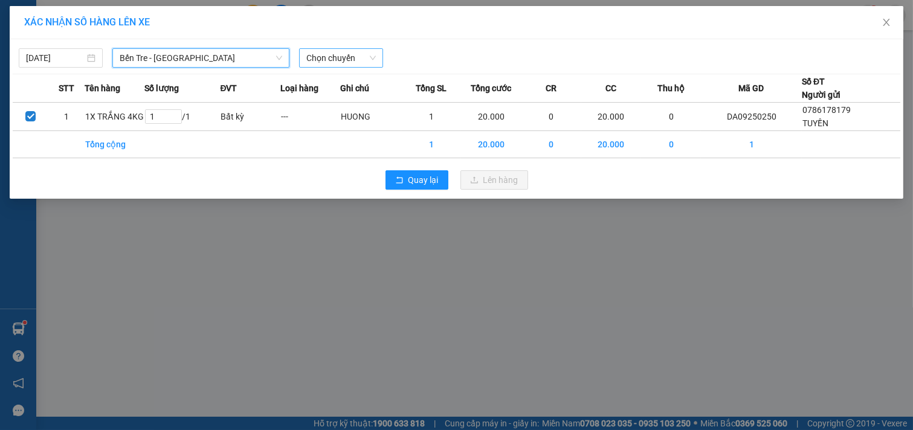
click at [359, 55] on span "Chọn chuyến" at bounding box center [340, 58] width 69 height 18
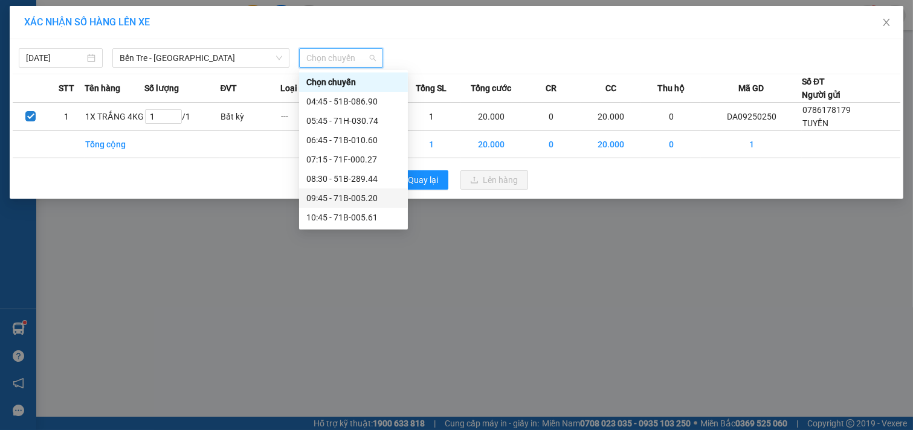
scroll to position [134, 0]
click at [353, 181] on div "14:10 (TC) - 51B-086.90" at bounding box center [353, 179] width 94 height 13
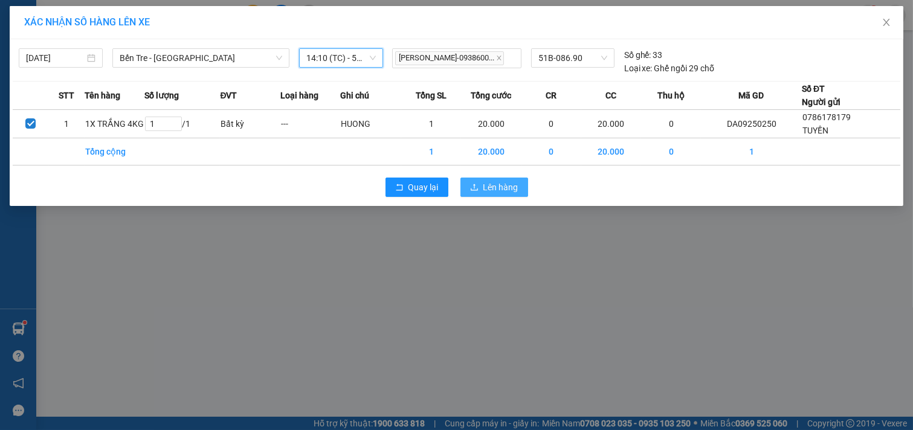
click at [494, 192] on span "Lên hàng" at bounding box center [500, 187] width 35 height 13
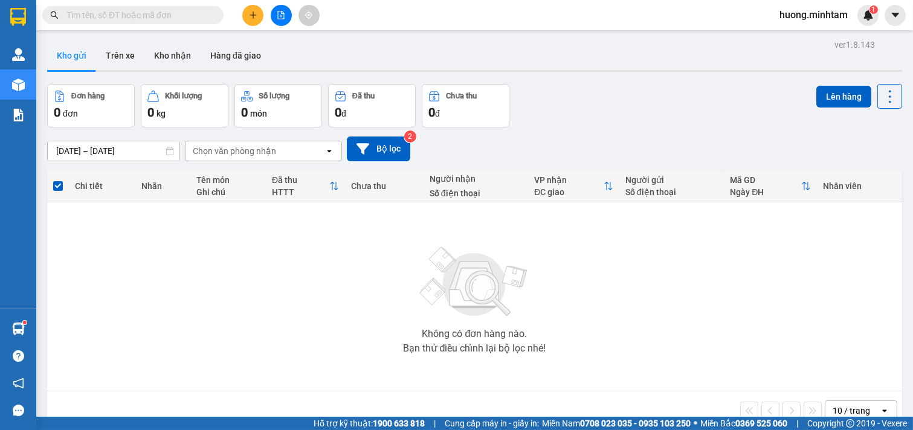
click at [190, 20] on input "text" at bounding box center [137, 14] width 143 height 13
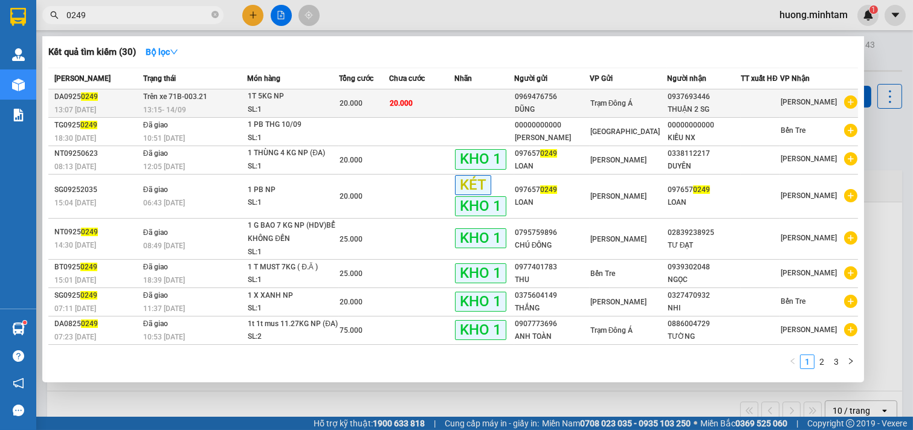
type input "0249"
click at [532, 98] on div "0969476756" at bounding box center [552, 97] width 74 height 13
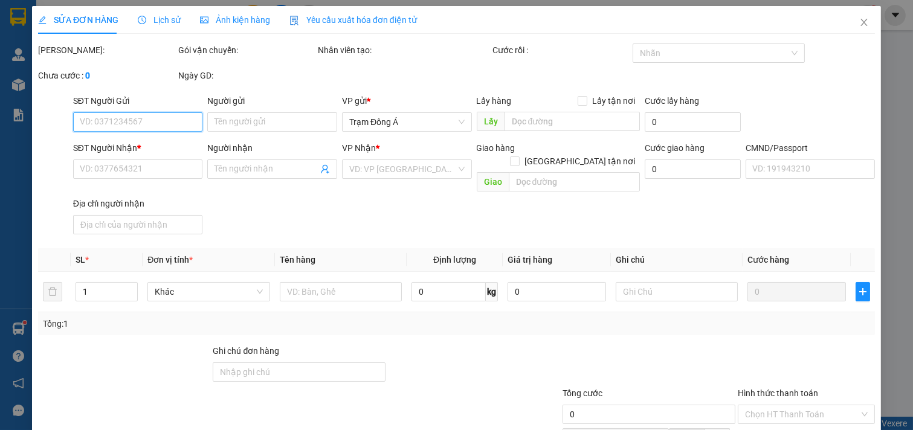
type input "0969476756"
type input "DŨNG"
type input "0937693446"
type input "THUẬN 2 SG"
type input "20.000"
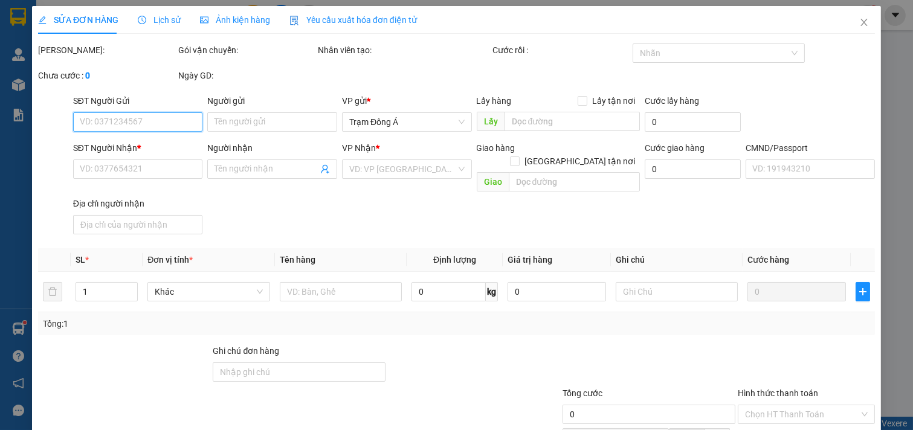
type input "20.000"
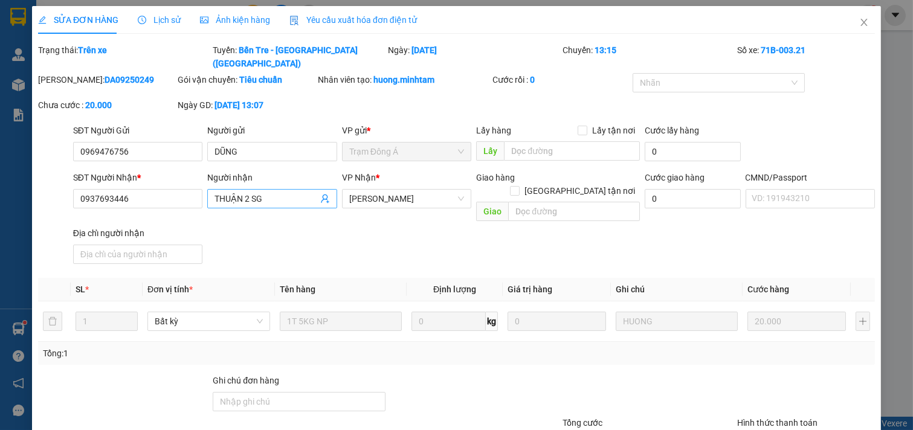
click at [321, 194] on icon "user-add" at bounding box center [325, 199] width 10 height 10
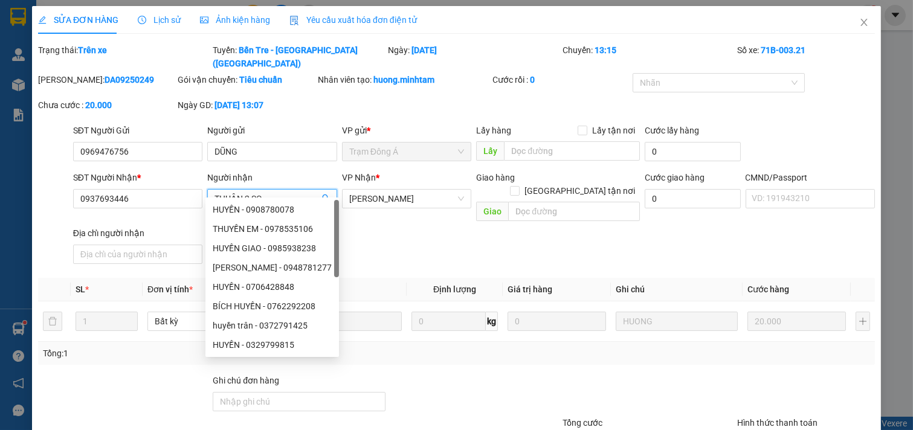
click at [321, 194] on icon "user-add" at bounding box center [325, 199] width 10 height 10
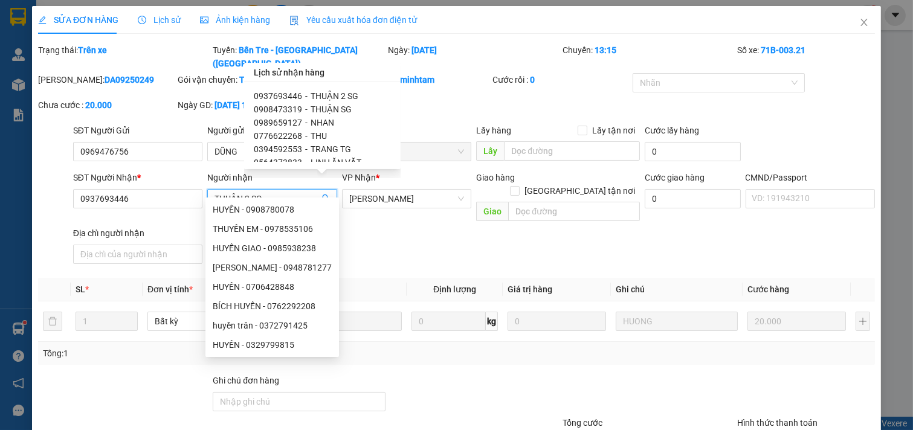
click at [318, 106] on span "THUẬN SG" at bounding box center [331, 110] width 41 height 10
type input "0908473319"
type input "THUẬN SG"
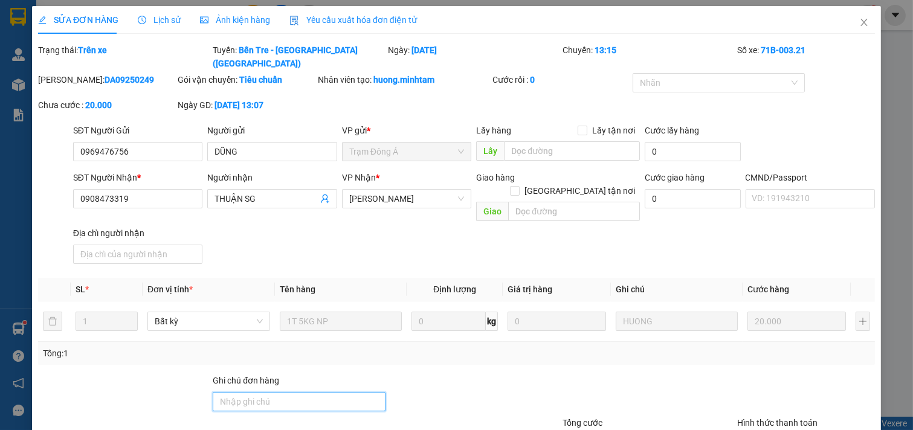
click at [260, 392] on input "Ghi chú đơn hàng" at bounding box center [299, 401] width 172 height 19
type input "D"
type input "ĐÃ SỮA SDT ĐÚNG LẠI"
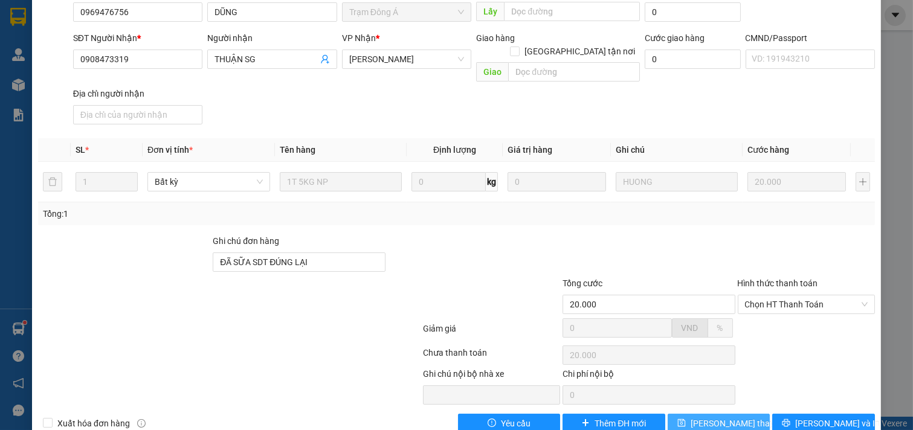
click at [715, 417] on span "[PERSON_NAME] thay đổi" at bounding box center [739, 423] width 97 height 13
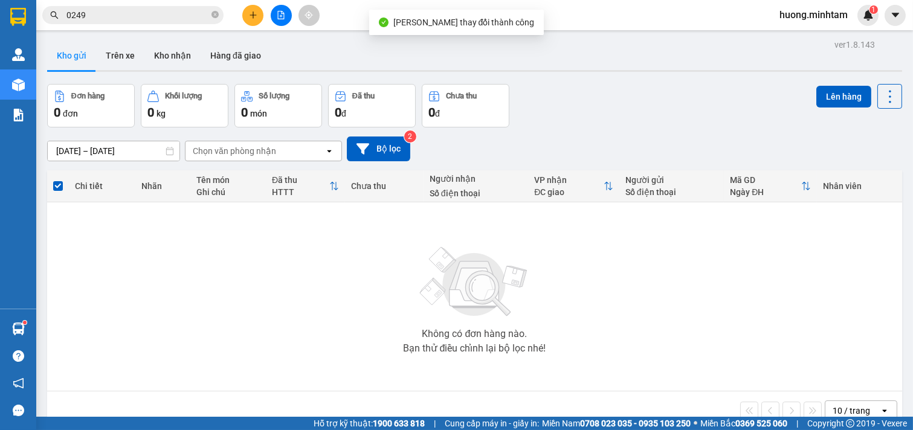
click at [159, 5] on div "Kết quả tìm kiếm ( 30 ) Bộ lọc Mã ĐH Trạng thái Món hàng Tổng cước Chưa cước Nh…" at bounding box center [118, 15] width 236 height 21
click at [155, 12] on input "0249" at bounding box center [137, 14] width 143 height 13
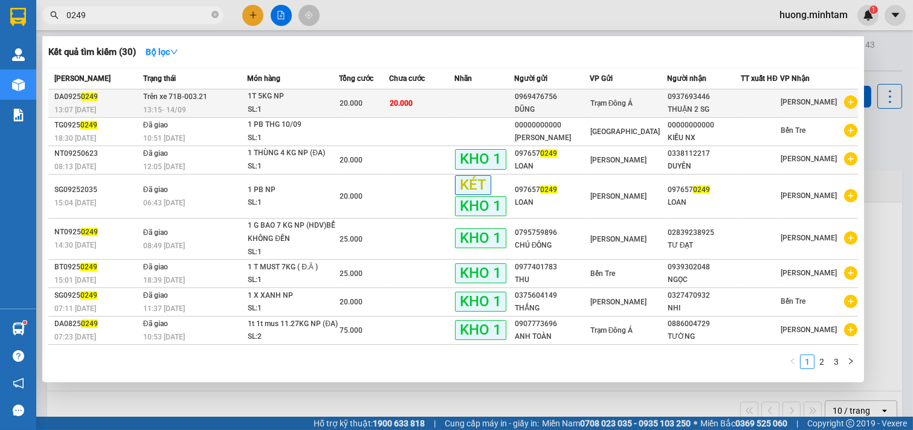
click at [571, 109] on div "DŨNG" at bounding box center [552, 109] width 74 height 13
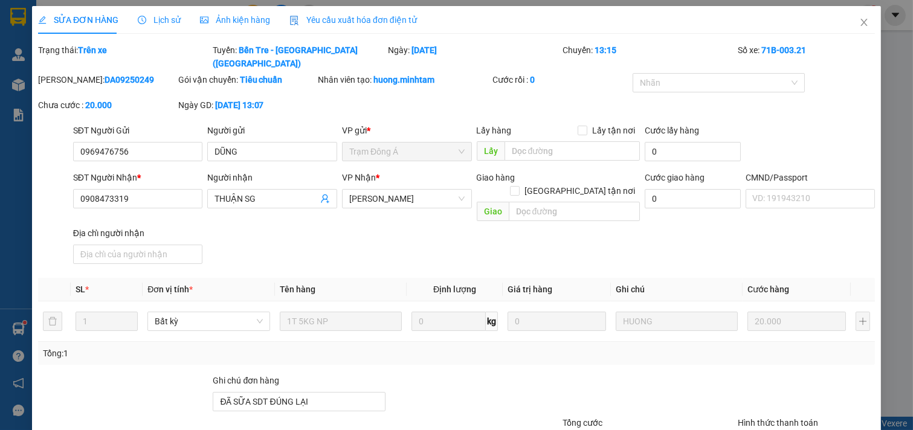
type input "0969476756"
type input "DŨNG"
type input "0908473319"
type input "THUẬN SG"
type input "ĐÃ SỮA SDT ĐÚNG LẠI"
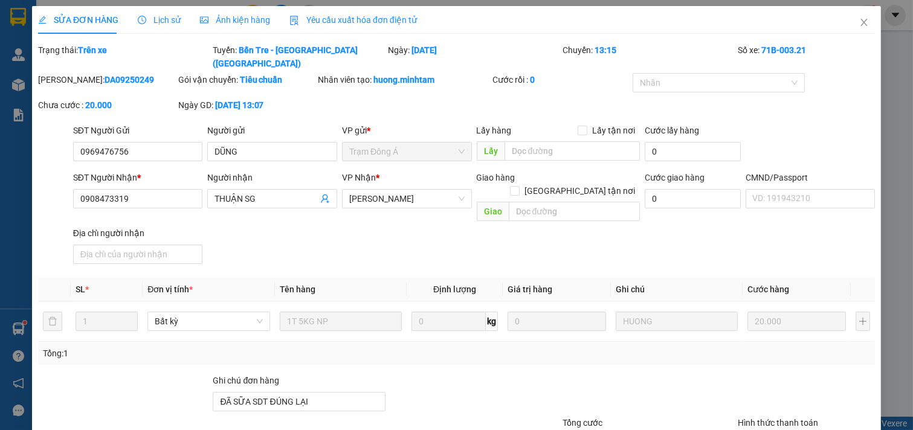
type input "20.000"
click at [859, 25] on icon "close" at bounding box center [864, 23] width 10 height 10
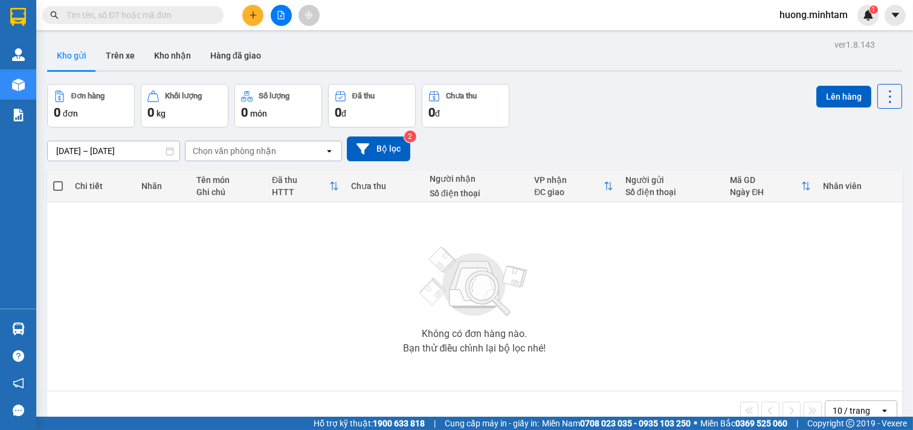
click at [182, 18] on input "text" at bounding box center [137, 14] width 143 height 13
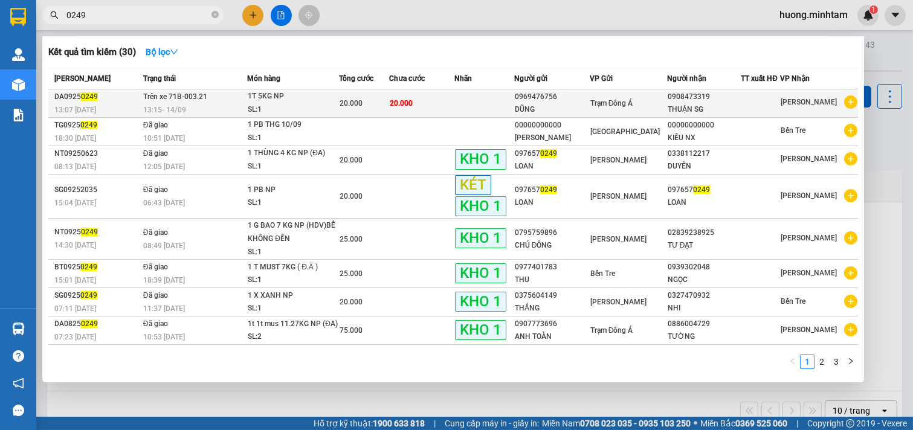
type input "0249"
click at [695, 104] on div "THUẬN SG" at bounding box center [704, 109] width 73 height 13
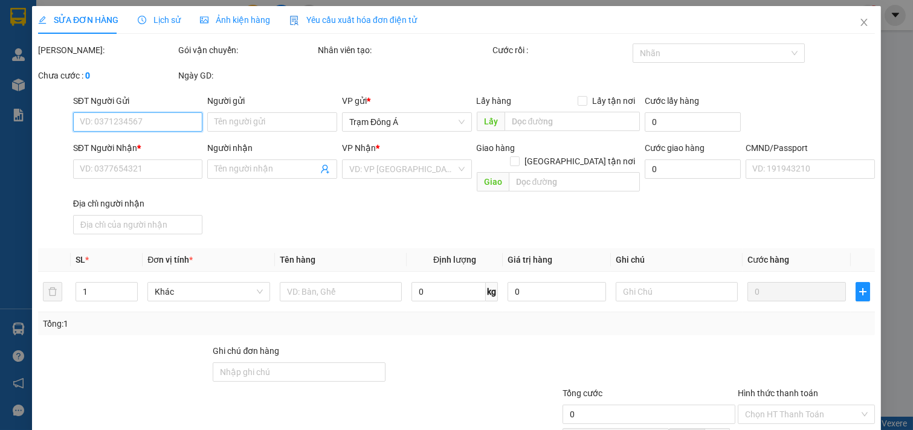
type input "0969476756"
type input "DŨNG"
type input "0908473319"
type input "THUẬN SG"
type input "ĐÃ SỮA SDT ĐÚNG LẠI"
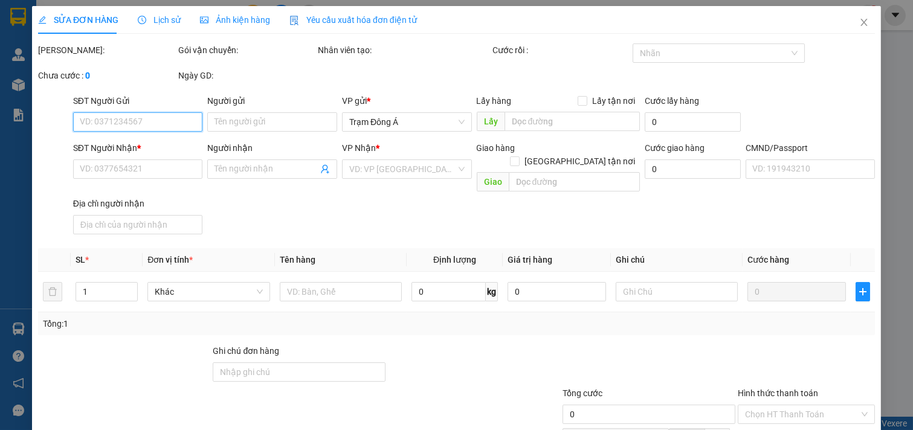
type input "20.000"
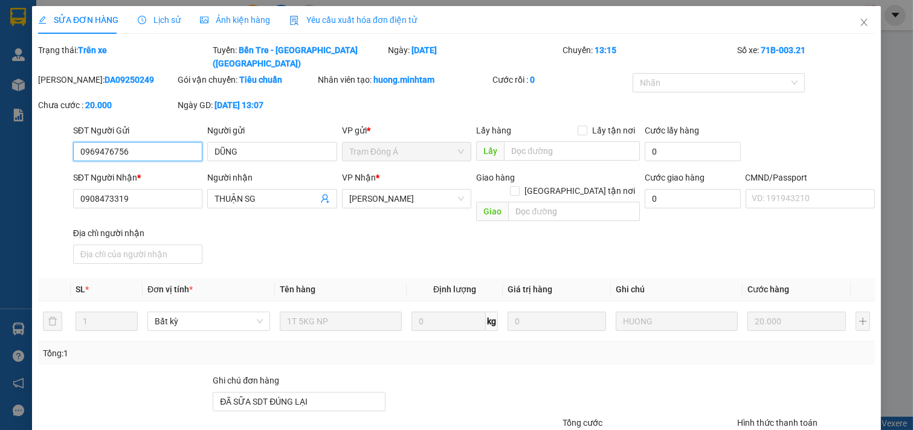
scroll to position [140, 0]
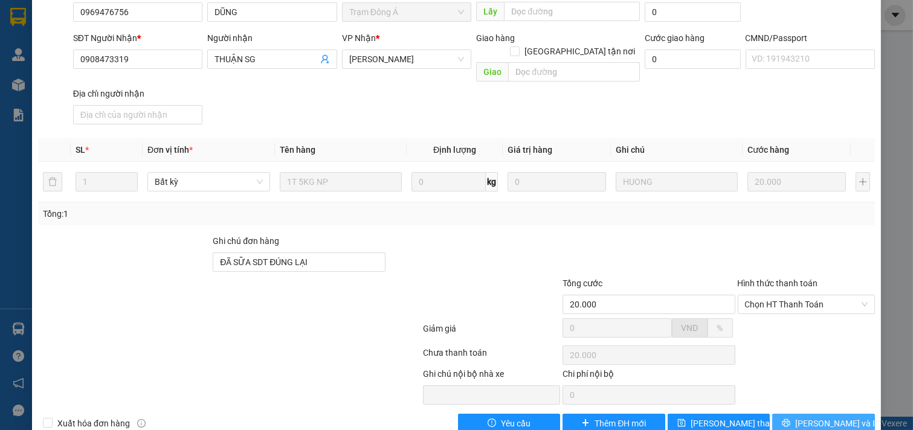
click at [824, 417] on span "[PERSON_NAME] và In" at bounding box center [837, 423] width 85 height 13
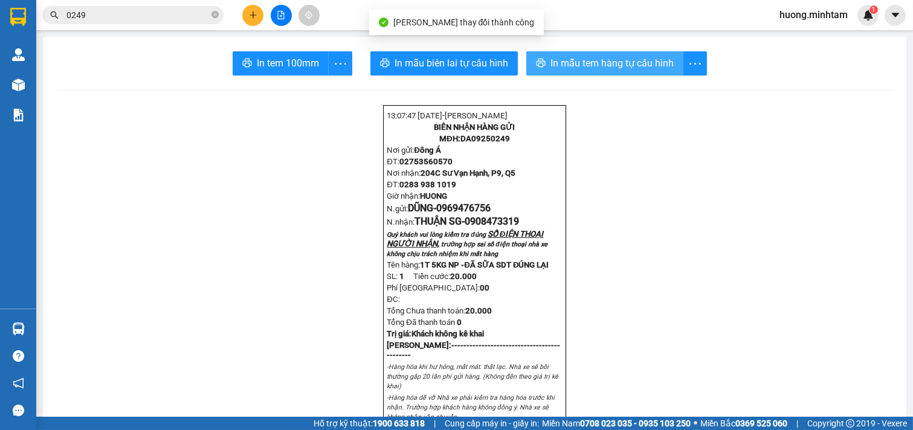
click at [588, 61] on span "In mẫu tem hàng tự cấu hình" at bounding box center [611, 63] width 123 height 15
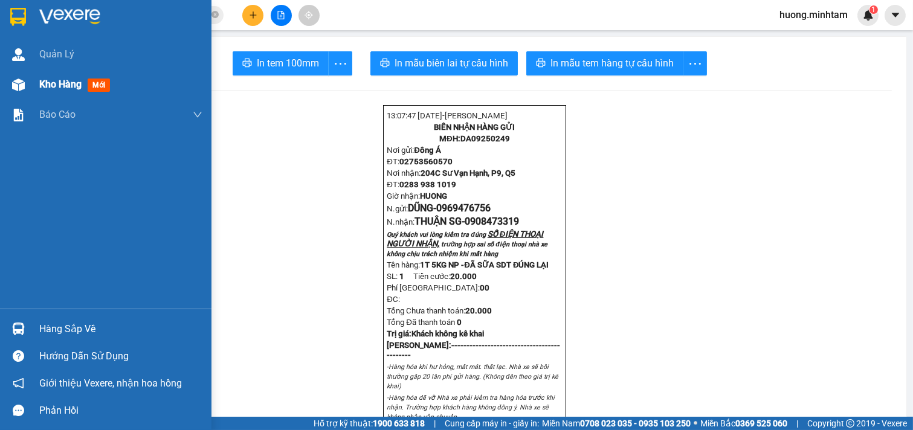
click at [88, 77] on div "Kho hàng mới" at bounding box center [77, 84] width 76 height 15
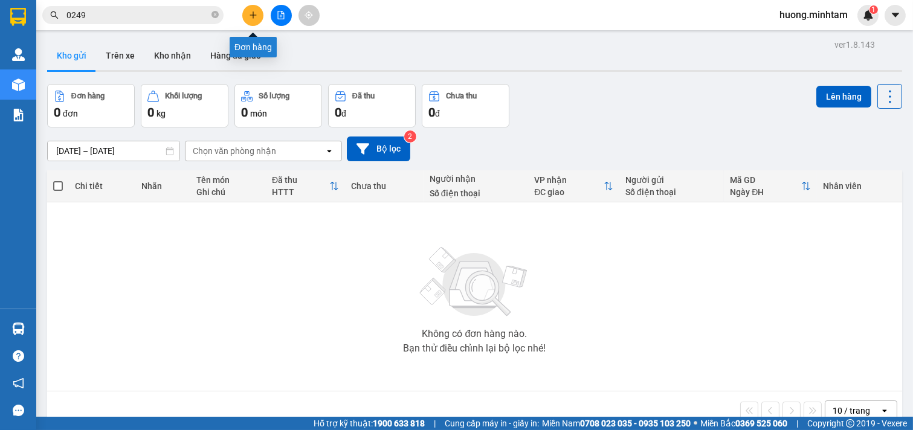
click at [255, 16] on icon "plus" at bounding box center [253, 15] width 8 height 8
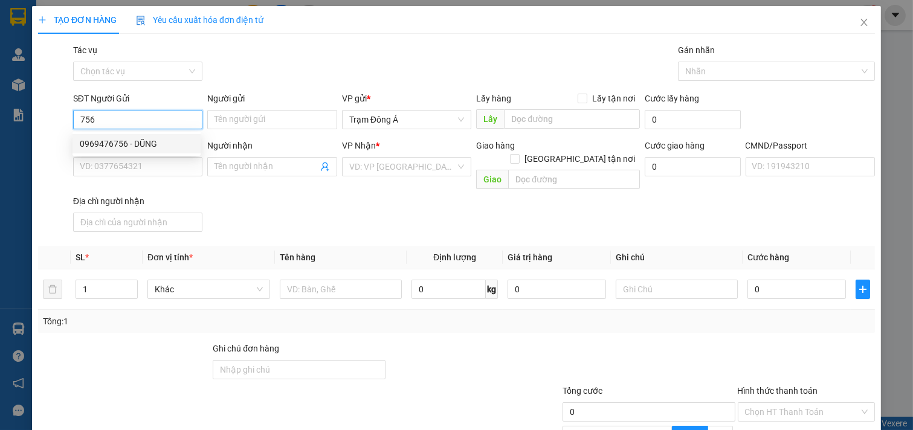
click at [117, 143] on div "0969476756 - DŨNG" at bounding box center [137, 143] width 114 height 13
type input "0969476756"
type input "DŨNG"
type input "0908473319"
type input "THUẬN SG"
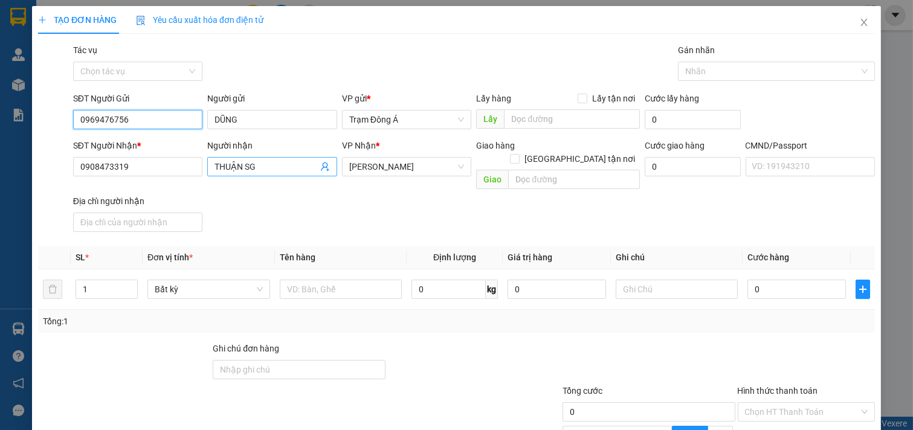
type input "0969476756"
click at [321, 167] on icon "user-add" at bounding box center [325, 167] width 8 height 9
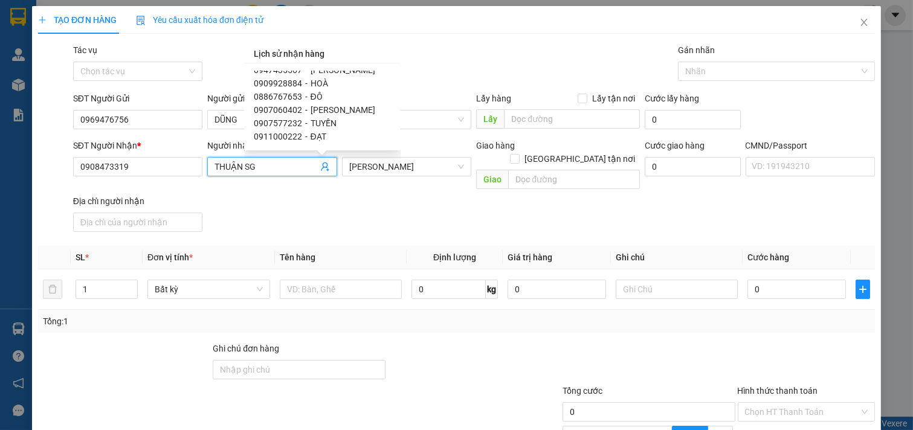
scroll to position [499, 0]
click at [294, 83] on span "0907577232" at bounding box center [278, 84] width 48 height 10
type input "0907577232"
type input "TUYỀN"
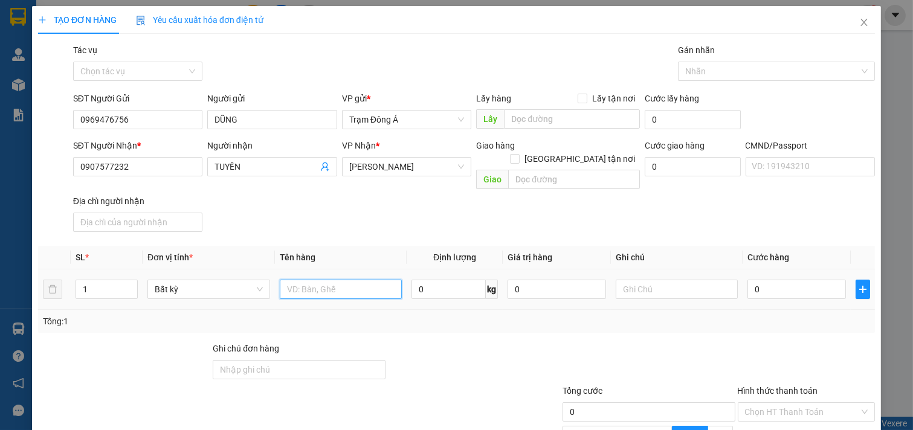
drag, startPoint x: 326, startPoint y: 274, endPoint x: 340, endPoint y: 268, distance: 14.6
click at [328, 280] on input "text" at bounding box center [341, 289] width 123 height 19
type input "1T 5KG NP"
drag, startPoint x: 639, startPoint y: 274, endPoint x: 647, endPoint y: 269, distance: 8.9
click at [640, 280] on input "text" at bounding box center [677, 289] width 123 height 19
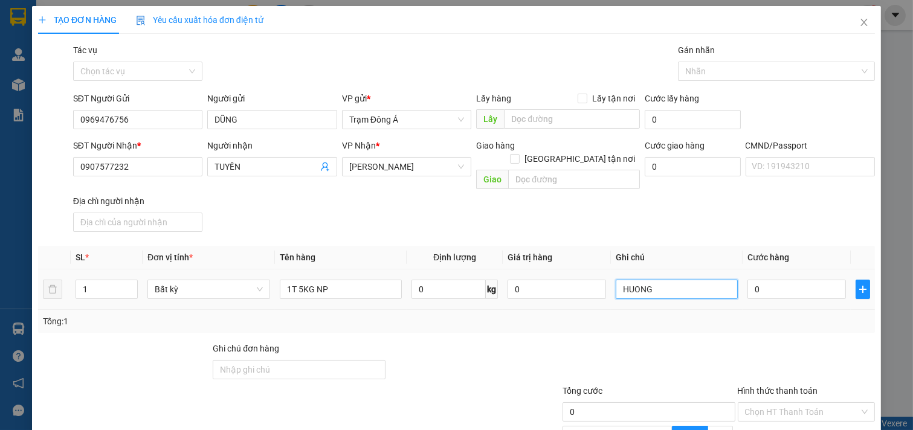
type input "HUONG"
type input "2"
type input "20"
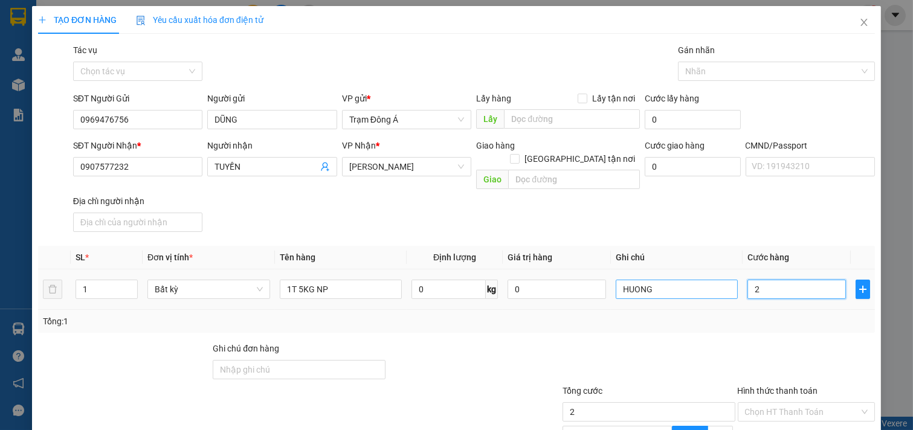
type input "20"
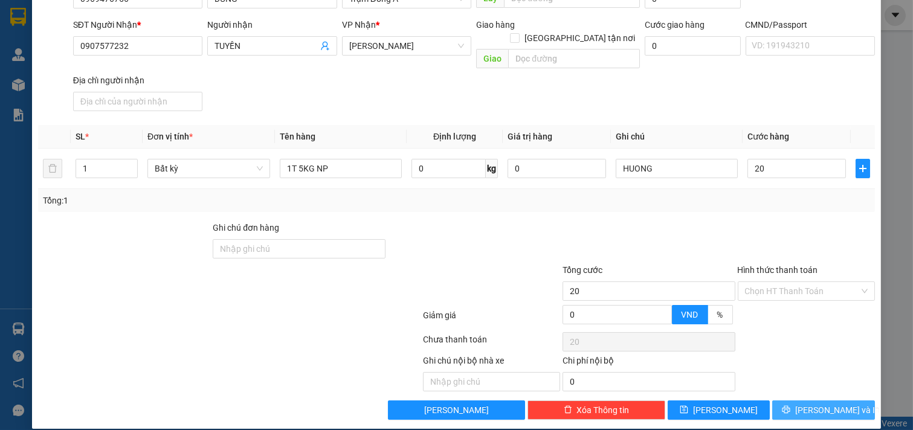
type input "20.000"
click at [847, 402] on button "[PERSON_NAME] và In" at bounding box center [823, 410] width 103 height 19
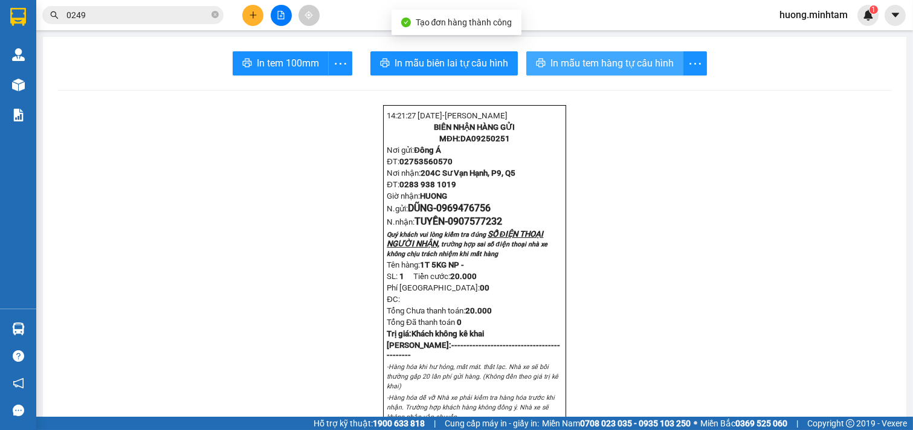
click at [602, 63] on span "In mẫu tem hàng tự cấu hình" at bounding box center [611, 63] width 123 height 15
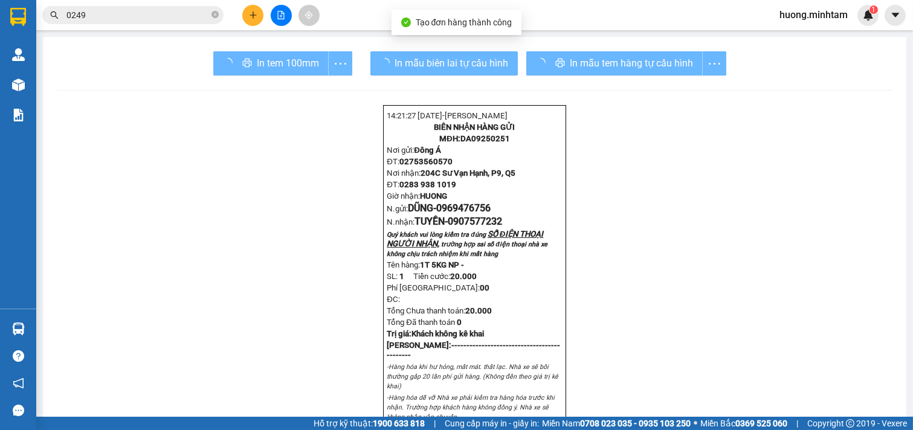
click at [262, 62] on div "In tem 100mm" at bounding box center [282, 63] width 139 height 24
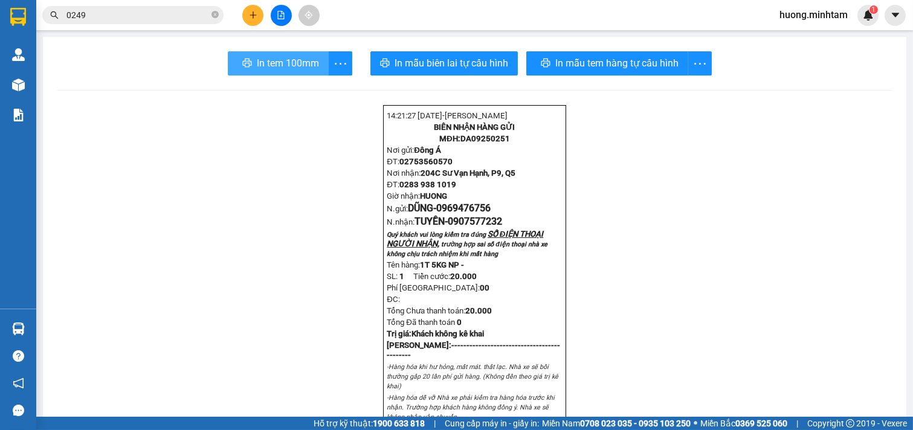
click at [262, 62] on span "In tem 100mm" at bounding box center [288, 63] width 62 height 15
click at [251, 15] on icon "plus" at bounding box center [253, 14] width 7 height 1
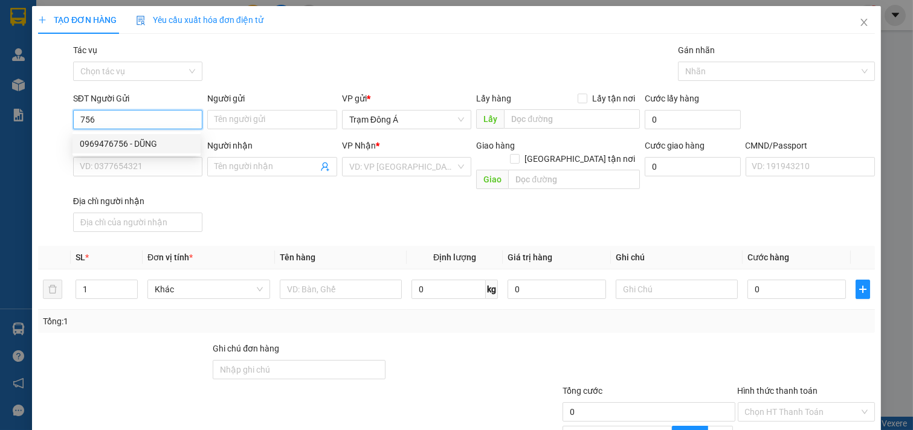
click at [109, 146] on div "0969476756 - DŨNG" at bounding box center [137, 143] width 114 height 13
type input "0969476756"
type input "DŨNG"
type input "0907577232"
type input "TUYỀN"
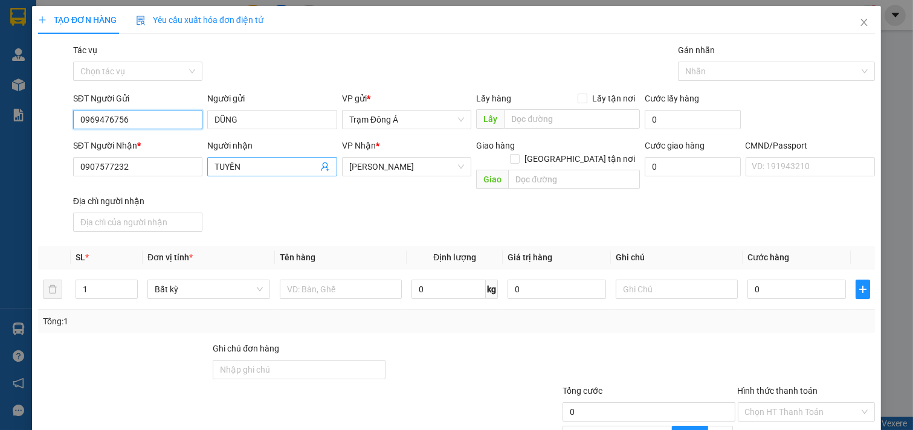
type input "0969476756"
click at [321, 166] on icon "user-add" at bounding box center [325, 167] width 10 height 10
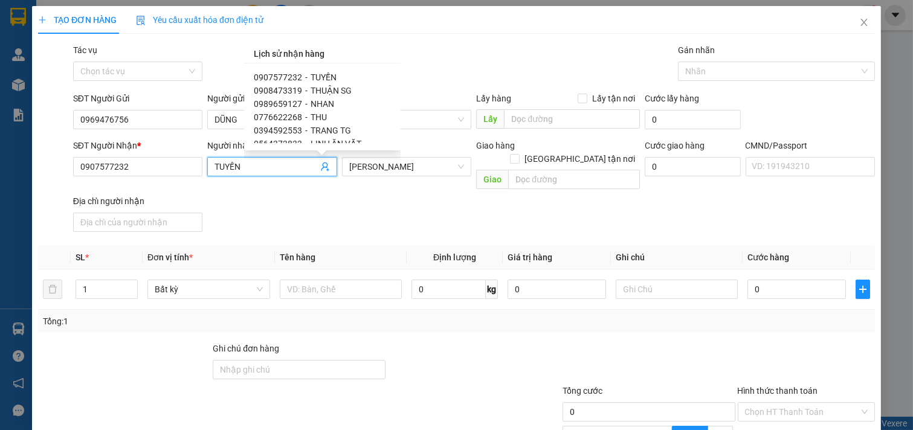
click at [320, 169] on icon "user-add" at bounding box center [325, 167] width 10 height 10
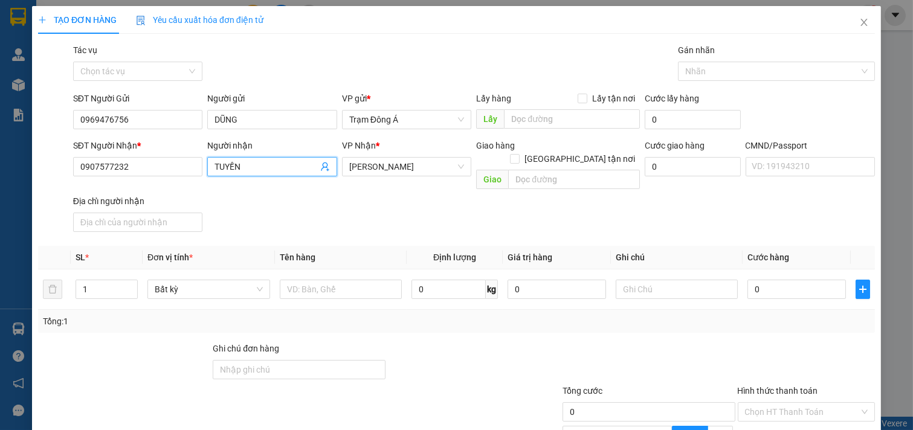
click at [320, 170] on icon "user-add" at bounding box center [325, 167] width 10 height 10
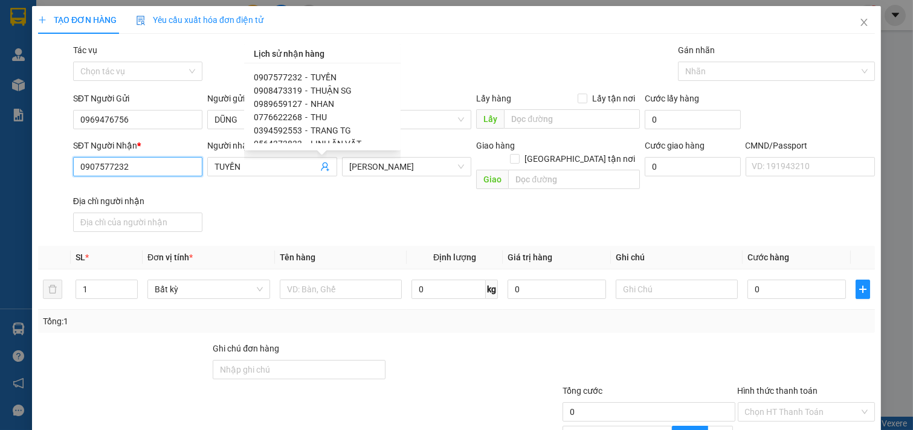
drag, startPoint x: 129, startPoint y: 174, endPoint x: 36, endPoint y: 176, distance: 93.1
click at [37, 176] on div "SĐT Người Nhận * 0907577232 0907577232 Người nhận TUYỀN VP Nhận * Hồ Chí Minh G…" at bounding box center [456, 188] width 839 height 98
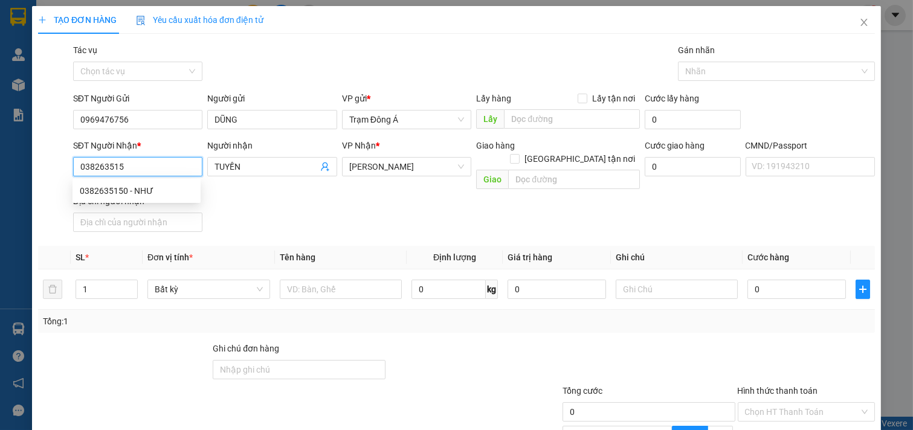
type input "0382635150"
click at [141, 192] on div "0382635150 - NHƯ" at bounding box center [137, 190] width 114 height 13
type input "NHƯ"
type input "0382635150"
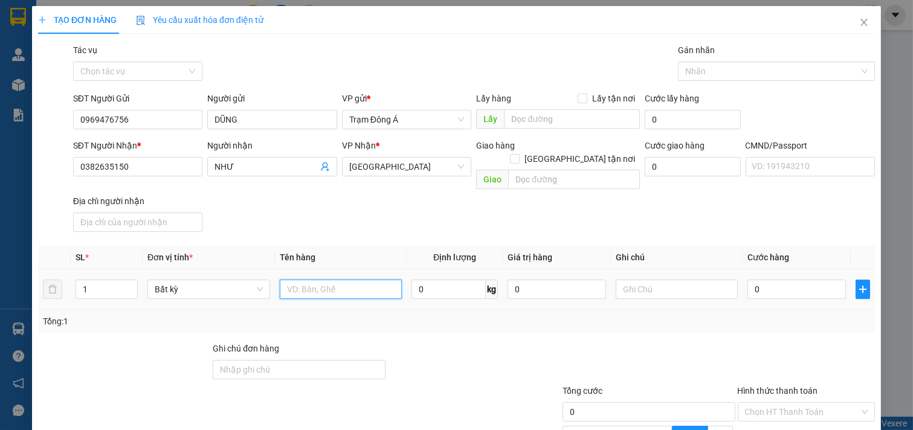
click at [343, 280] on input "text" at bounding box center [341, 289] width 123 height 19
type input "1T 4KG NP"
click at [663, 281] on input "text" at bounding box center [677, 289] width 123 height 19
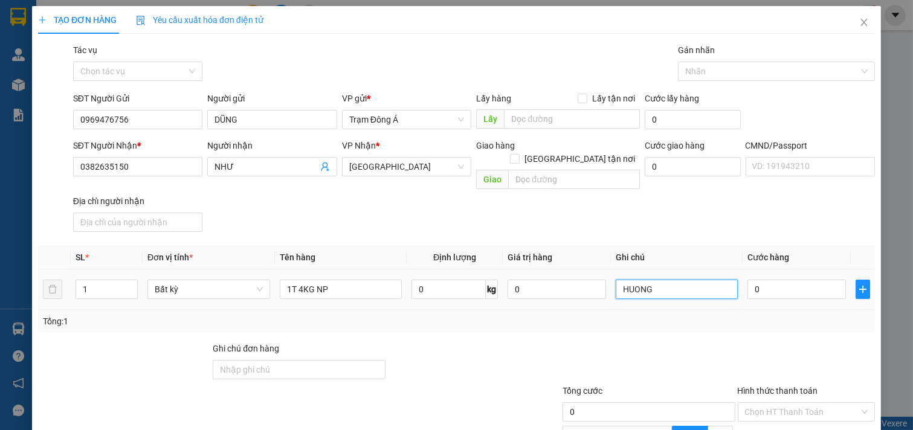
type input "HUONG"
type input "2"
type input "20"
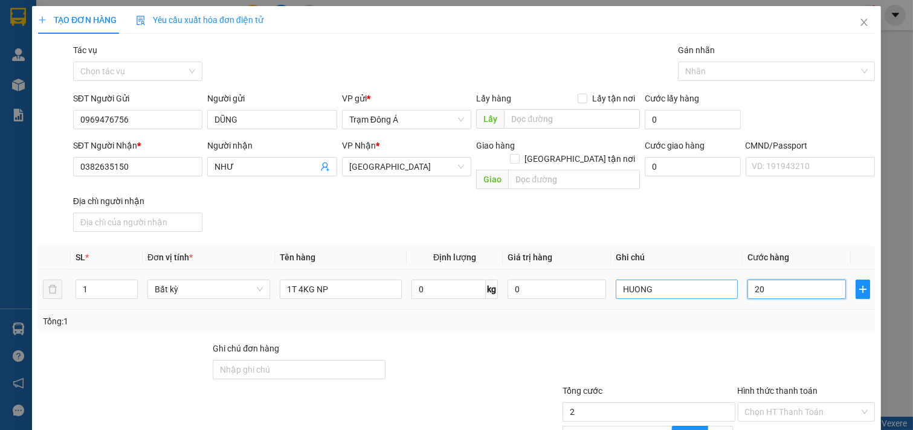
type input "20"
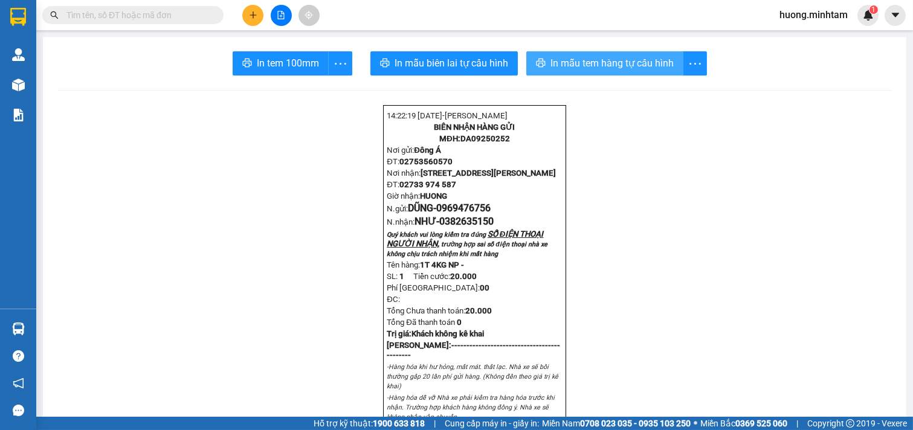
click at [610, 62] on span "In mẫu tem hàng tự cấu hình" at bounding box center [611, 63] width 123 height 15
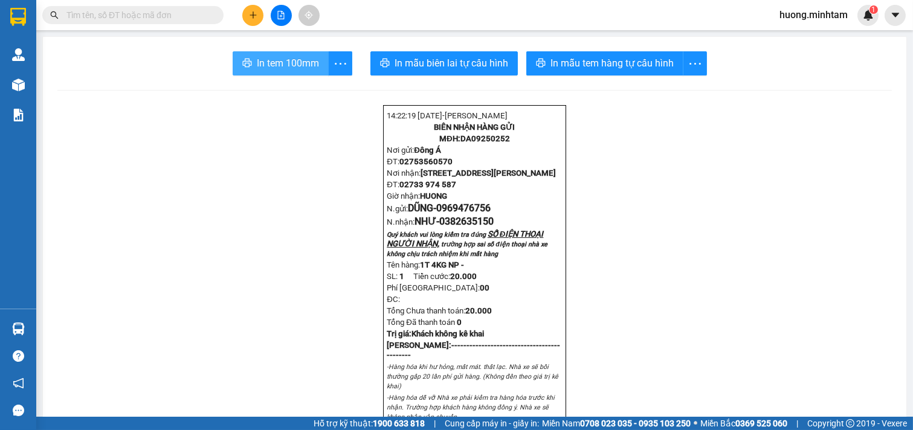
click at [274, 61] on span "In tem 100mm" at bounding box center [288, 63] width 62 height 15
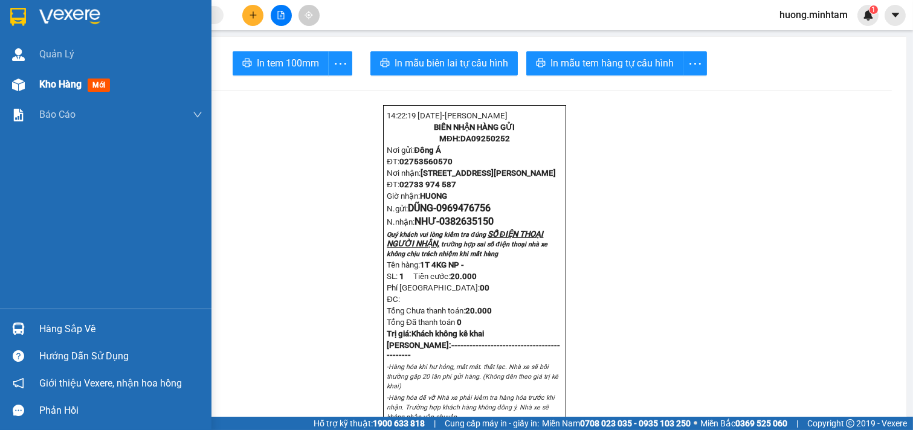
click at [53, 83] on span "Kho hàng" at bounding box center [60, 84] width 42 height 11
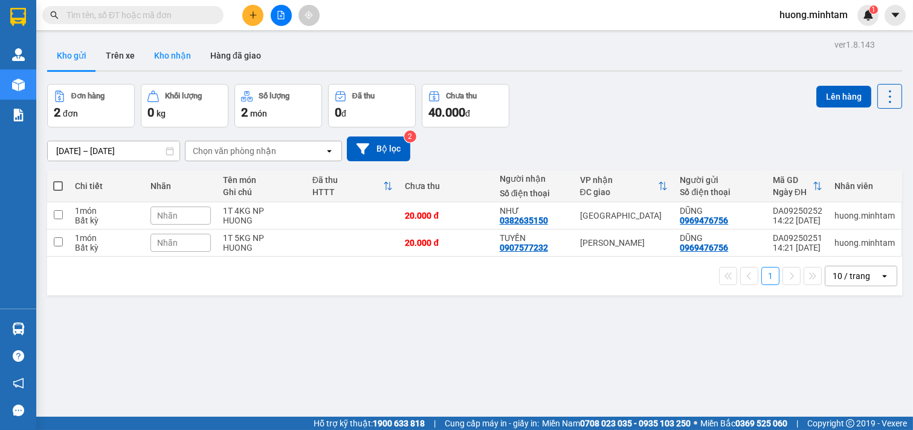
click at [158, 54] on button "Kho nhận" at bounding box center [172, 55] width 56 height 29
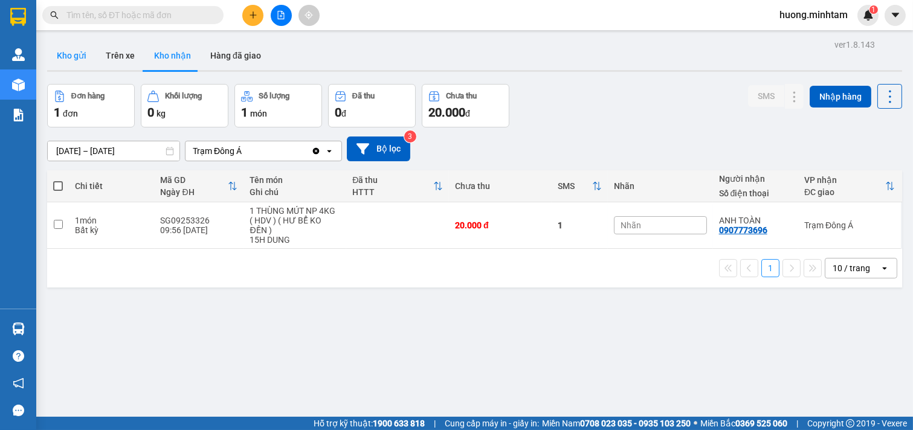
click at [79, 55] on button "Kho gửi" at bounding box center [71, 55] width 49 height 29
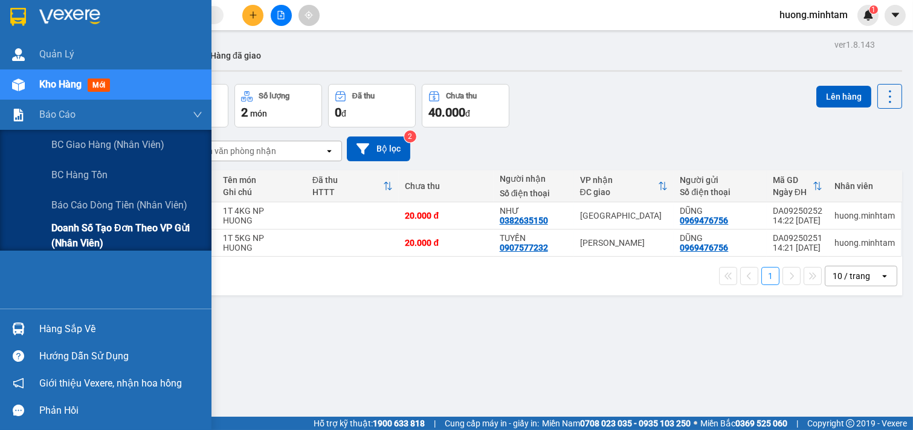
click at [112, 231] on span "Doanh số tạo đơn theo VP gửi (nhân viên)" at bounding box center [126, 236] width 151 height 30
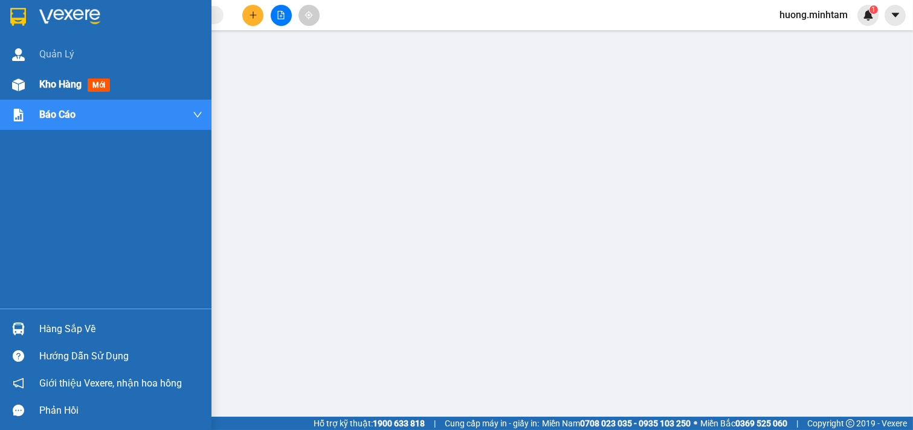
click at [53, 83] on span "Kho hàng" at bounding box center [60, 84] width 42 height 11
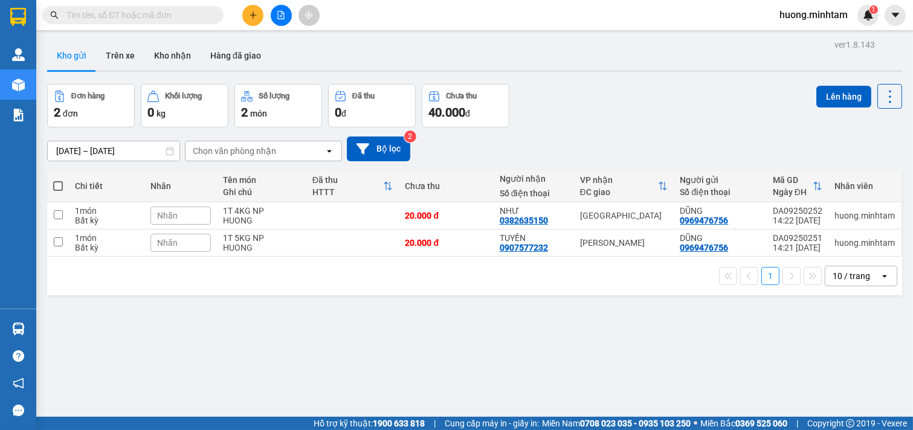
click at [61, 183] on span at bounding box center [58, 186] width 10 height 10
click at [58, 180] on input "checkbox" at bounding box center [58, 180] width 0 height 0
checkbox input "true"
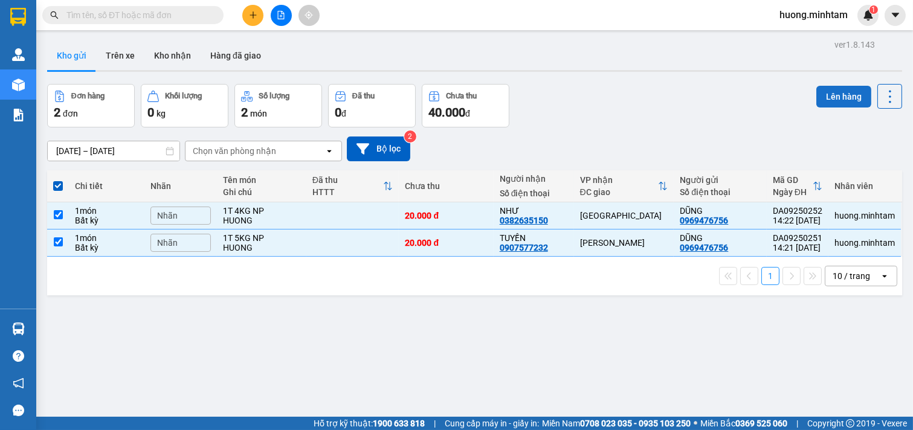
click at [842, 91] on button "Lên hàng" at bounding box center [843, 97] width 55 height 22
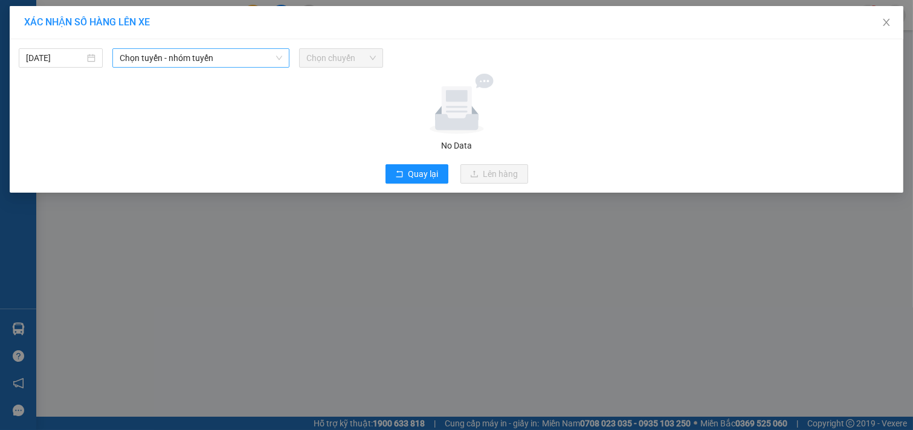
click at [233, 62] on span "Chọn tuyến - nhóm tuyến" at bounding box center [201, 58] width 163 height 18
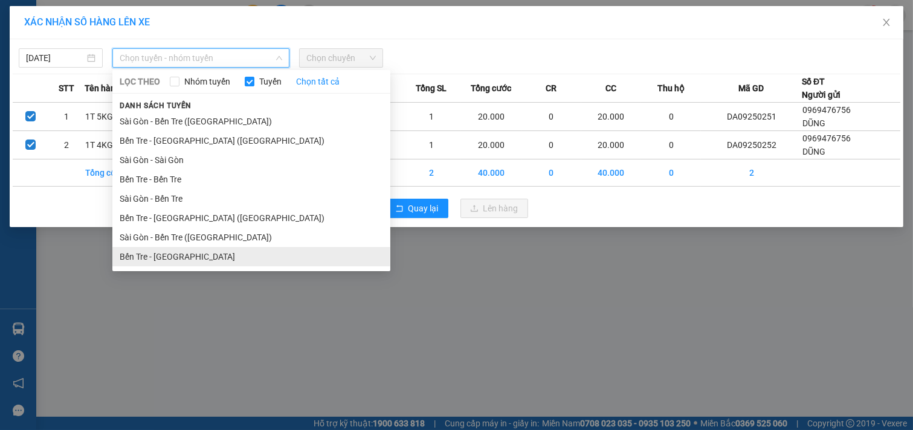
click at [175, 257] on li "Bến Tre - [GEOGRAPHIC_DATA]" at bounding box center [251, 256] width 278 height 19
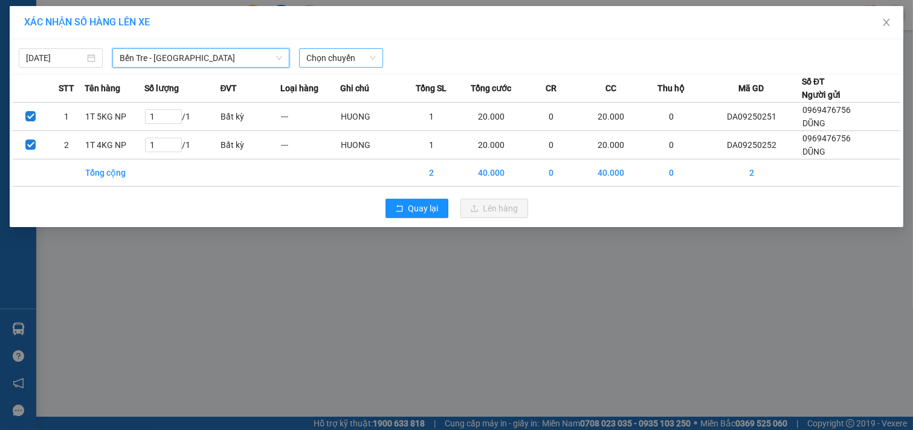
click at [362, 55] on span "Chọn chuyến" at bounding box center [340, 58] width 69 height 18
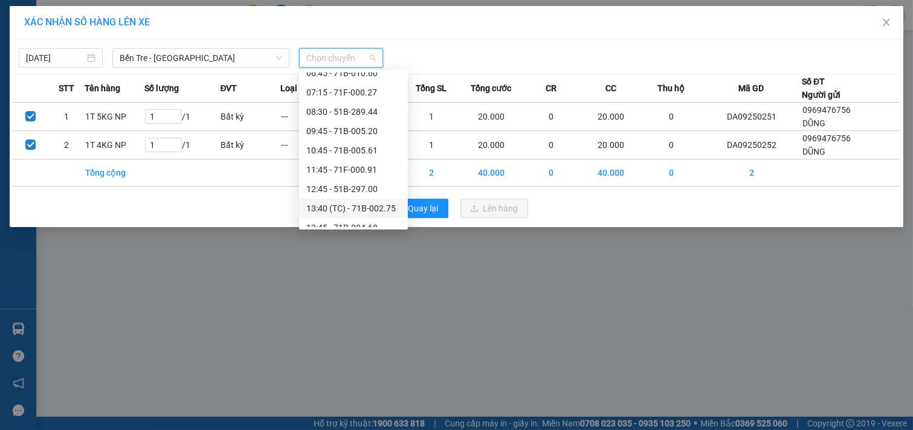
scroll to position [134, 0]
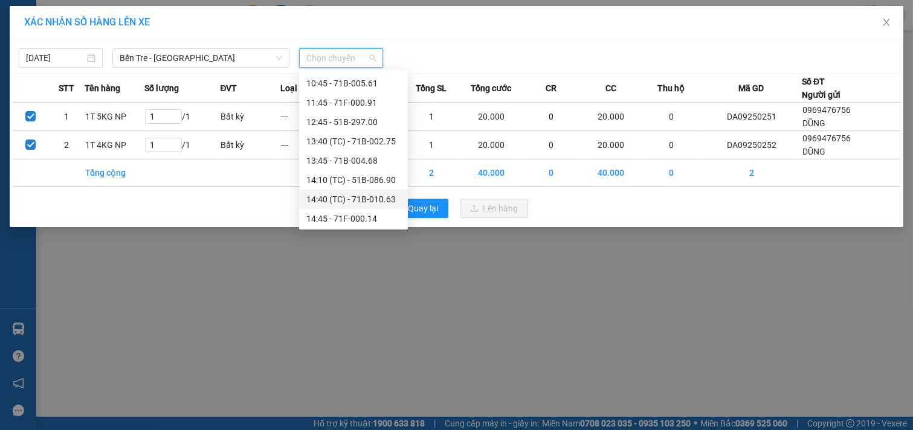
click at [364, 196] on div "14:40 (TC) - 71B-010.63" at bounding box center [353, 199] width 94 height 13
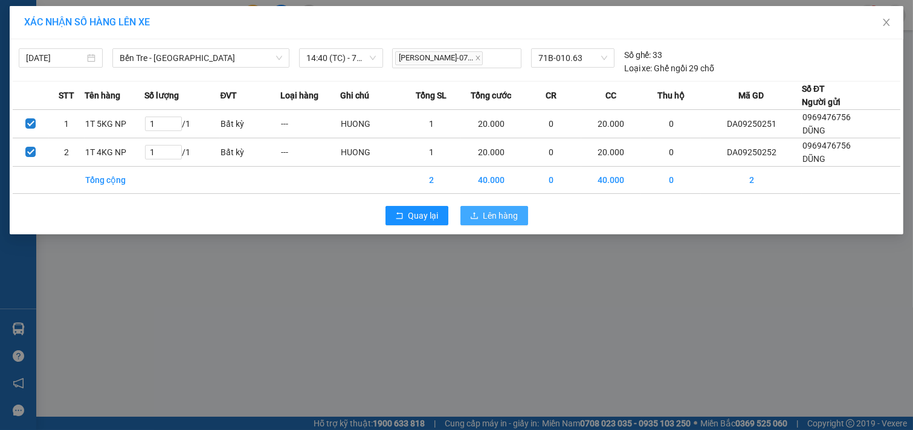
click at [492, 213] on span "Lên hàng" at bounding box center [500, 215] width 35 height 13
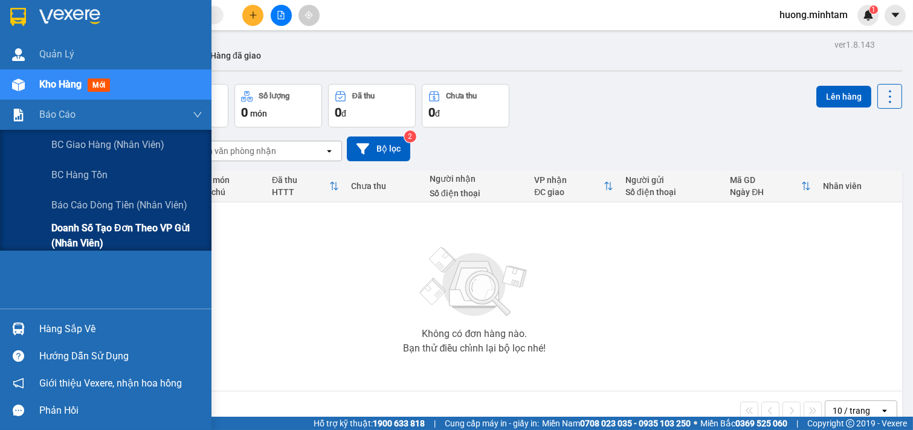
click at [138, 224] on span "Doanh số tạo đơn theo VP gửi (nhân viên)" at bounding box center [126, 236] width 151 height 30
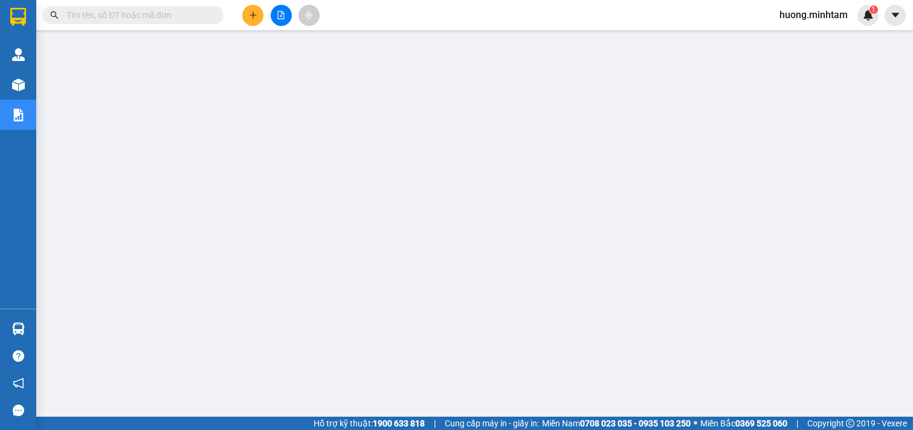
click at [124, 16] on input "text" at bounding box center [137, 14] width 143 height 13
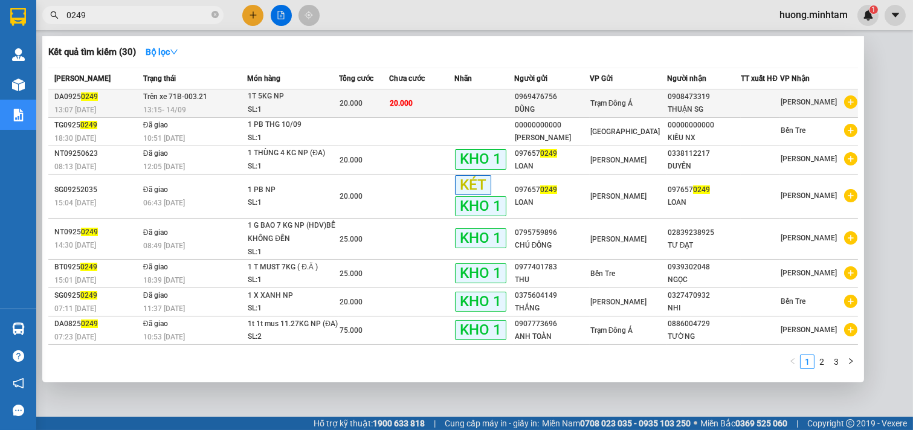
type input "0249"
click at [542, 103] on div "0969476756" at bounding box center [552, 97] width 74 height 13
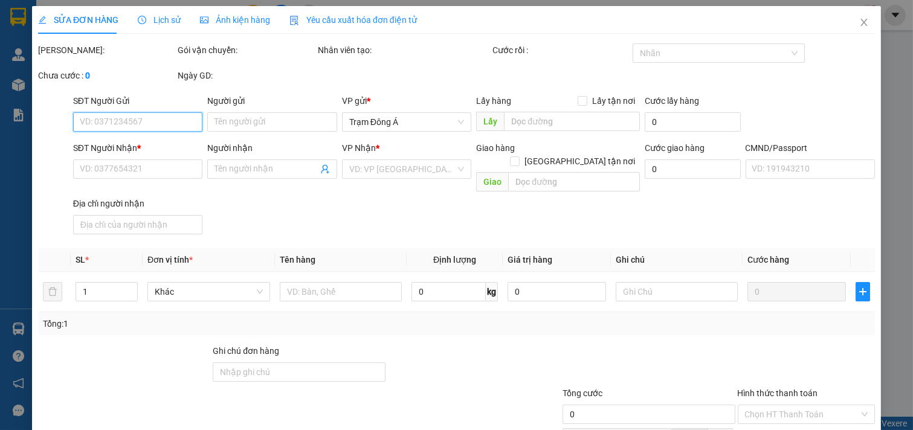
type input "0969476756"
type input "DŨNG"
type input "0908473319"
type input "THUẬN SG"
type input "ĐÃ SỮA SDT ĐÚNG LẠI"
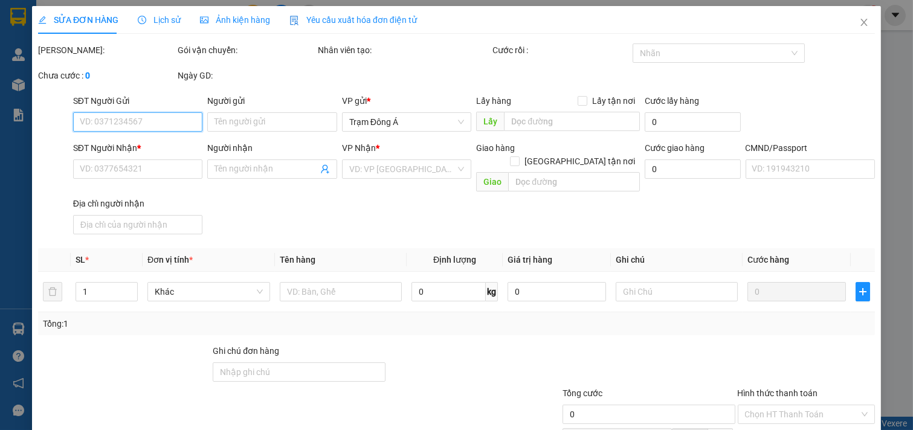
type input "20.000"
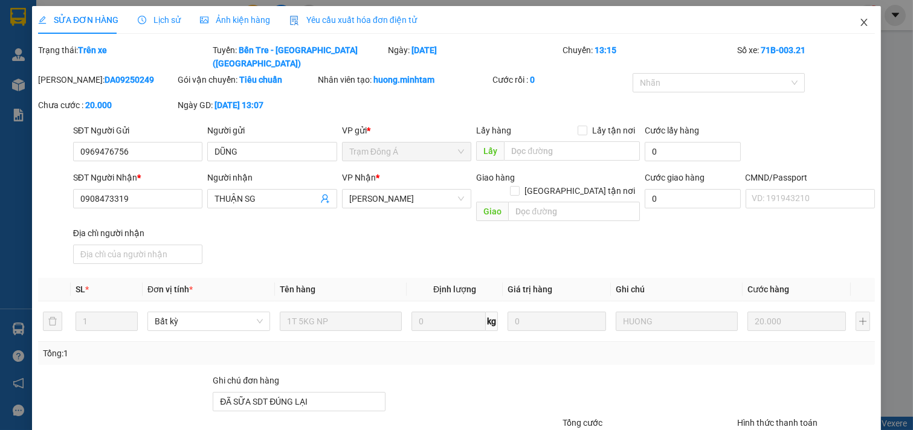
click at [859, 21] on icon "close" at bounding box center [864, 23] width 10 height 10
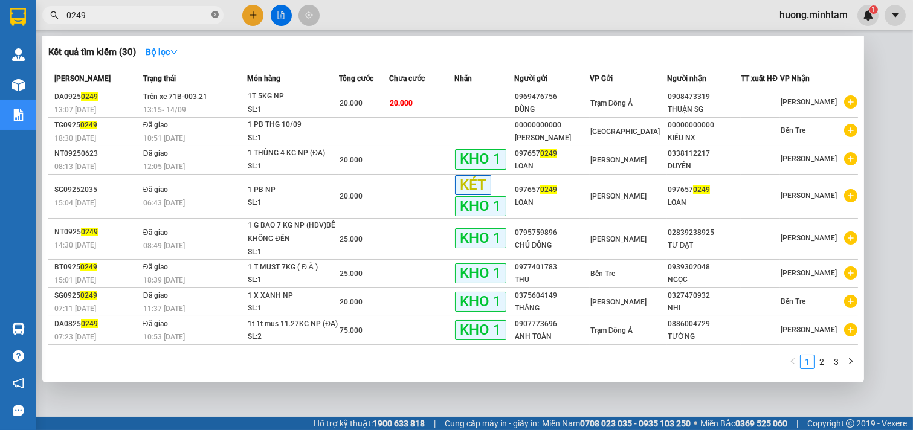
click at [213, 15] on icon "close-circle" at bounding box center [214, 14] width 7 height 7
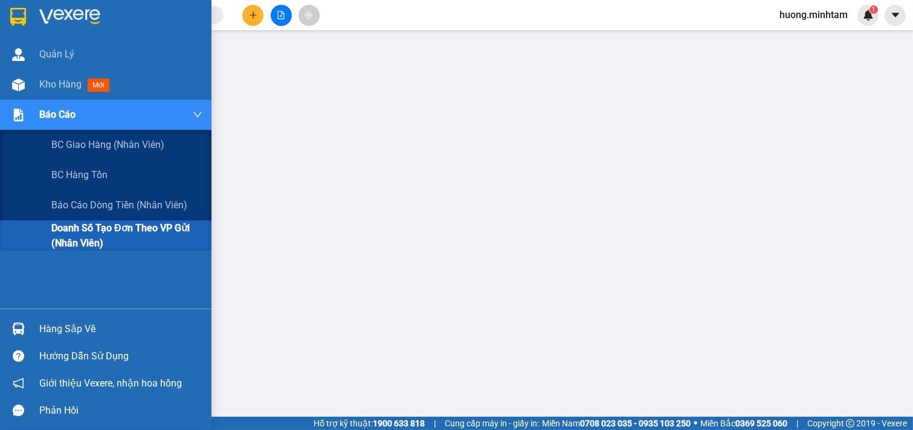
click at [138, 236] on span "Doanh số tạo đơn theo VP gửi (nhân viên)" at bounding box center [126, 236] width 151 height 30
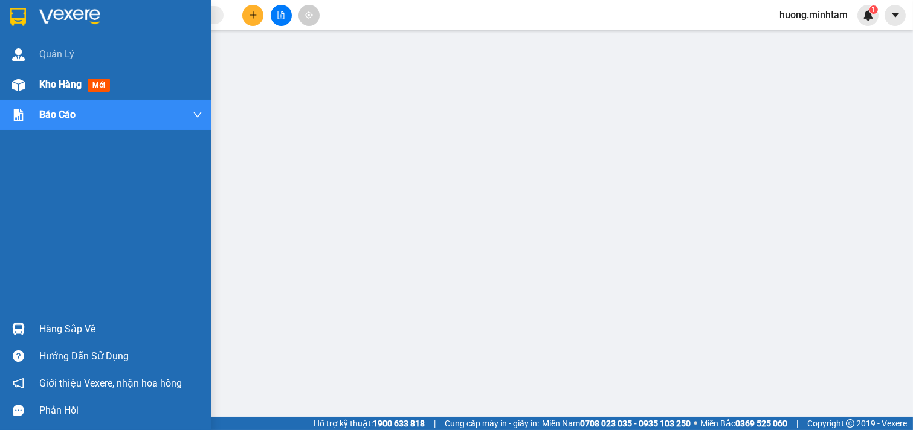
click at [62, 81] on span "Kho hàng" at bounding box center [60, 84] width 42 height 11
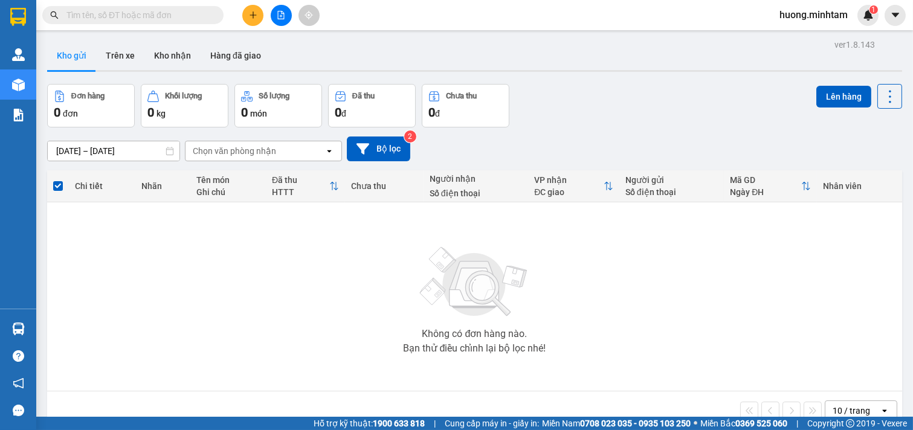
click at [255, 11] on icon "plus" at bounding box center [253, 15] width 8 height 8
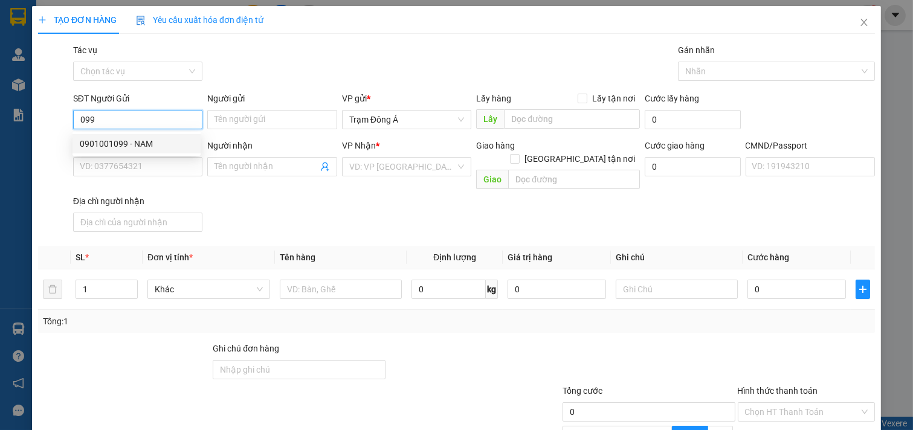
click at [105, 141] on div "0901001099 - NAM" at bounding box center [137, 143] width 114 height 13
type input "0901001099"
type input "NAM"
type input "0909864646"
type input "NHUNG"
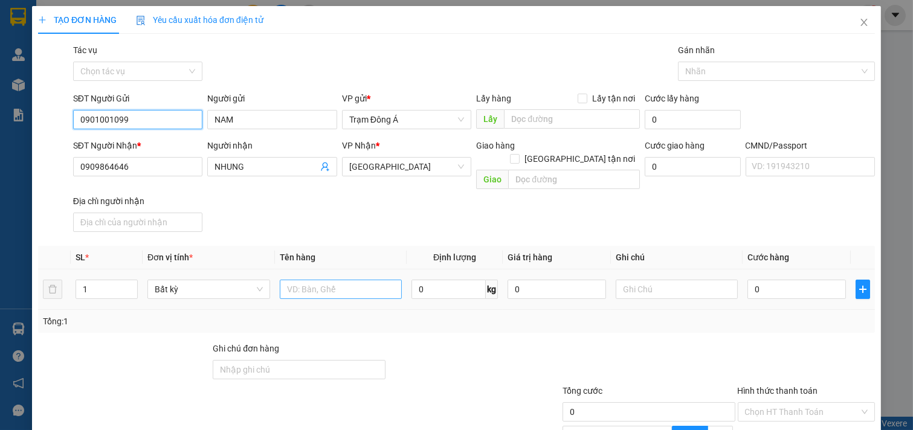
type input "0901001099"
click at [305, 280] on input "text" at bounding box center [341, 289] width 123 height 19
type input "1X TRẮNG 7KG"
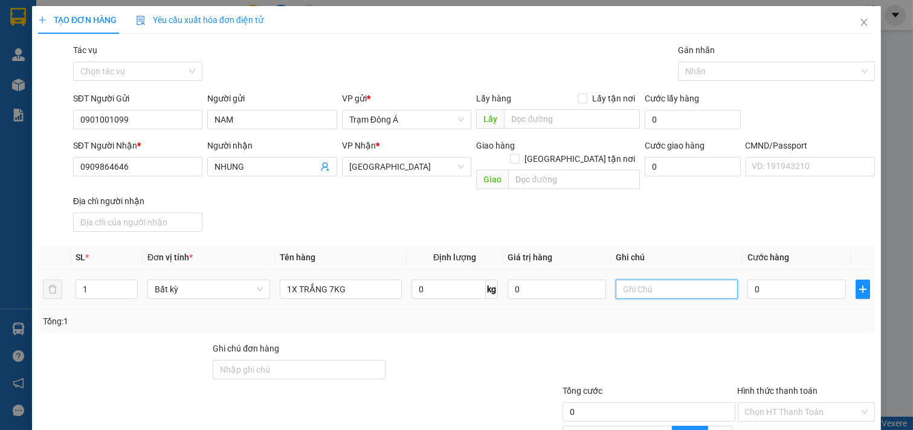
click at [686, 280] on input "text" at bounding box center [677, 289] width 123 height 19
type input "HUONG"
type input "2"
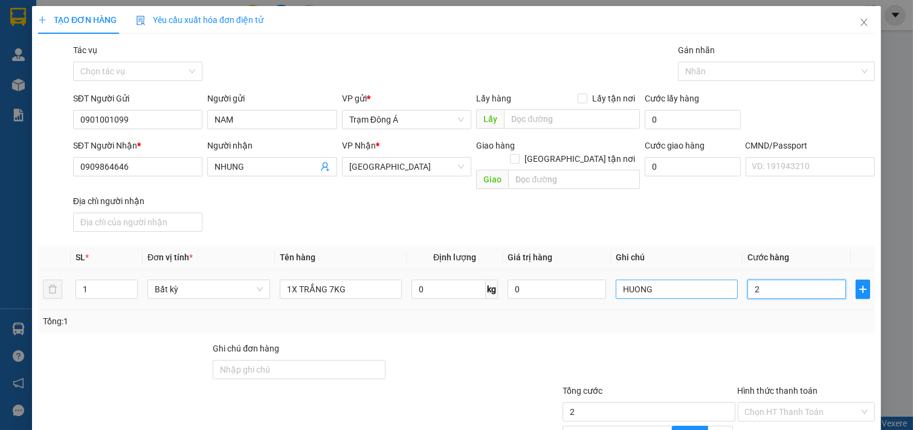
type input "25"
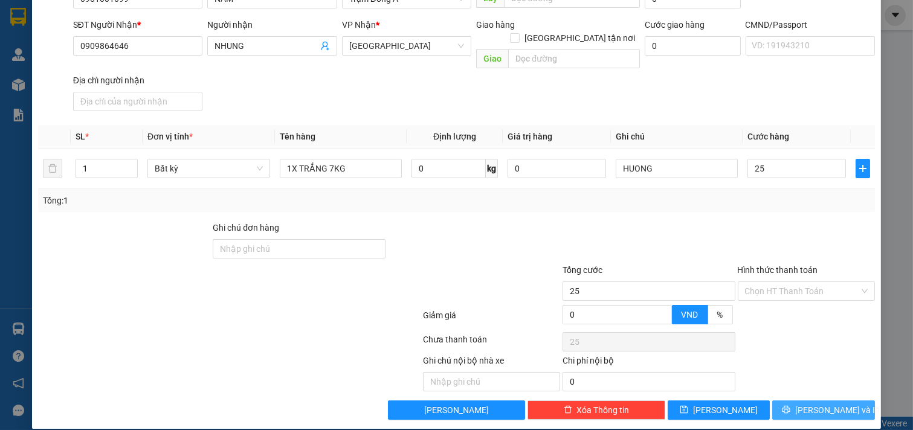
type input "25.000"
click at [816, 404] on span "[PERSON_NAME] và In" at bounding box center [837, 410] width 85 height 13
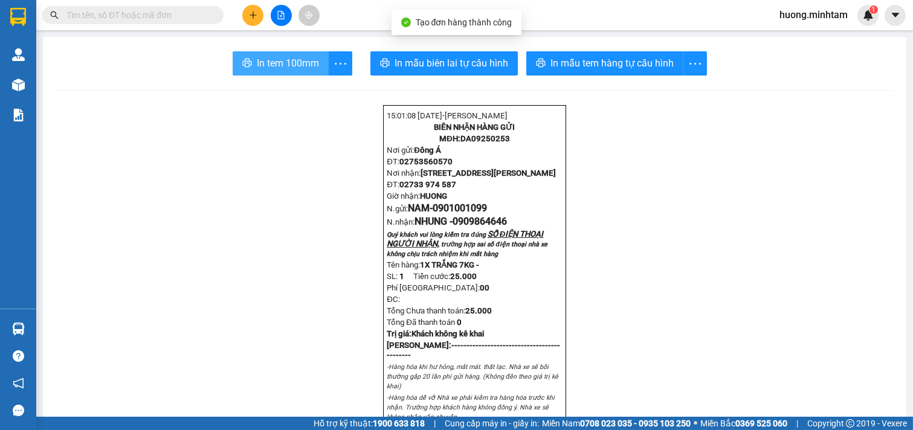
click at [291, 63] on span "In tem 100mm" at bounding box center [288, 63] width 62 height 15
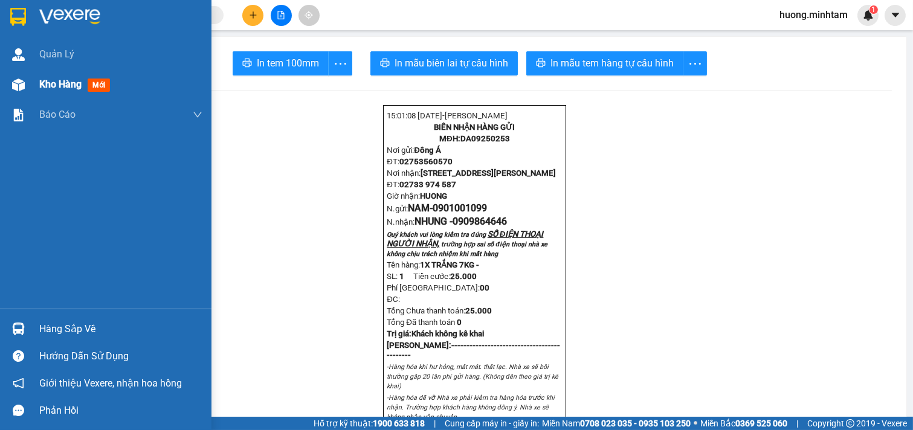
click at [80, 90] on span "Kho hàng" at bounding box center [60, 84] width 42 height 11
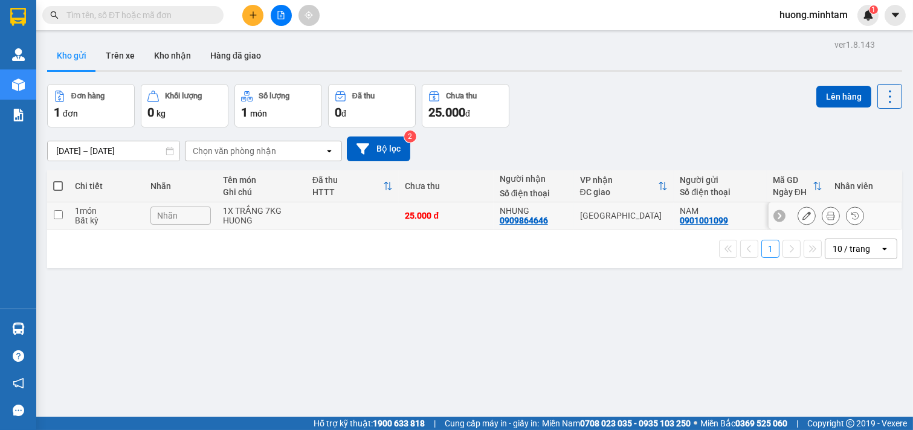
click at [62, 218] on input "checkbox" at bounding box center [58, 214] width 9 height 9
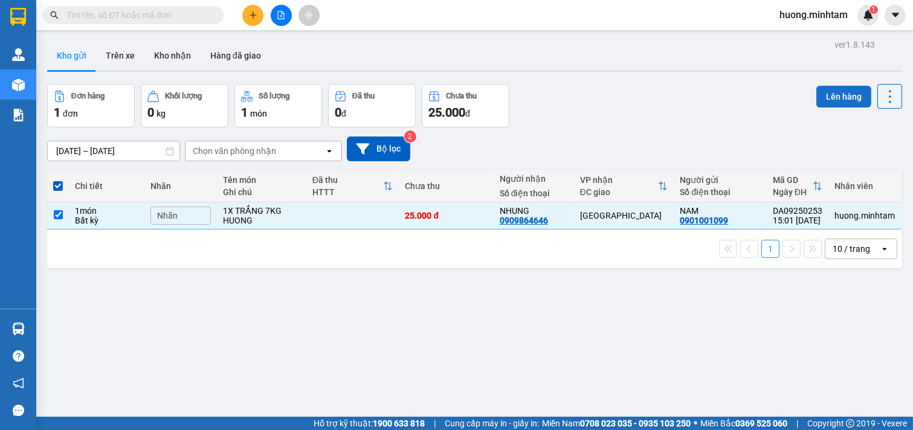
click at [825, 95] on button "Lên hàng" at bounding box center [843, 97] width 55 height 22
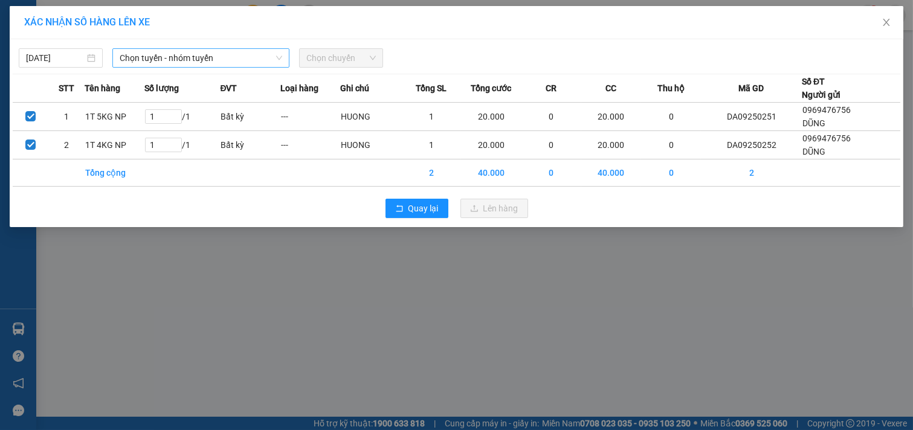
click at [222, 60] on span "Chọn tuyến - nhóm tuyến" at bounding box center [201, 58] width 163 height 18
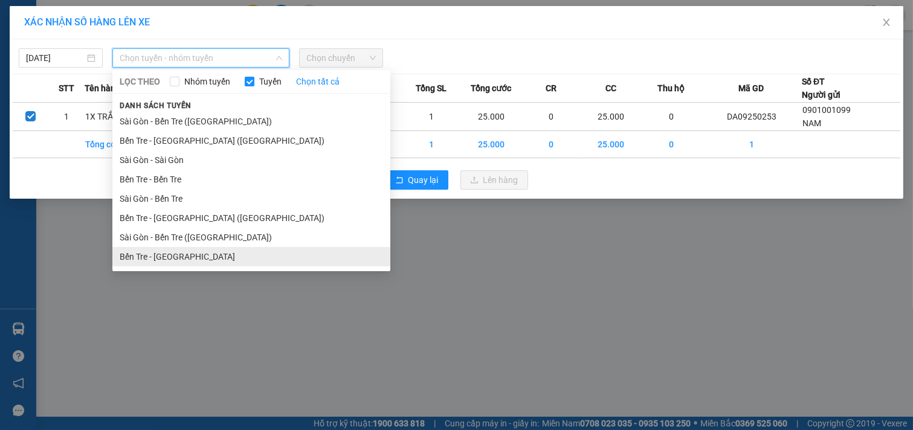
click at [176, 260] on li "Bến Tre - [GEOGRAPHIC_DATA]" at bounding box center [251, 256] width 278 height 19
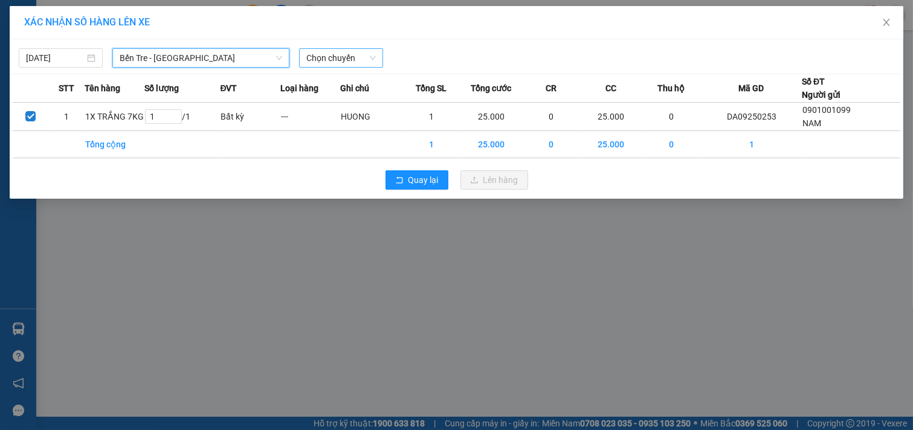
click at [362, 56] on span "Chọn chuyến" at bounding box center [340, 58] width 69 height 18
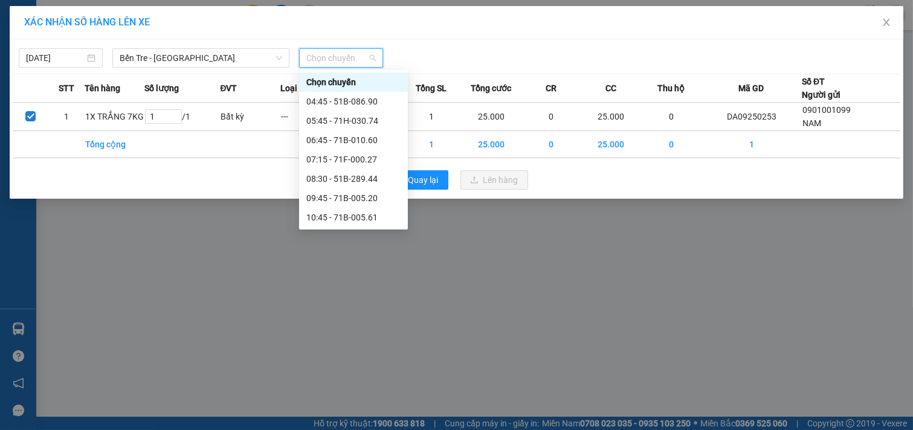
click at [378, 366] on div "15:10 (TC) - 71B-003.70" at bounding box center [353, 372] width 94 height 13
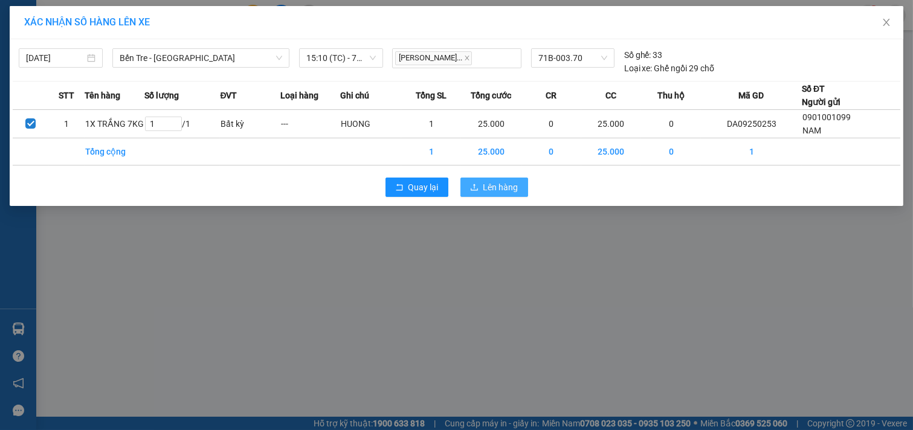
click at [505, 190] on span "Lên hàng" at bounding box center [500, 187] width 35 height 13
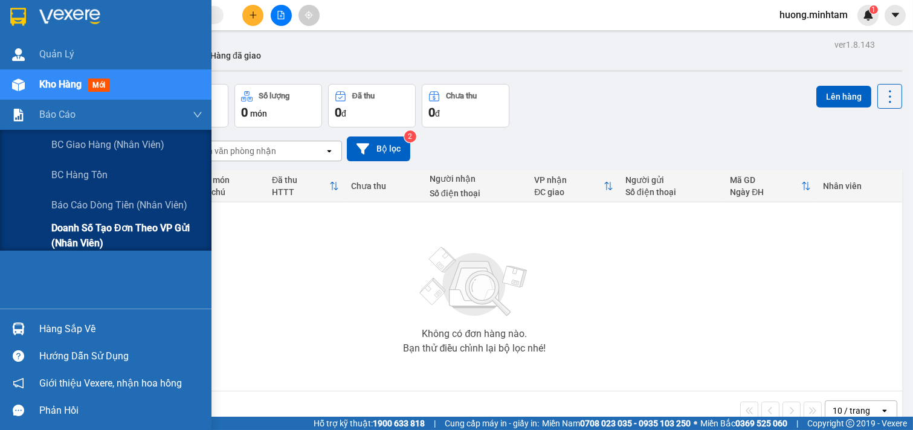
click at [121, 228] on span "Doanh số tạo đơn theo VP gửi (nhân viên)" at bounding box center [126, 236] width 151 height 30
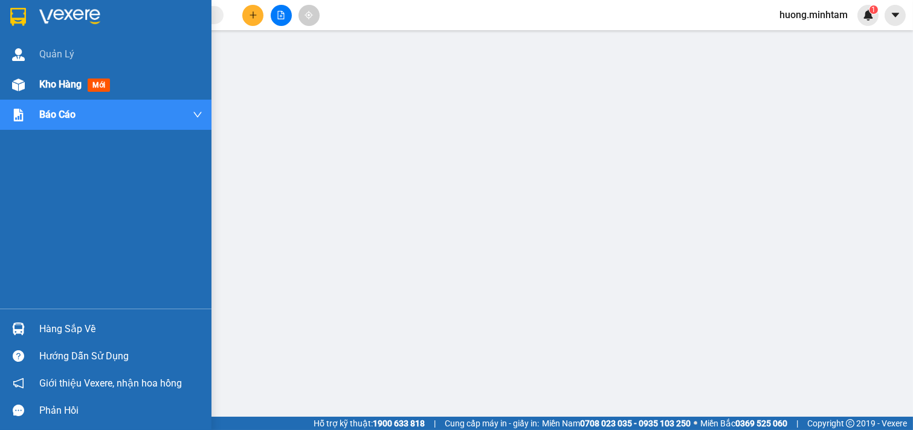
click at [58, 89] on span "Kho hàng" at bounding box center [60, 84] width 42 height 11
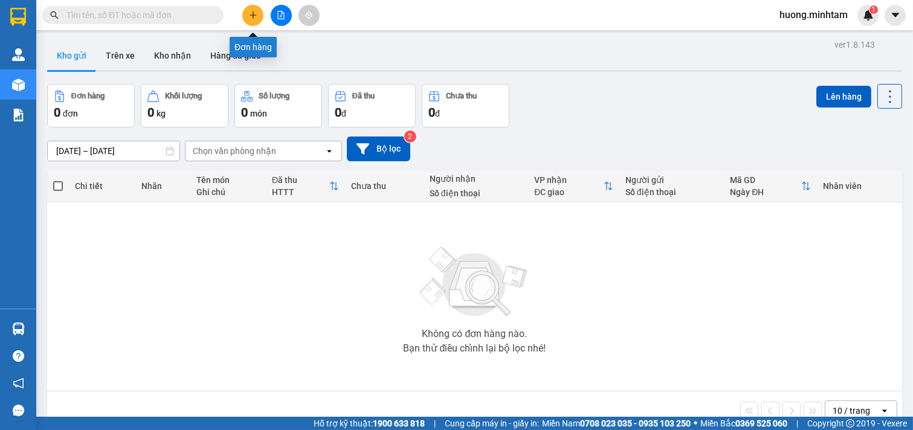
click at [251, 8] on button at bounding box center [252, 15] width 21 height 21
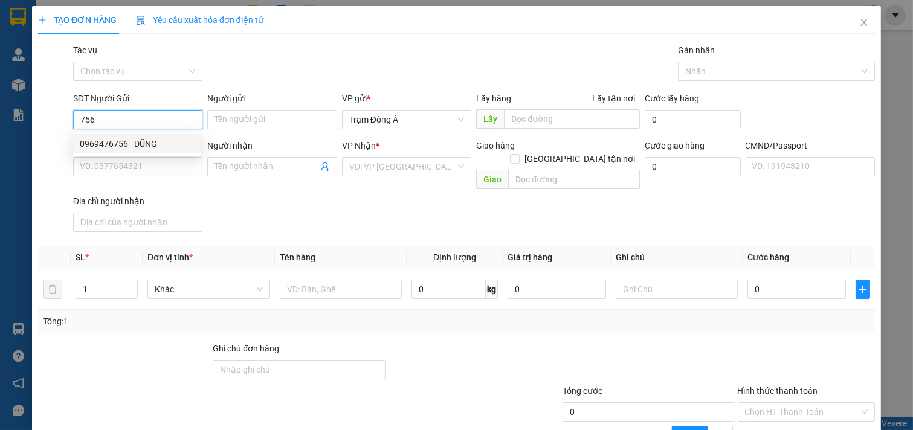
click at [110, 140] on div "0969476756 - DŨNG" at bounding box center [137, 143] width 114 height 13
type input "0969476756"
type input "DŨNG"
type input "0382635150"
type input "NHƯ"
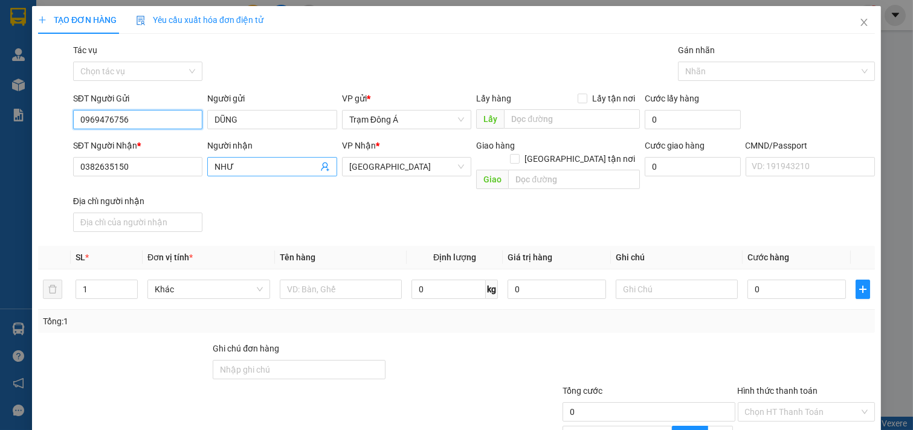
type input "0969476756"
click at [321, 168] on icon "user-add" at bounding box center [325, 167] width 8 height 9
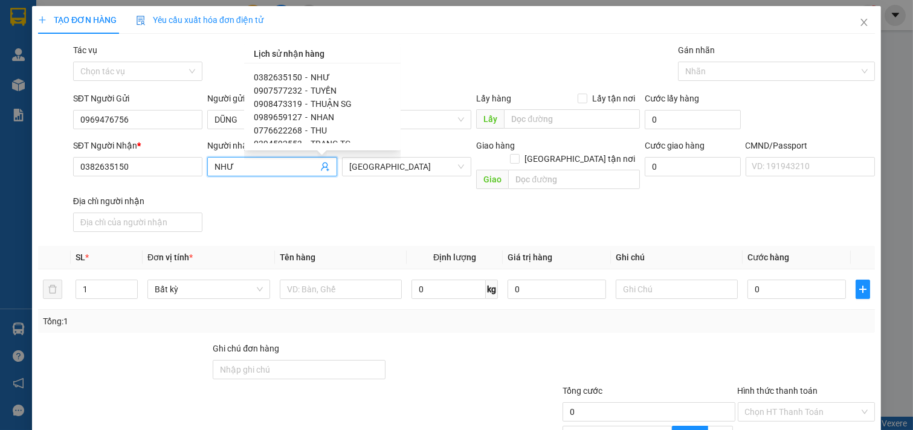
drag, startPoint x: 250, startPoint y: 169, endPoint x: 0, endPoint y: 124, distance: 253.5
click at [0, 126] on div "TẠO ĐƠN HÀNG Yêu cầu xuất hóa đơn điện tử Transit Pickup Surcharge Ids Transit …" at bounding box center [456, 215] width 913 height 430
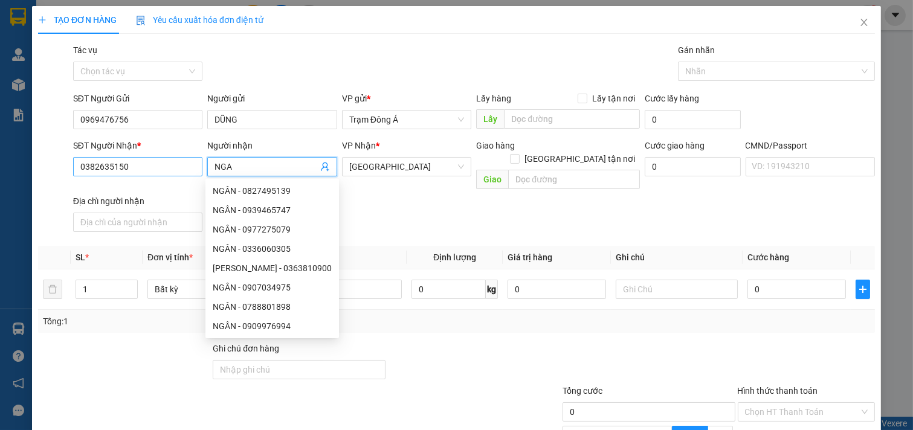
type input "NGA"
drag, startPoint x: 158, startPoint y: 172, endPoint x: 11, endPoint y: 147, distance: 149.5
click at [0, 158] on div "TẠO ĐƠN HÀNG Yêu cầu xuất hóa đơn điện tử Transit Pickup Surcharge Ids Transit …" at bounding box center [456, 215] width 913 height 430
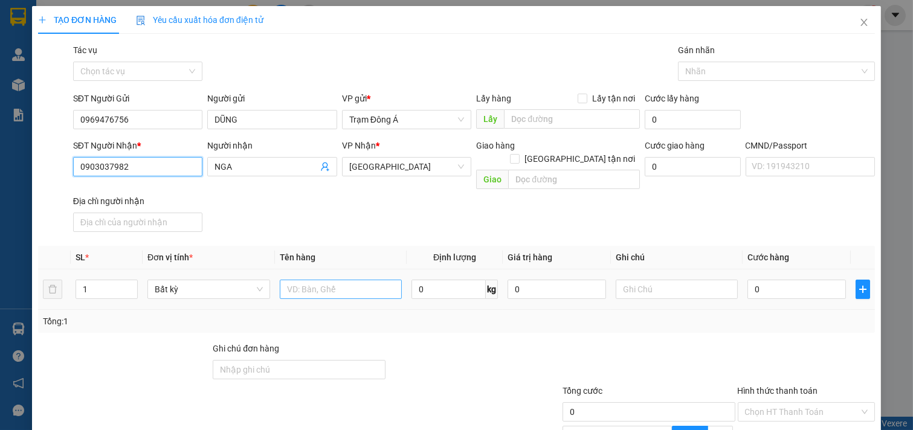
type input "0903037982"
click at [336, 280] on input "text" at bounding box center [341, 289] width 123 height 19
click at [420, 164] on span "[GEOGRAPHIC_DATA]" at bounding box center [406, 167] width 115 height 18
type input "1T 13KG NP"
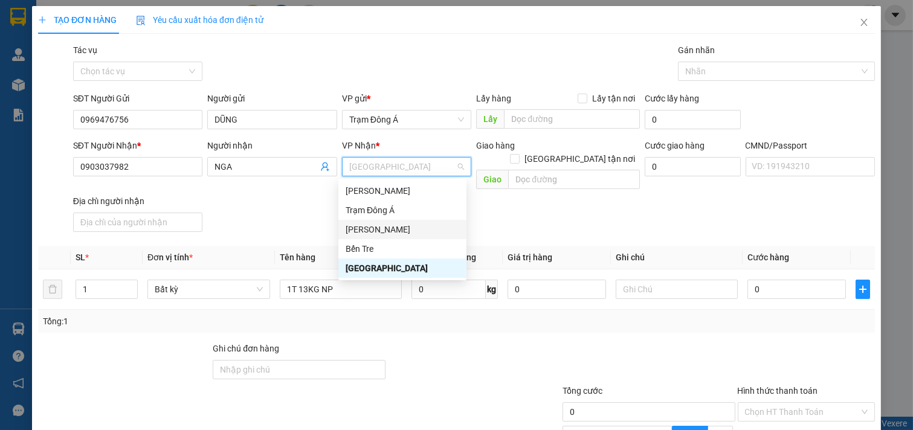
click at [401, 228] on div "[PERSON_NAME]" at bounding box center [403, 229] width 114 height 13
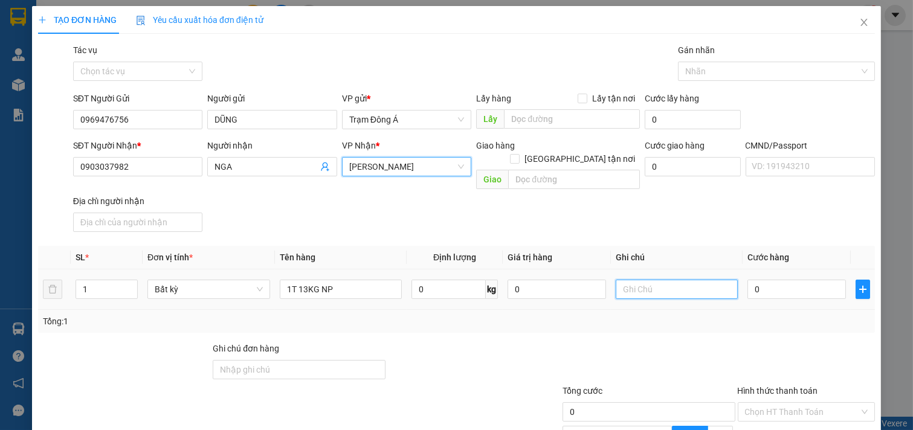
click at [649, 280] on input "text" at bounding box center [677, 289] width 123 height 19
type input "HUONG"
type input "3"
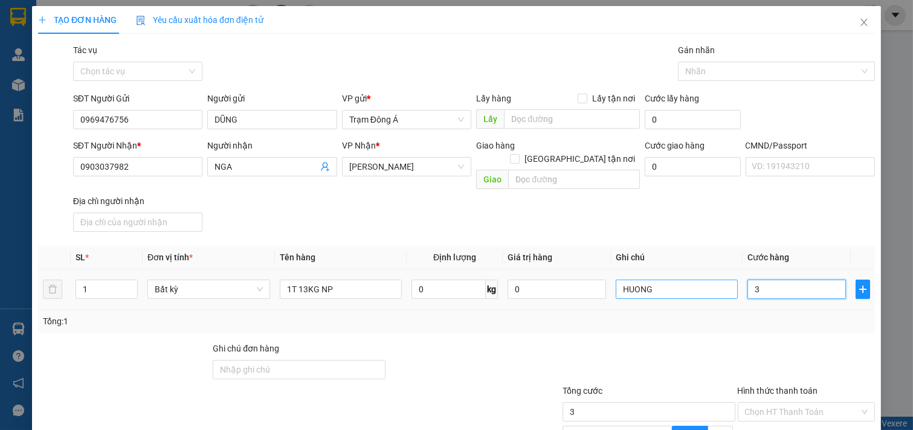
type input "30"
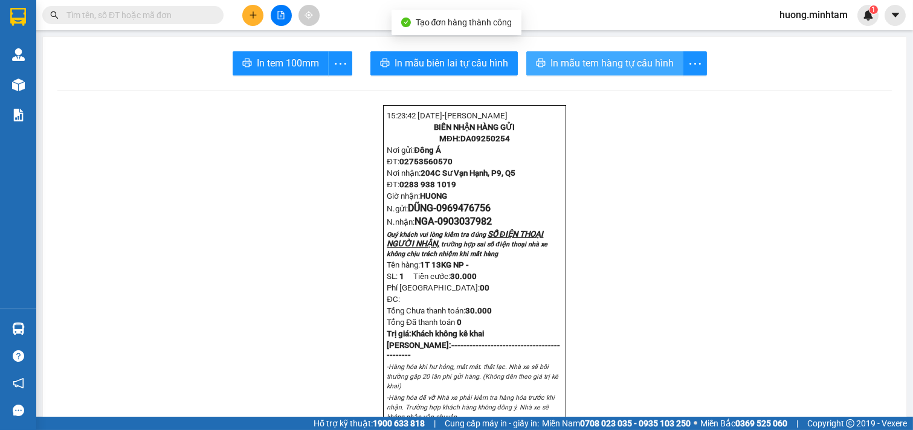
click at [619, 69] on span "In mẫu tem hàng tự cấu hình" at bounding box center [611, 63] width 123 height 15
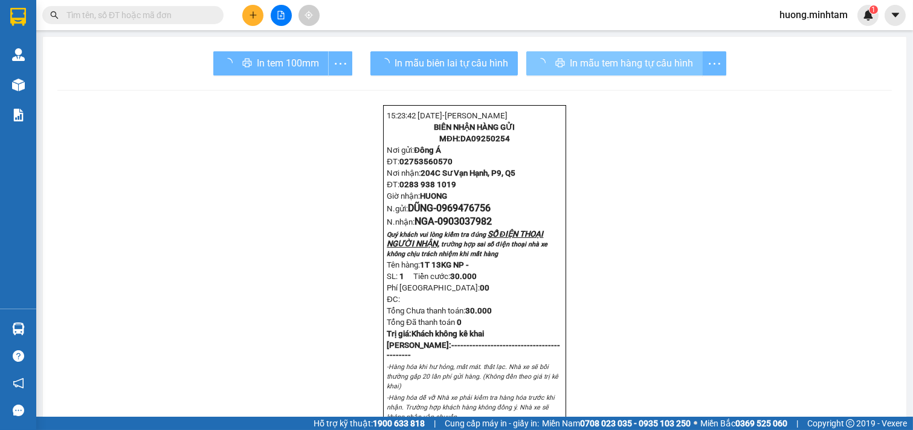
click at [276, 55] on div "In tem 100mm" at bounding box center [282, 63] width 139 height 24
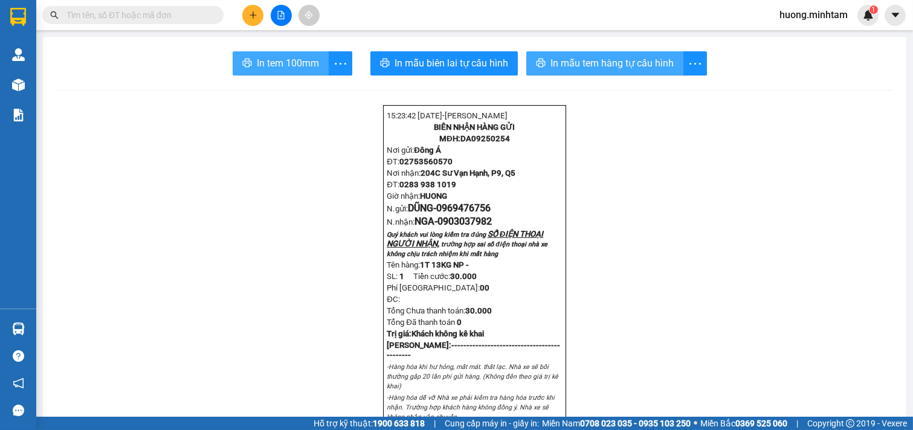
click at [276, 55] on button "In tem 100mm" at bounding box center [281, 63] width 96 height 24
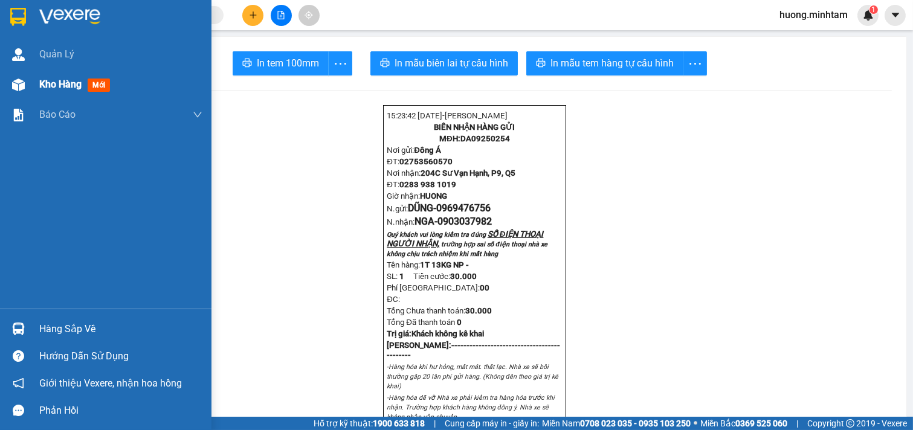
click at [63, 98] on div "Kho hàng mới" at bounding box center [120, 84] width 163 height 30
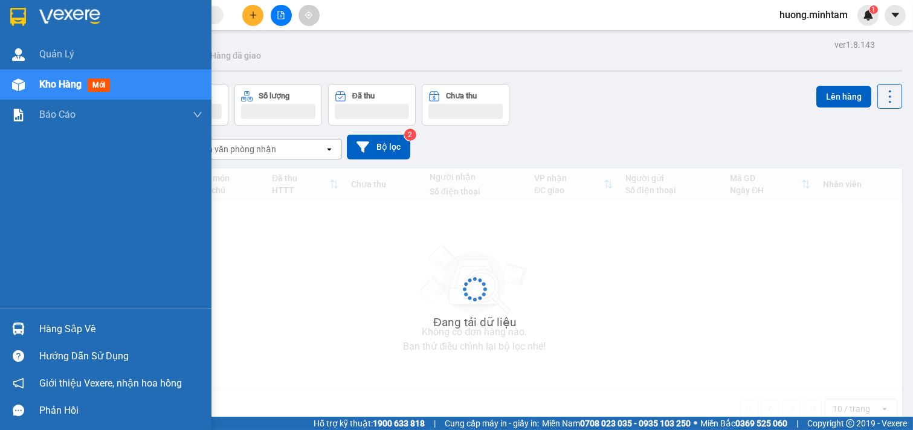
click at [74, 89] on span "Kho hàng" at bounding box center [60, 84] width 42 height 11
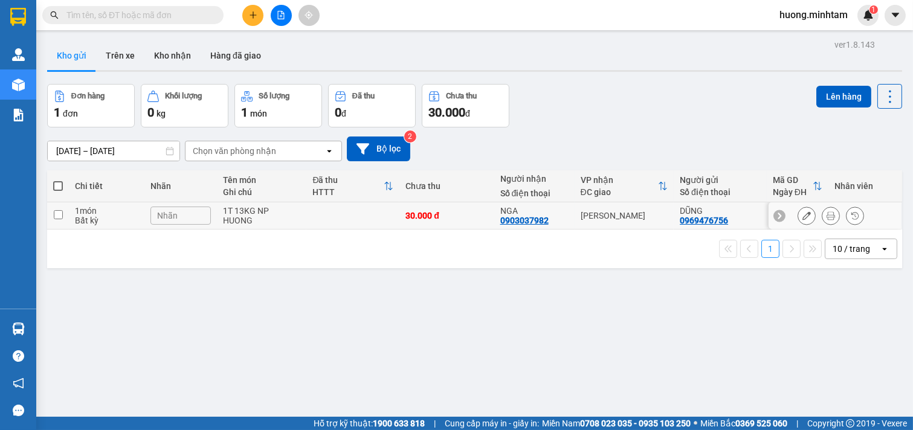
click at [56, 219] on input "checkbox" at bounding box center [58, 214] width 9 height 9
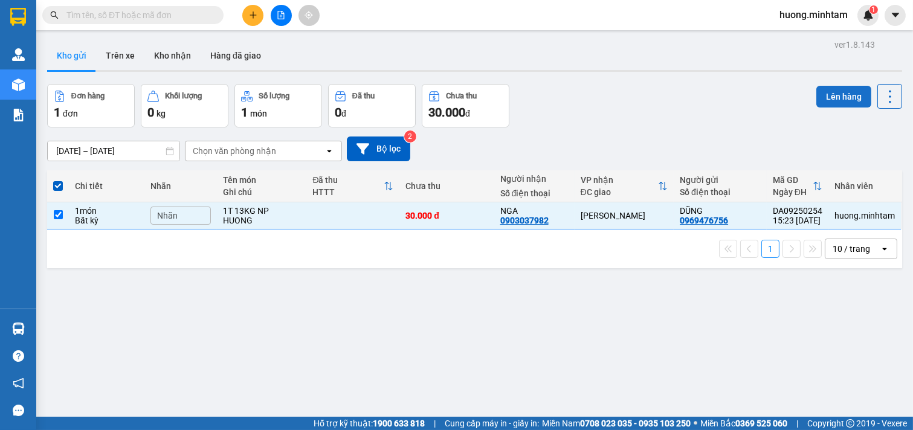
click at [836, 95] on button "Lên hàng" at bounding box center [843, 97] width 55 height 22
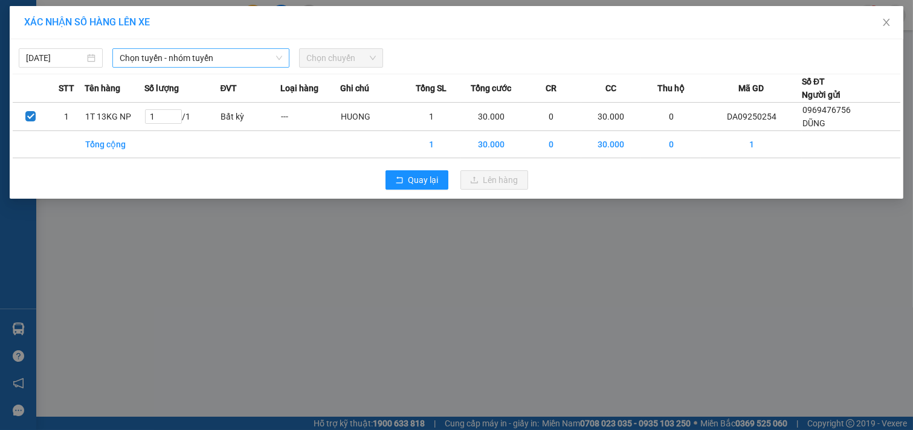
click at [278, 62] on span "Chọn tuyến - nhóm tuyến" at bounding box center [201, 58] width 163 height 18
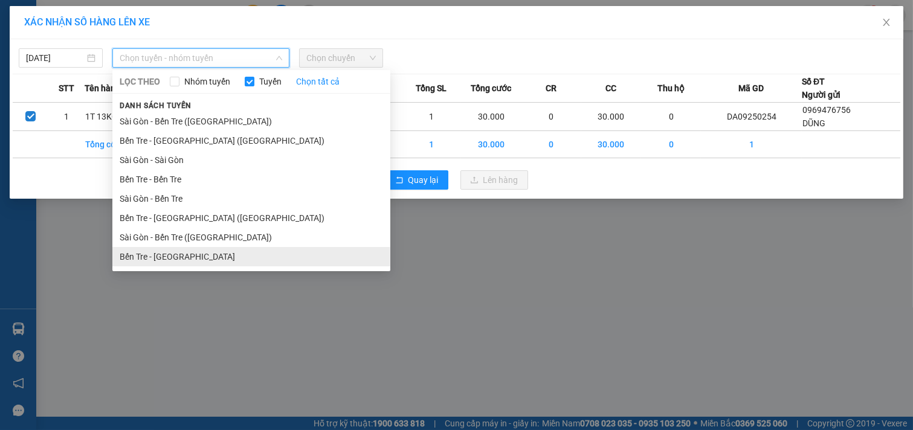
click at [185, 258] on li "Bến Tre - [GEOGRAPHIC_DATA]" at bounding box center [251, 256] width 278 height 19
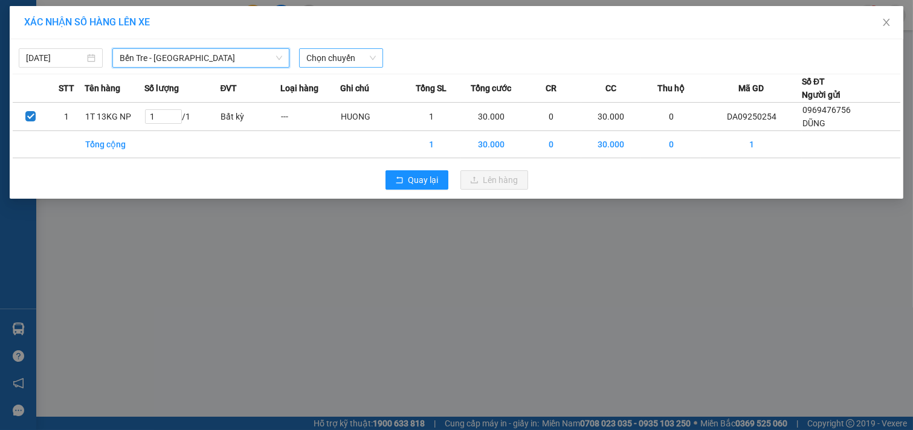
drag, startPoint x: 361, startPoint y: 59, endPoint x: 367, endPoint y: 57, distance: 6.3
click at [362, 59] on span "Chọn chuyến" at bounding box center [340, 58] width 69 height 18
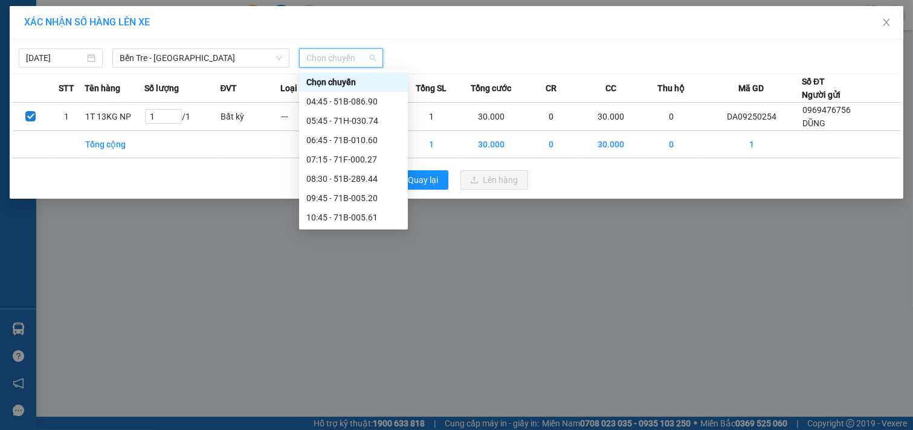
click at [357, 385] on div "15:40 (TC) - 71H-030.74" at bounding box center [353, 391] width 94 height 13
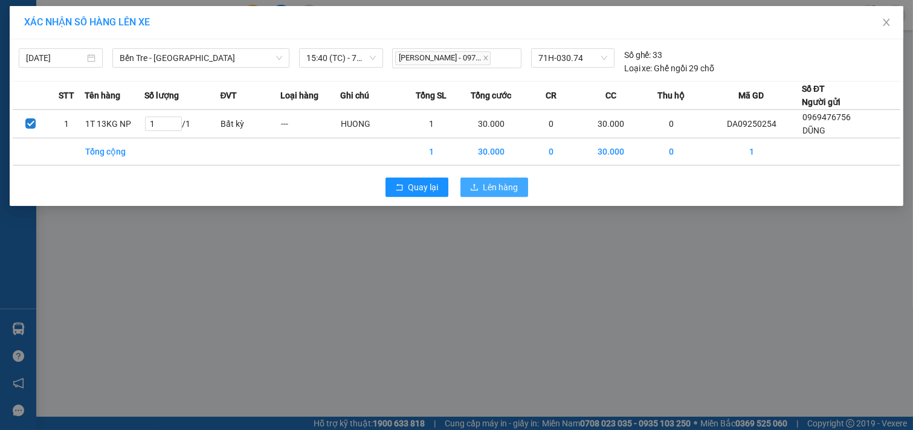
click at [507, 190] on span "Lên hàng" at bounding box center [500, 187] width 35 height 13
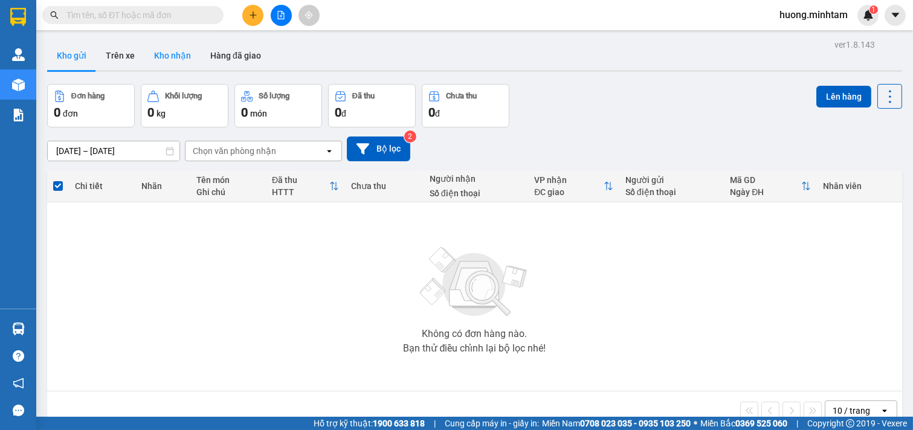
click at [178, 56] on button "Kho nhận" at bounding box center [172, 55] width 56 height 29
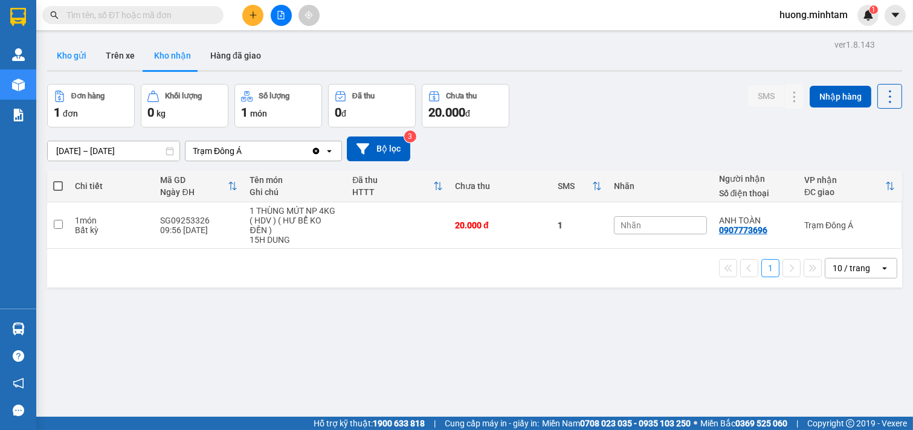
click at [71, 56] on button "Kho gửi" at bounding box center [71, 55] width 49 height 29
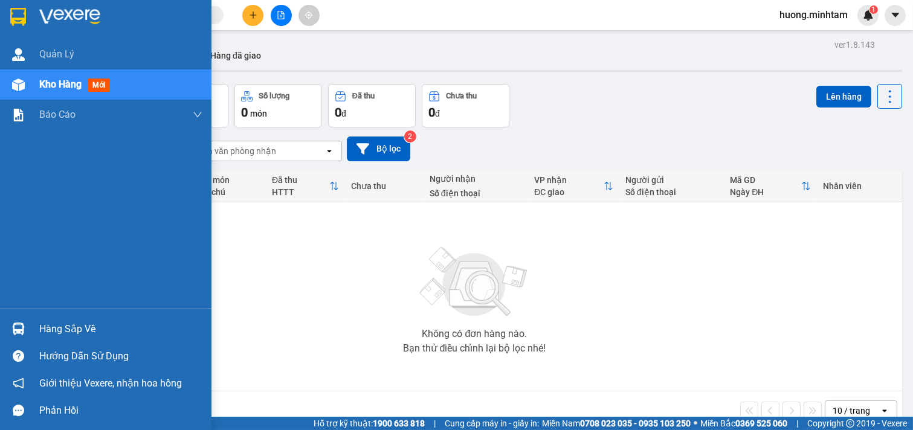
click at [66, 333] on div "Hàng sắp về" at bounding box center [120, 329] width 163 height 18
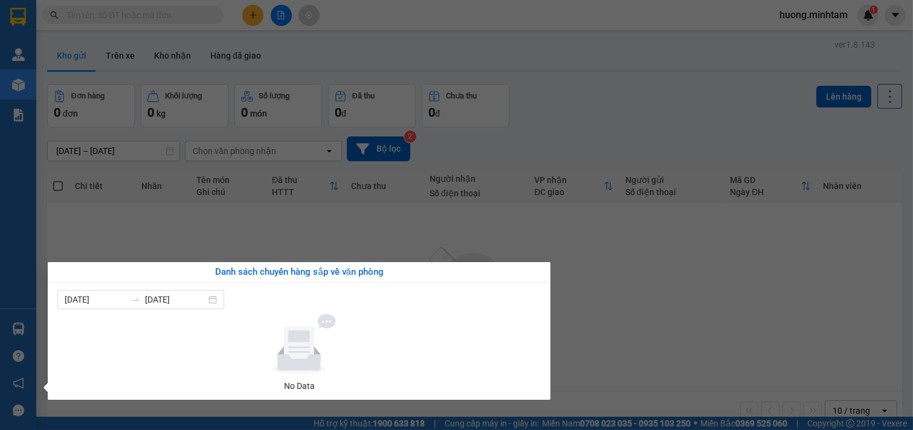
click at [236, 238] on section "Kết quả tìm kiếm ( 30 ) Bộ lọc Mã ĐH Trạng thái Món hàng Tổng cước Chưa cước Nh…" at bounding box center [456, 215] width 913 height 430
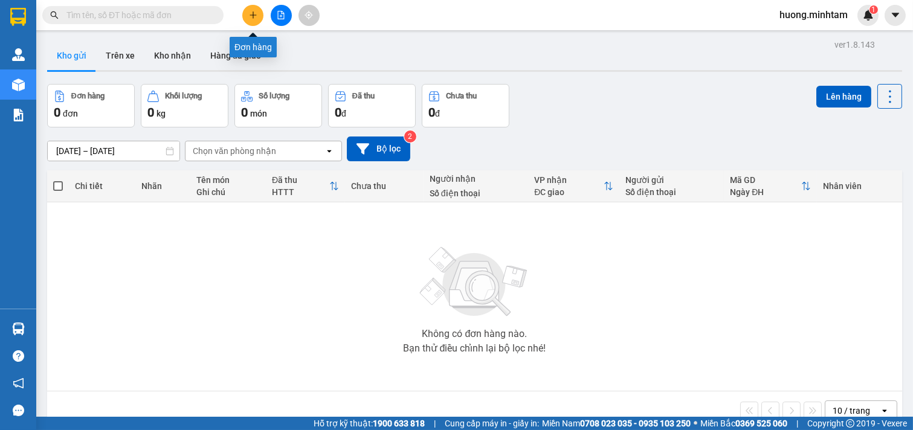
click at [251, 19] on icon "plus" at bounding box center [253, 15] width 8 height 8
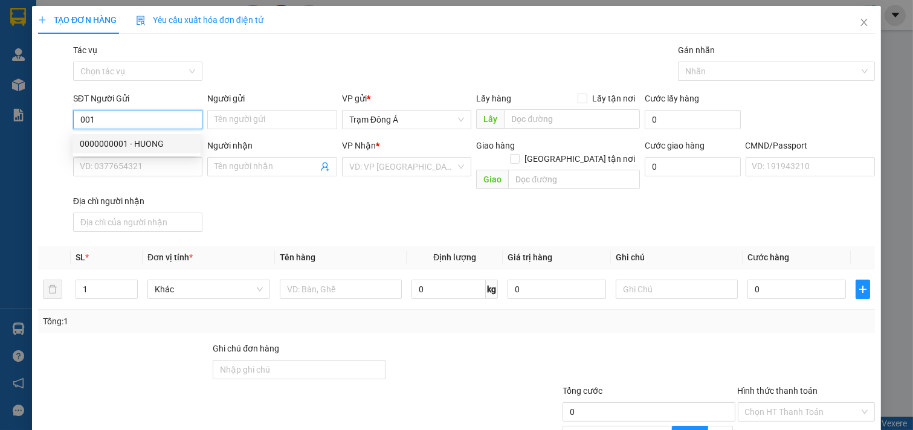
click at [98, 144] on div "0000000001 - HUONG" at bounding box center [137, 143] width 114 height 13
type input "0000000001"
type input "HUONG"
type input "00000000000"
type input "KIỀU KT"
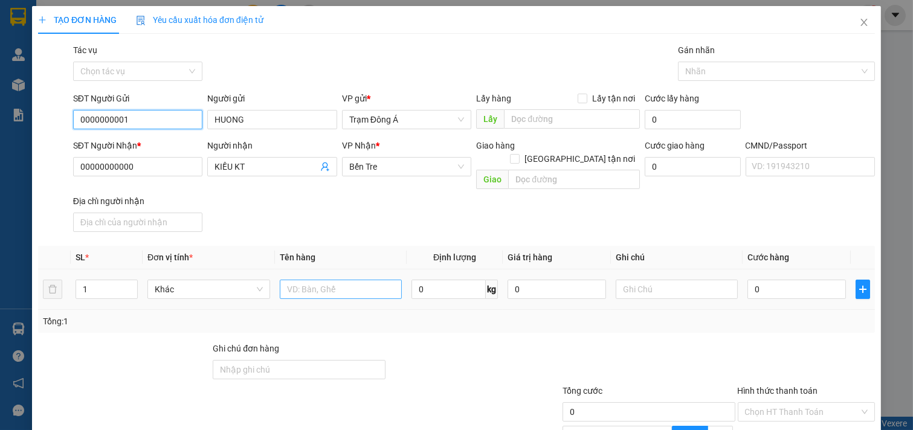
type input "0000000001"
click at [340, 282] on input "text" at bounding box center [341, 289] width 123 height 19
type input "1PBHG 14."
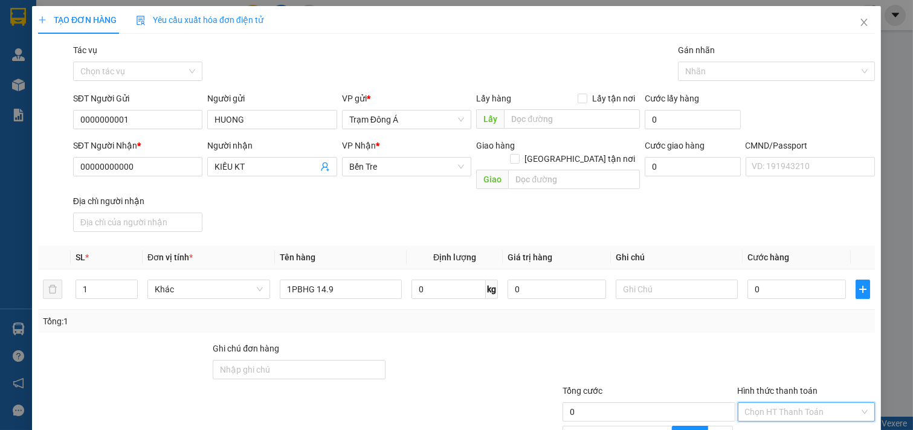
click at [781, 403] on input "Hình thức thanh toán" at bounding box center [802, 412] width 115 height 18
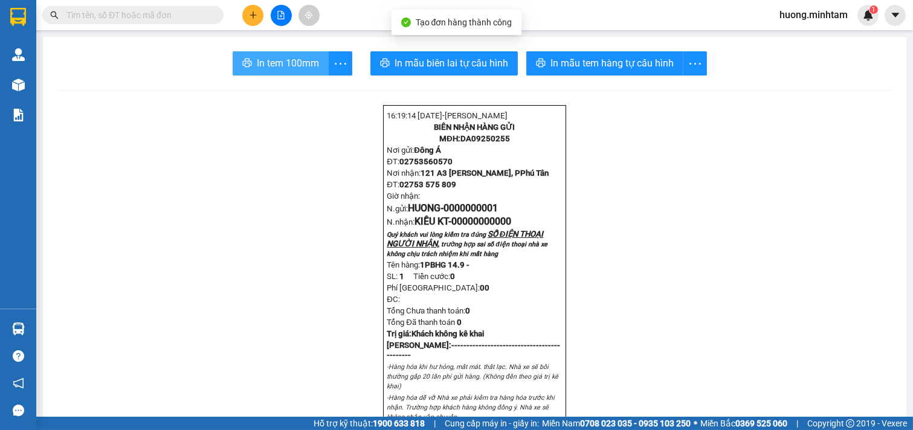
click at [275, 65] on span "In tem 100mm" at bounding box center [288, 63] width 62 height 15
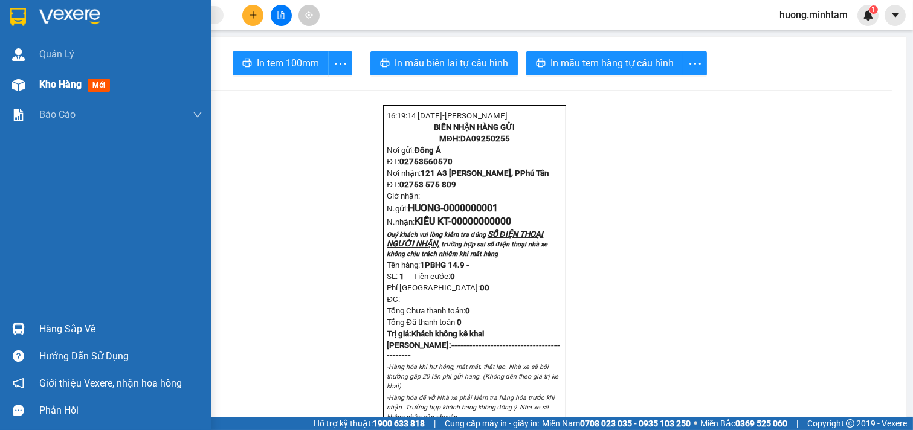
click at [79, 88] on span "Kho hàng" at bounding box center [60, 84] width 42 height 11
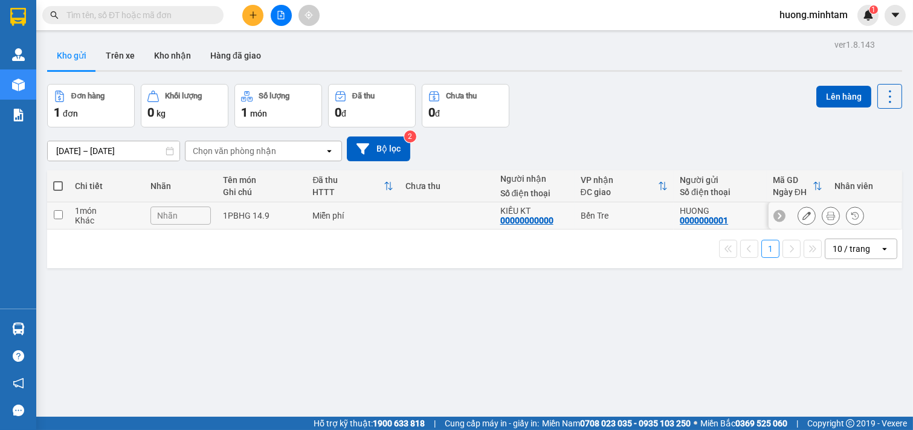
click at [62, 214] on input "checkbox" at bounding box center [58, 214] width 9 height 9
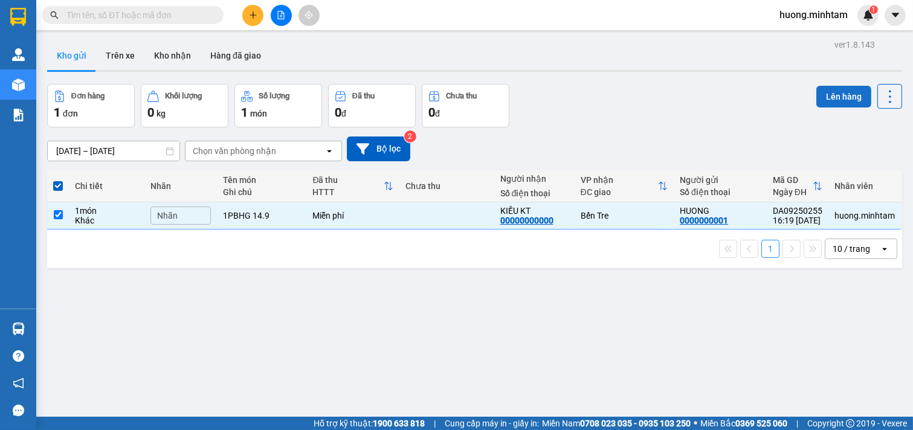
click at [824, 95] on button "Lên hàng" at bounding box center [843, 97] width 55 height 22
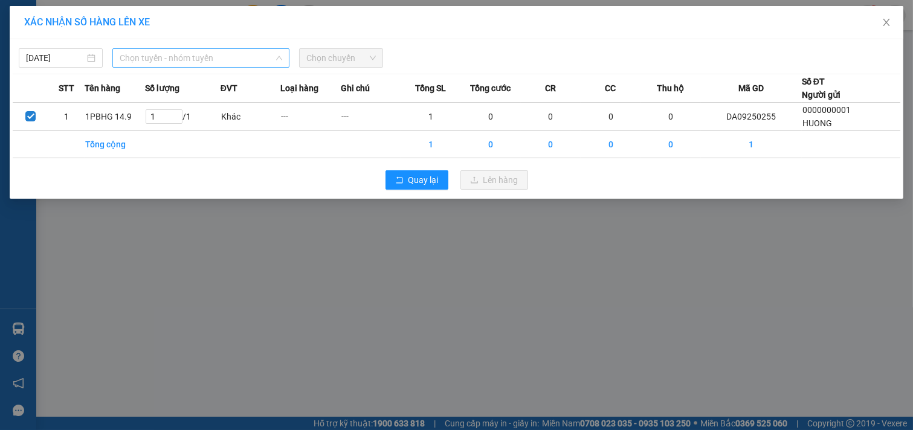
click at [206, 58] on span "Chọn tuyến - nhóm tuyến" at bounding box center [201, 58] width 163 height 18
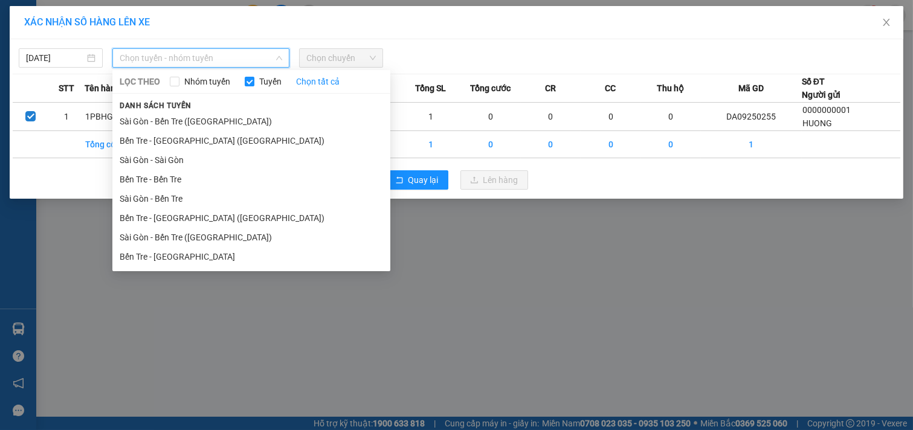
click at [163, 260] on li "Bến Tre - [GEOGRAPHIC_DATA]" at bounding box center [251, 256] width 278 height 19
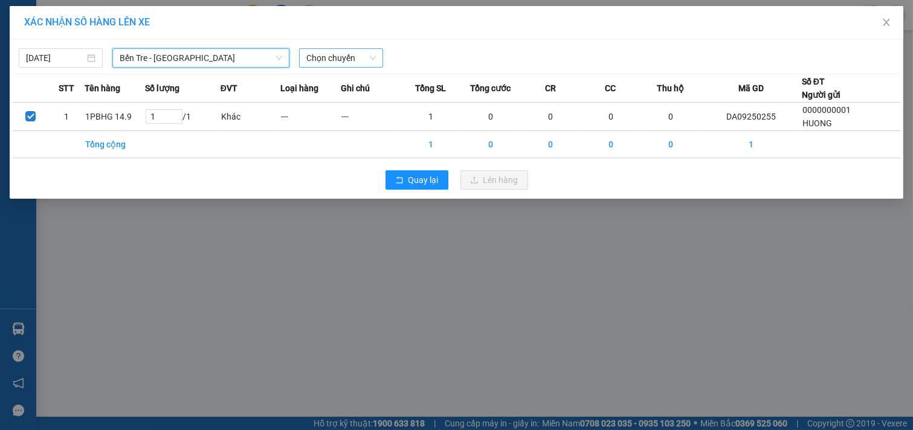
click at [371, 63] on span "Chọn chuyến" at bounding box center [340, 58] width 69 height 18
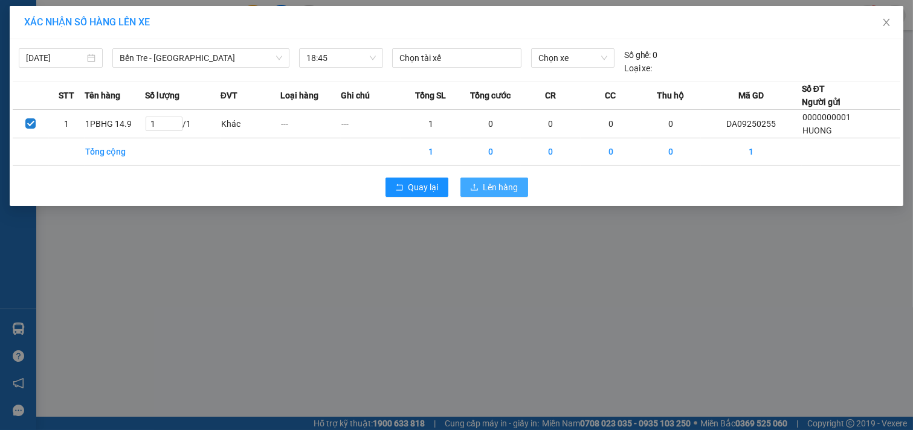
click at [504, 190] on span "Lên hàng" at bounding box center [500, 187] width 35 height 13
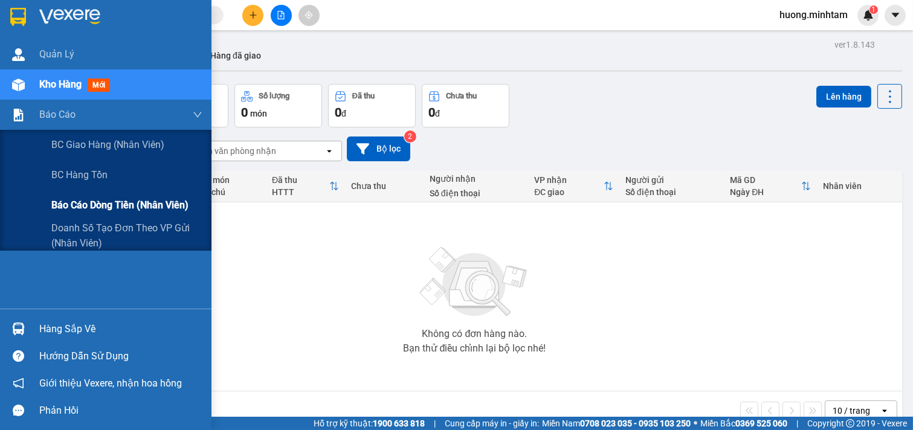
drag, startPoint x: 154, startPoint y: 211, endPoint x: 163, endPoint y: 198, distance: 16.6
click at [155, 211] on span "Báo cáo dòng tiền (nhân viên)" at bounding box center [119, 205] width 137 height 15
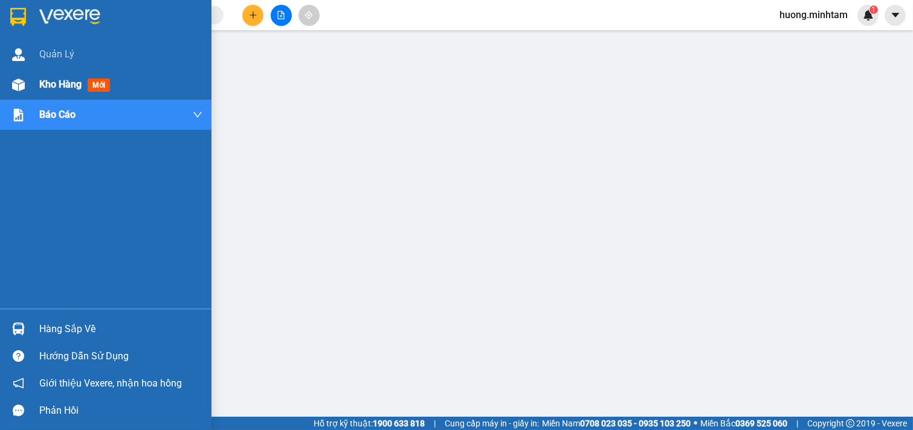
click at [66, 81] on span "Kho hàng" at bounding box center [60, 84] width 42 height 11
